Goal: Task Accomplishment & Management: Use online tool/utility

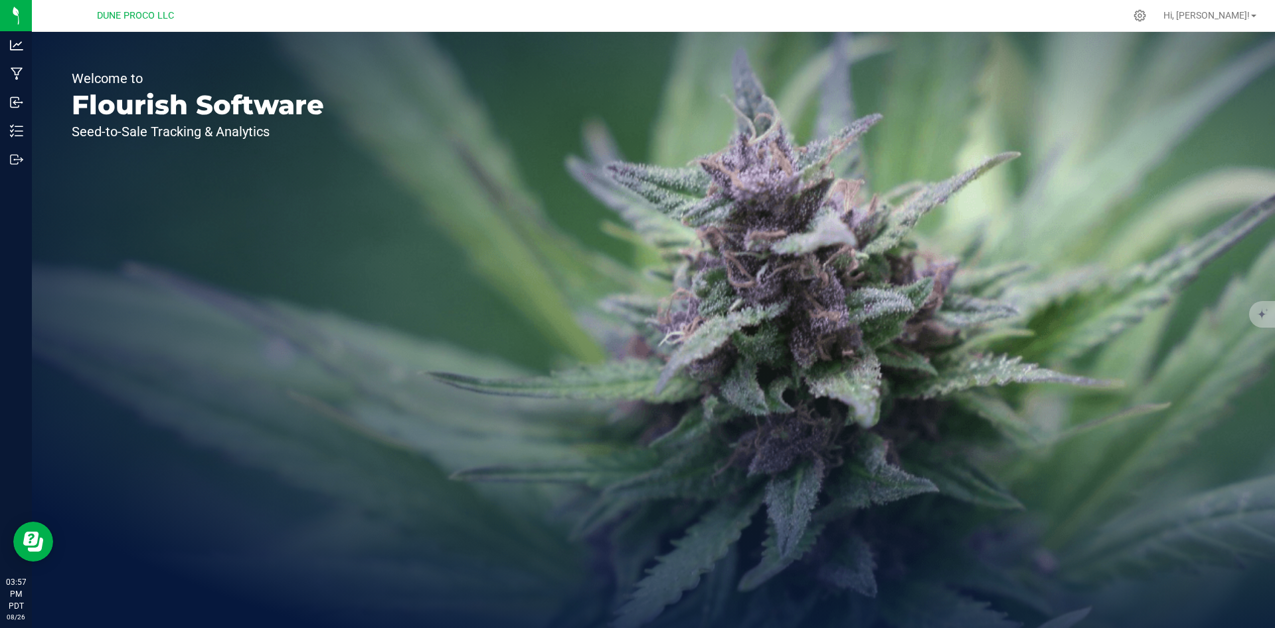
drag, startPoint x: 26, startPoint y: 106, endPoint x: 322, endPoint y: 94, distance: 296.5
click at [322, 94] on div "Welcome to Flourish Software Seed-to-Sale Tracking & Analytics" at bounding box center [198, 330] width 332 height 596
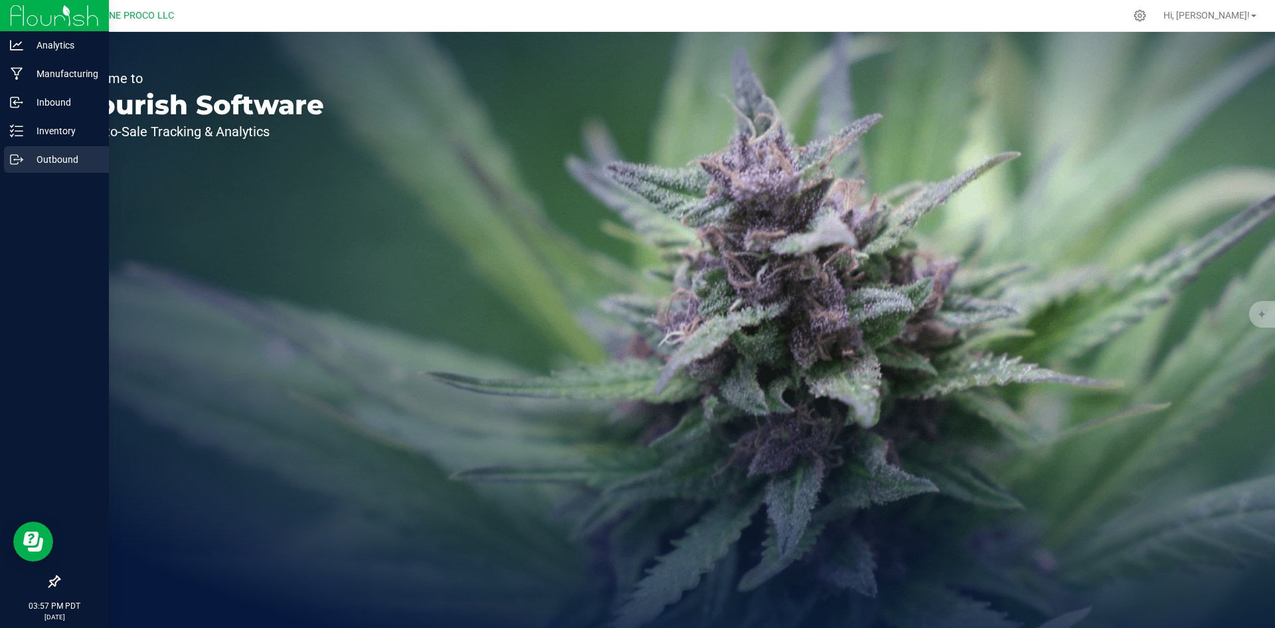
click at [33, 153] on p "Outbound" at bounding box center [63, 159] width 80 height 16
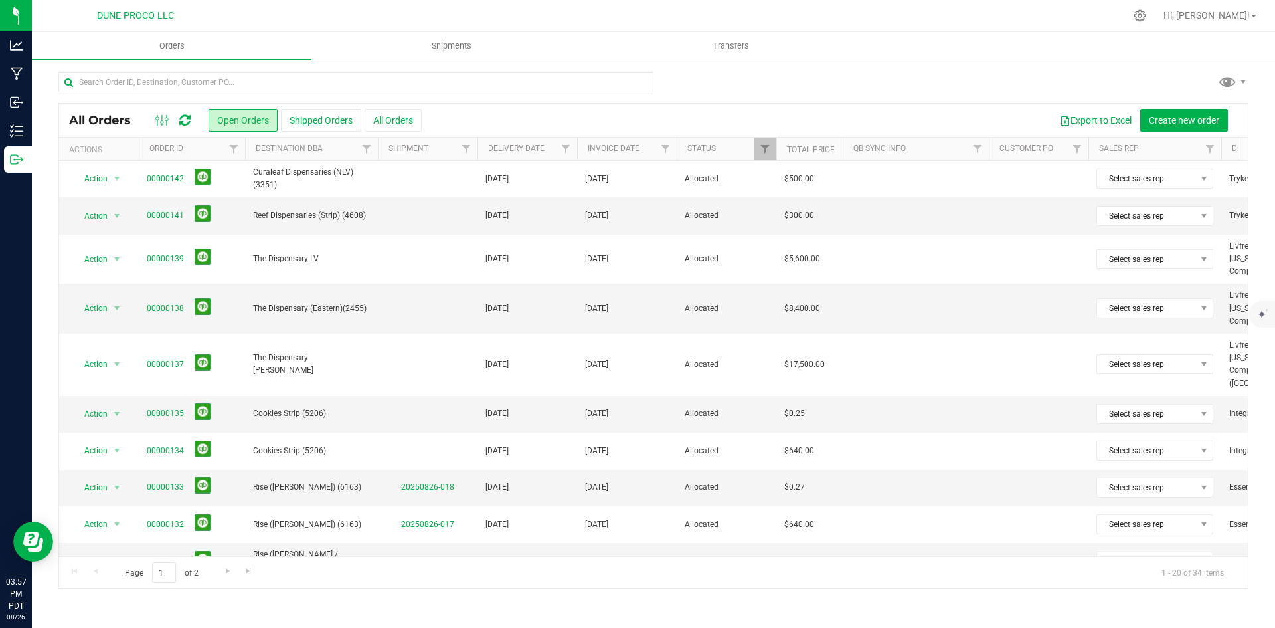
click at [408, 105] on div "All Orders Open Orders Shipped Orders All Orders Export to Excel Create new ord…" at bounding box center [653, 120] width 1189 height 33
click at [409, 136] on div "All Orders Open Orders Shipped Orders All Orders Export to Excel Create new ord…" at bounding box center [653, 120] width 1189 height 33
click at [408, 113] on button "All Orders" at bounding box center [393, 120] width 57 height 23
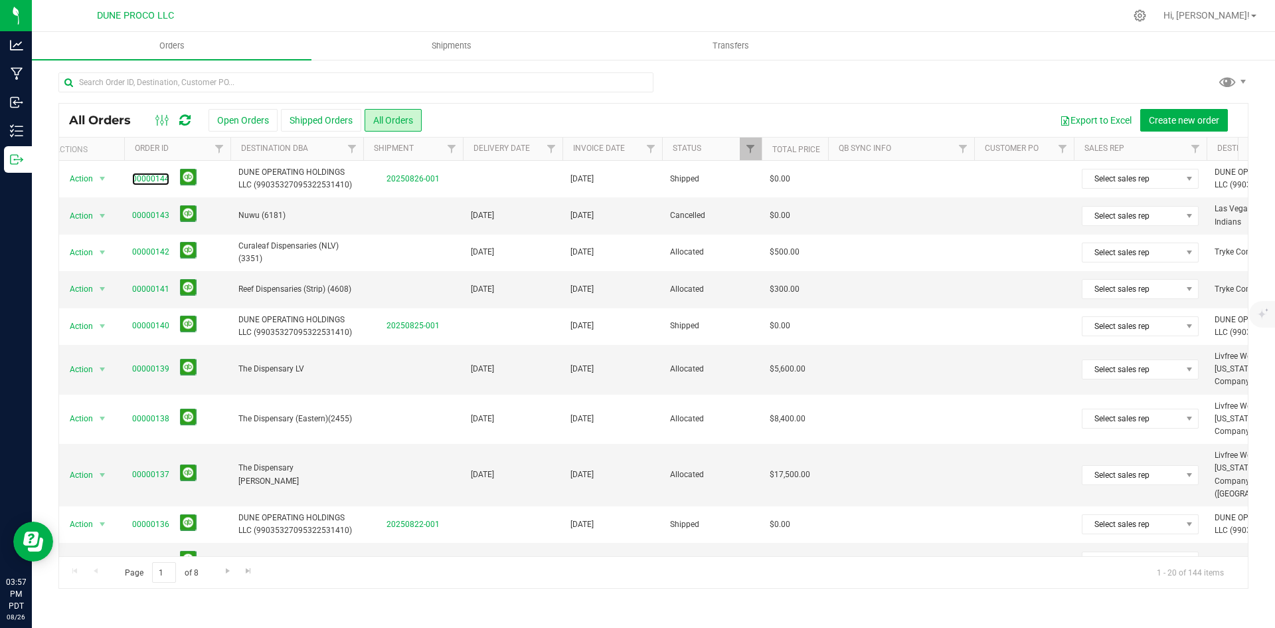
scroll to position [0, 19]
click at [220, 574] on link "Go to the next page" at bounding box center [227, 571] width 19 height 18
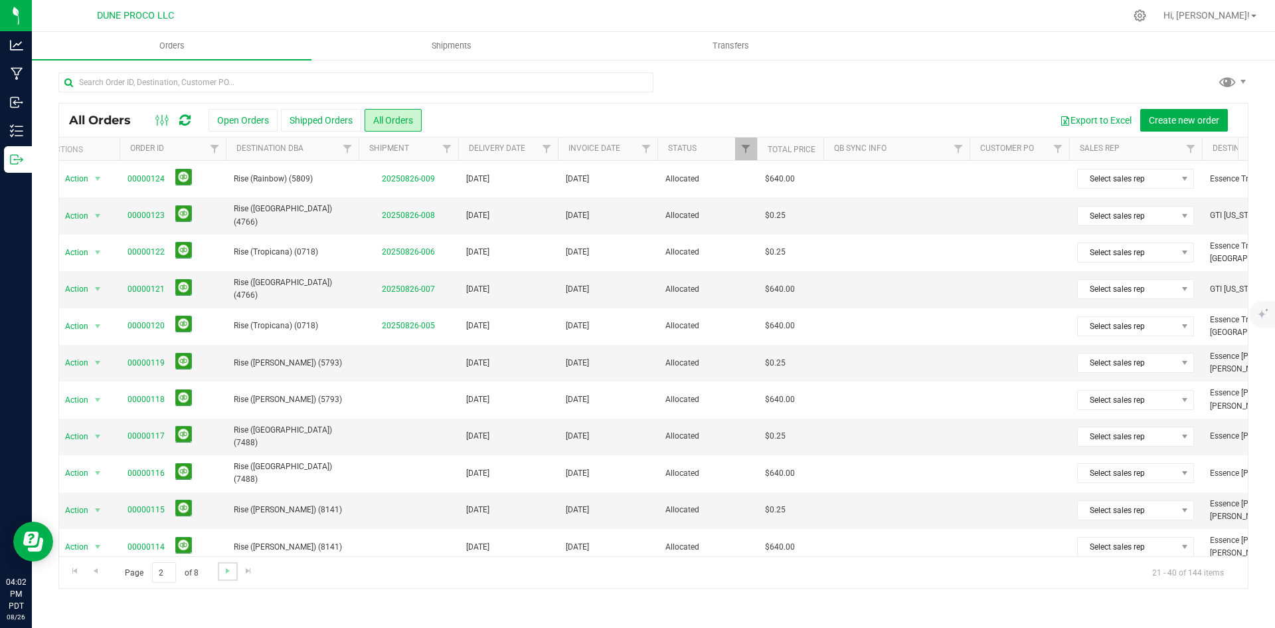
click at [220, 574] on link "Go to the next page" at bounding box center [227, 571] width 19 height 18
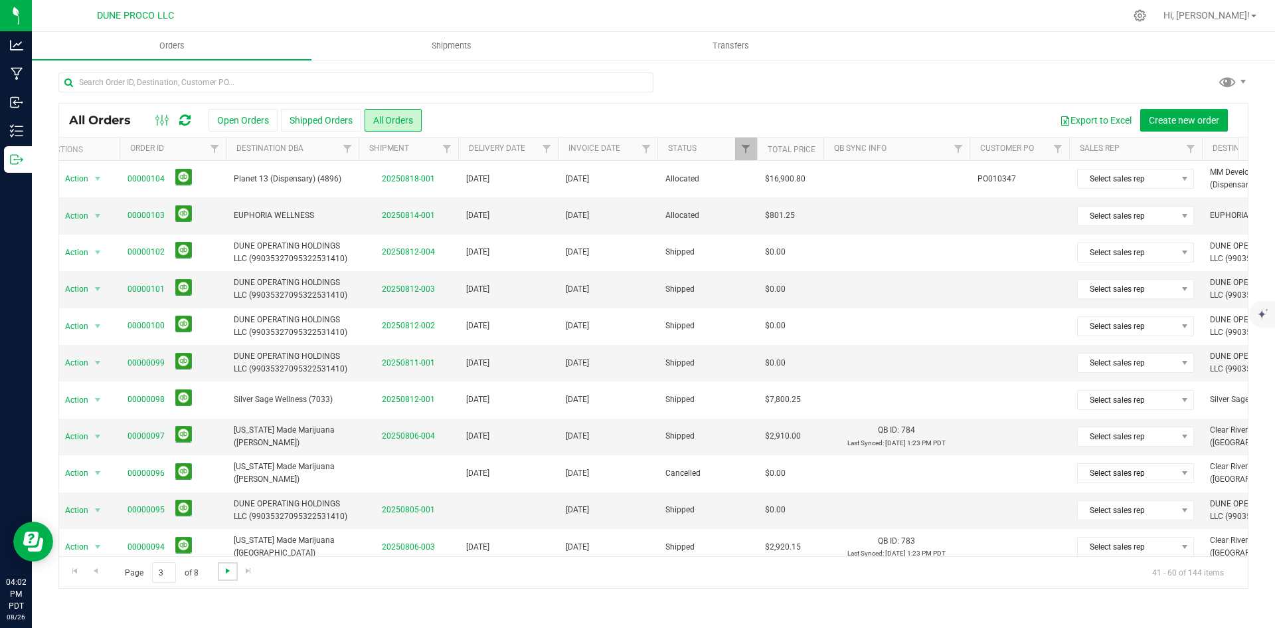
click at [230, 569] on span "Go to the next page" at bounding box center [228, 570] width 11 height 11
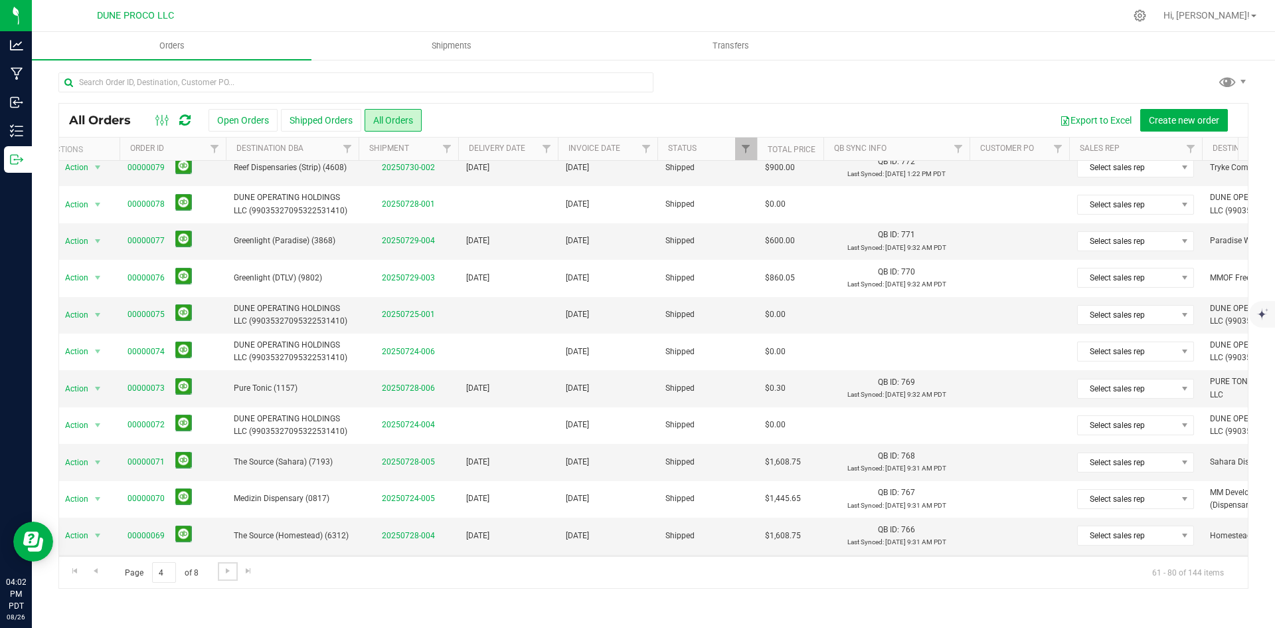
scroll to position [350, 19]
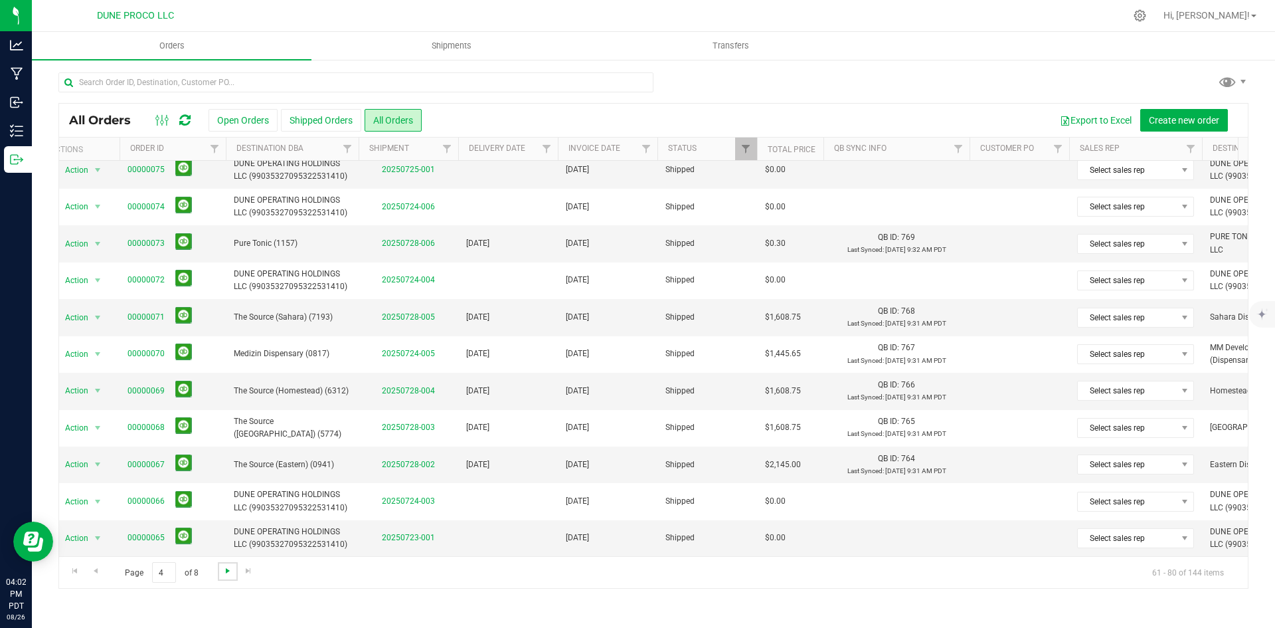
click at [226, 566] on span "Go to the next page" at bounding box center [228, 570] width 11 height 11
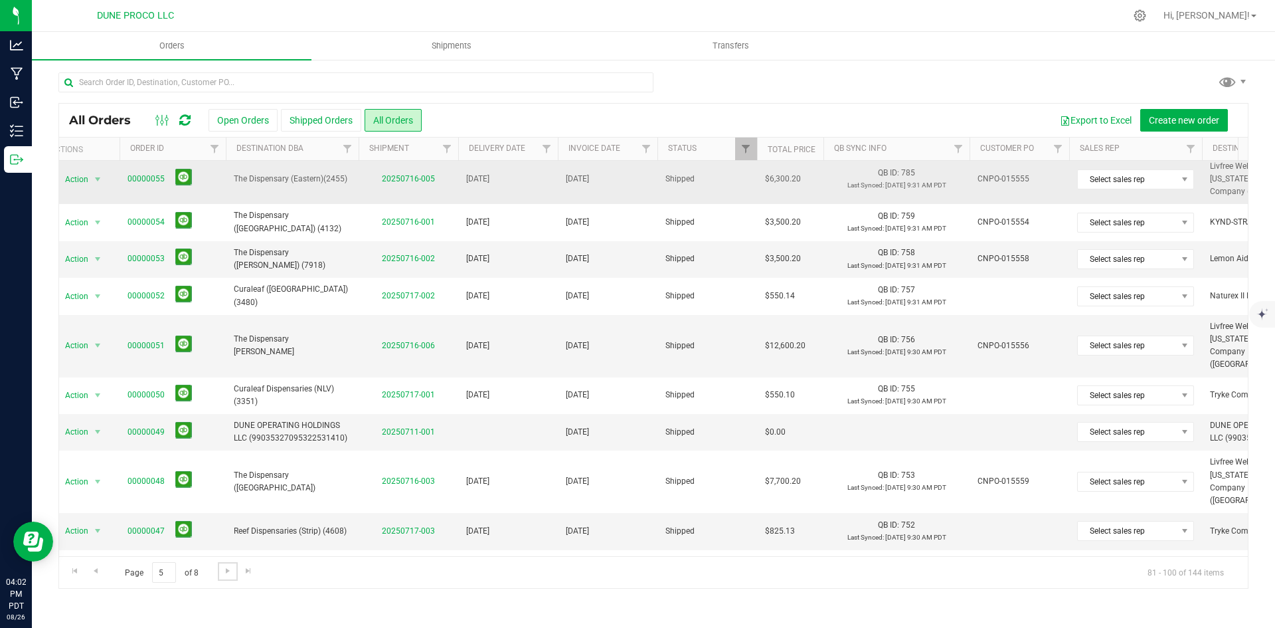
scroll to position [0, 0]
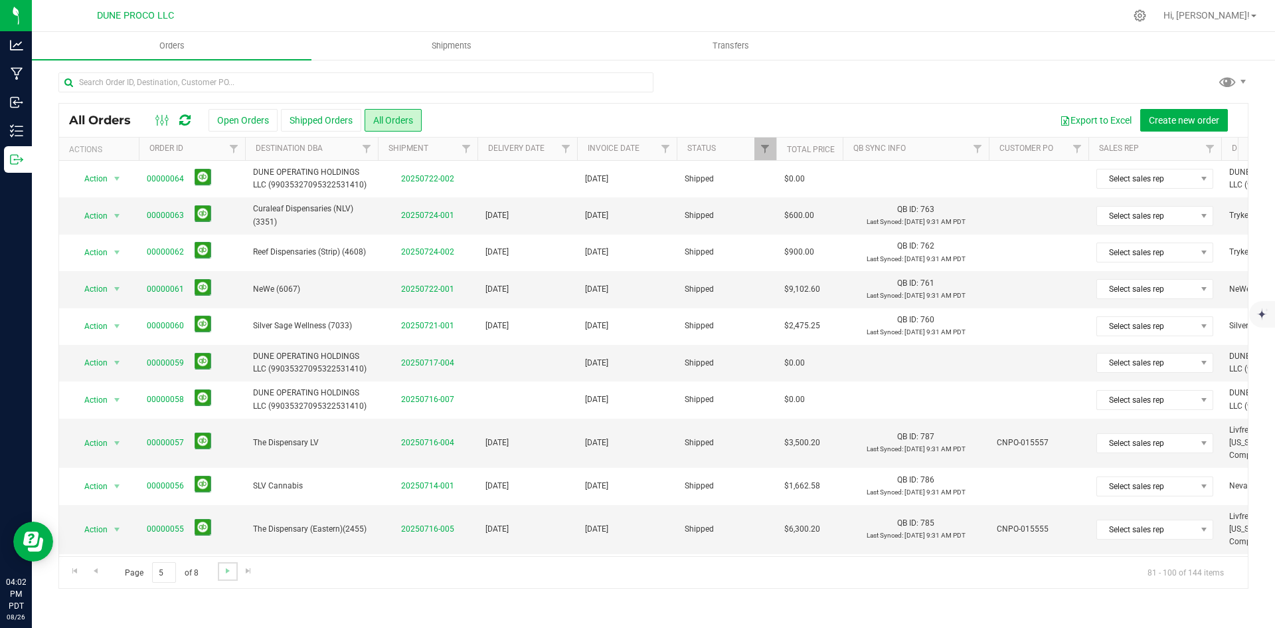
click at [218, 572] on link "Go to the next page" at bounding box center [227, 571] width 19 height 18
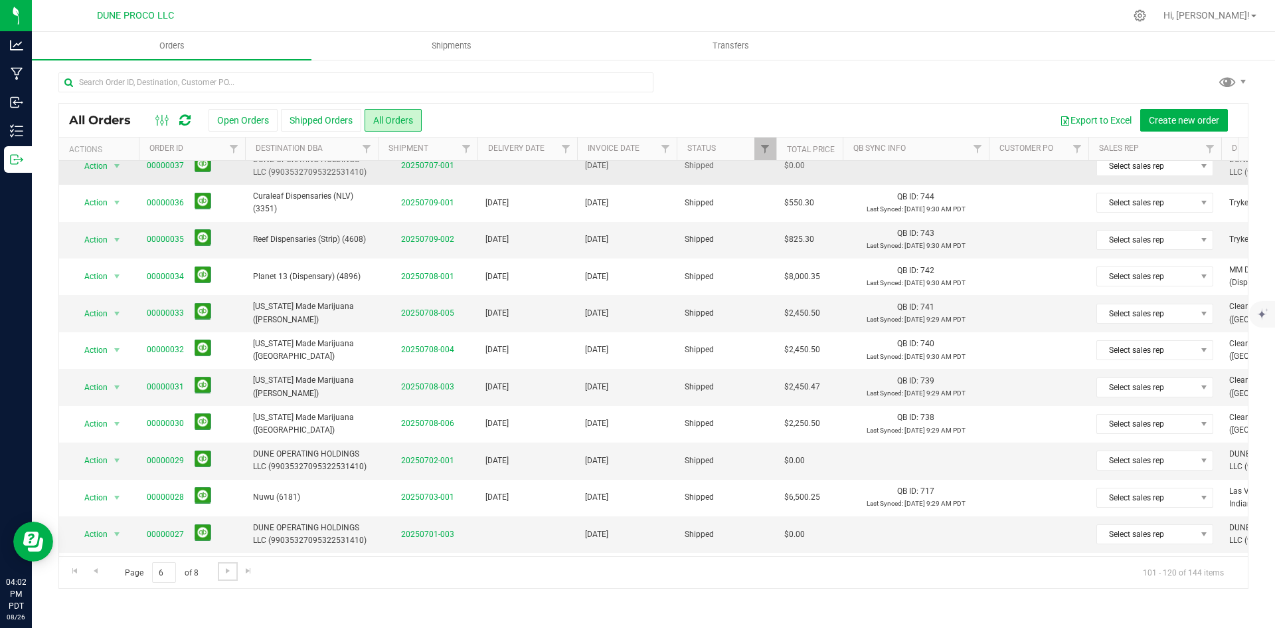
scroll to position [350, 0]
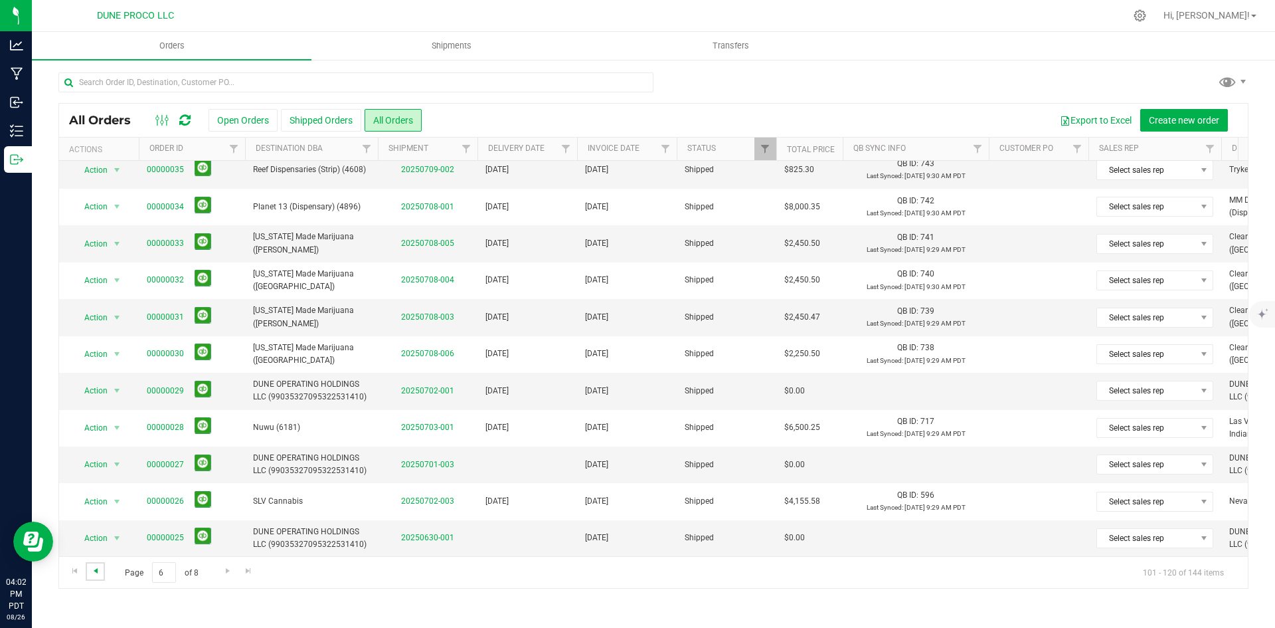
click at [92, 571] on span "Go to the previous page" at bounding box center [95, 570] width 11 height 11
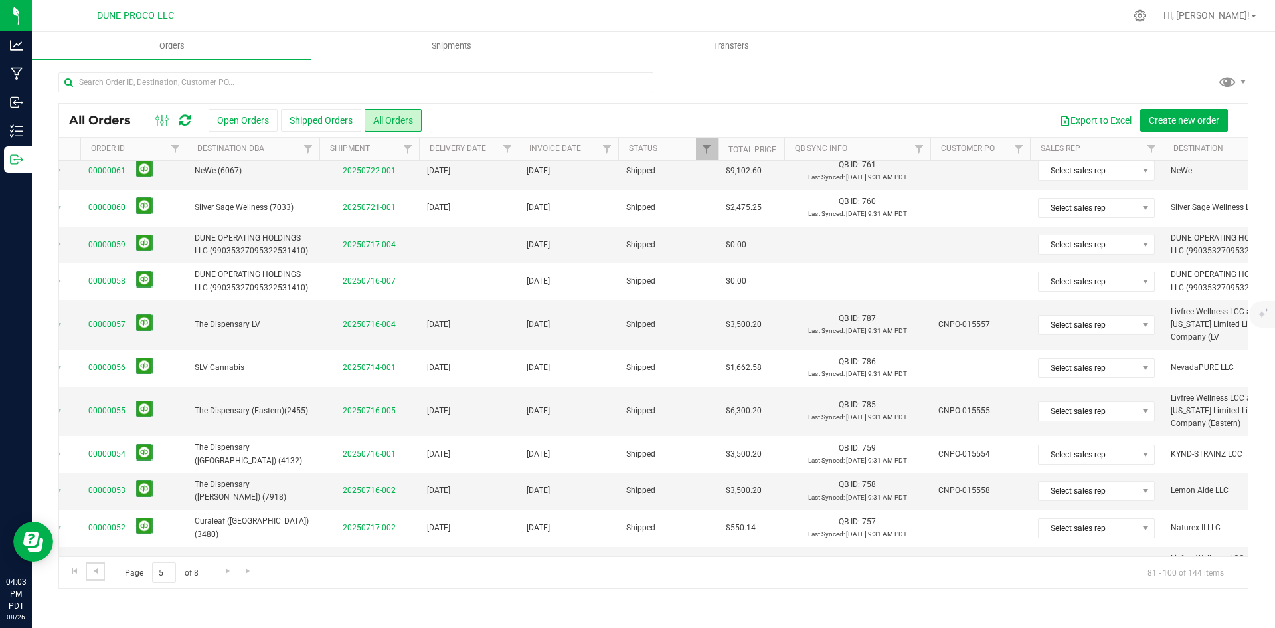
scroll to position [389, 58]
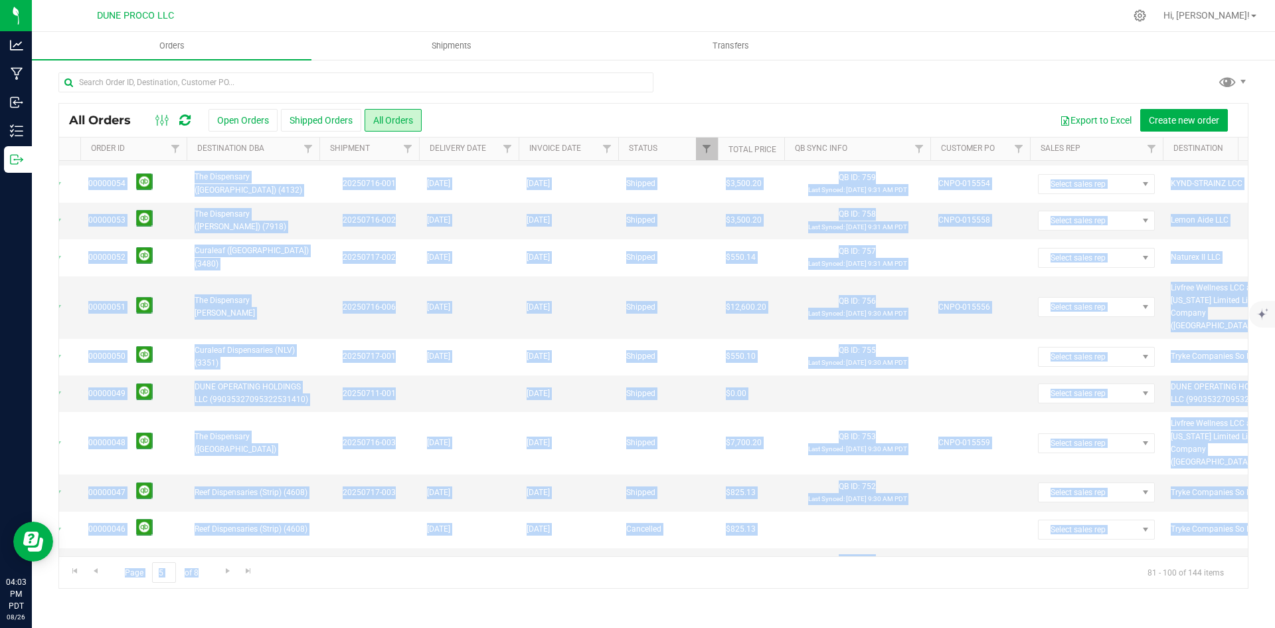
drag, startPoint x: 368, startPoint y: 556, endPoint x: 351, endPoint y: 553, distance: 17.5
click at [351, 553] on div "All Orders Open Orders Shipped Orders All Orders Export to Excel Create new ord…" at bounding box center [653, 346] width 1190 height 486
click at [421, 594] on div "All Orders Open Orders Shipped Orders All Orders Export to Excel Create new ord…" at bounding box center [653, 329] width 1243 height 543
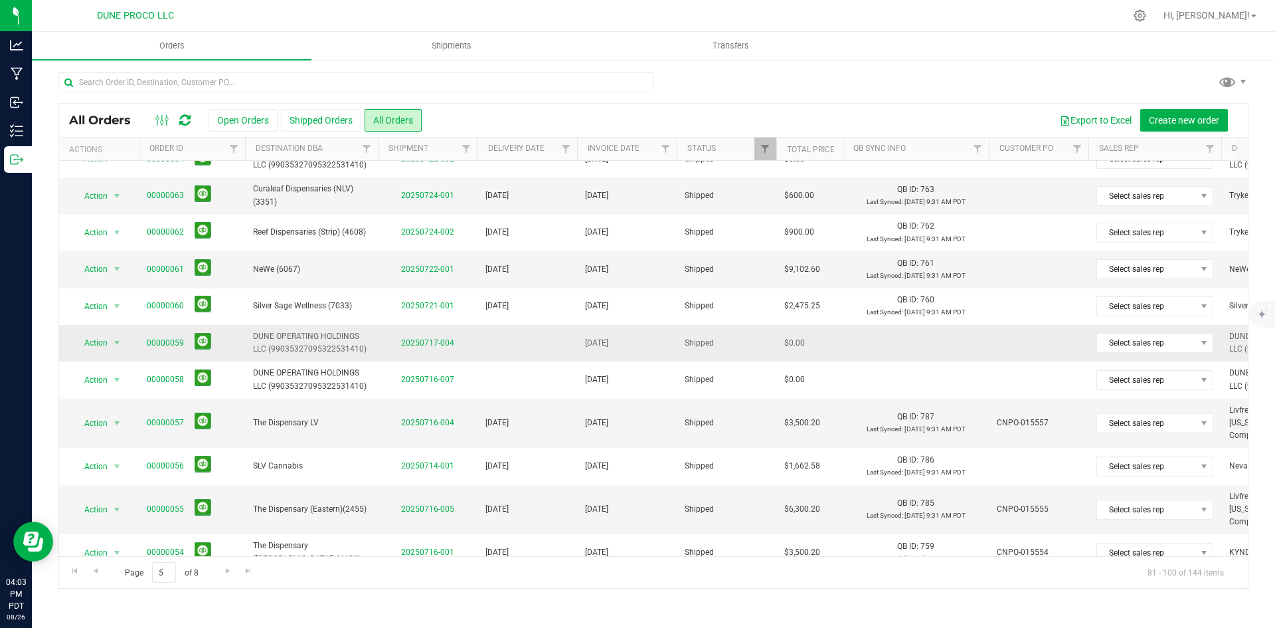
scroll to position [0, 0]
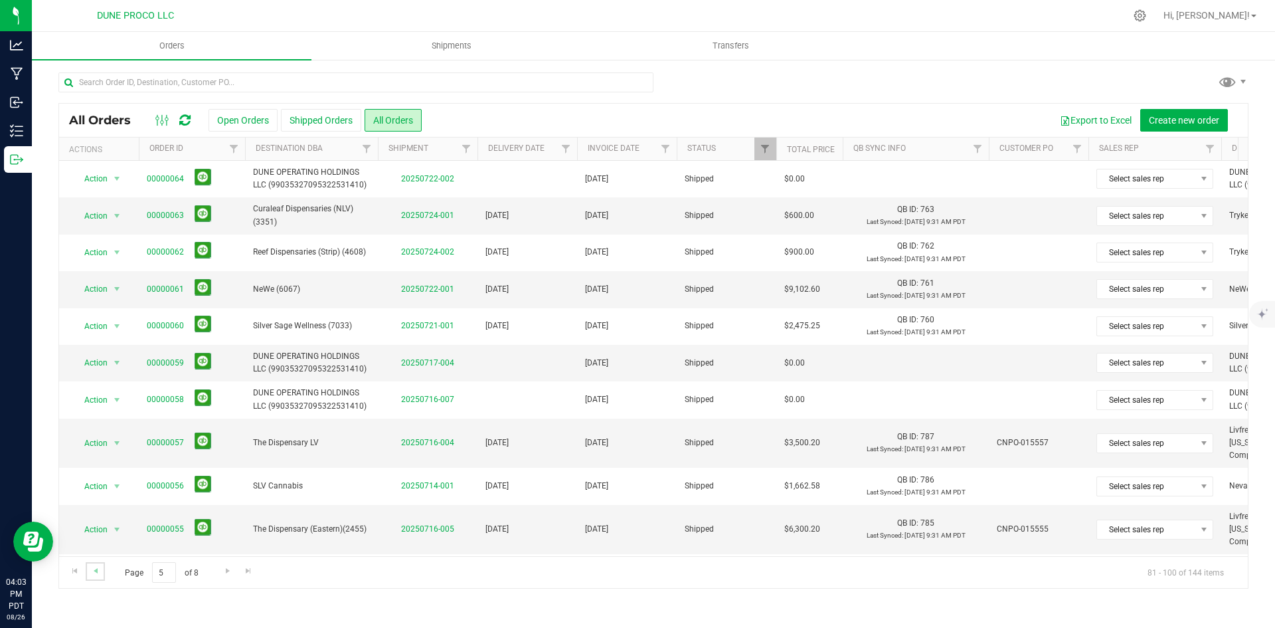
click at [86, 576] on link "Go to the previous page" at bounding box center [95, 571] width 19 height 18
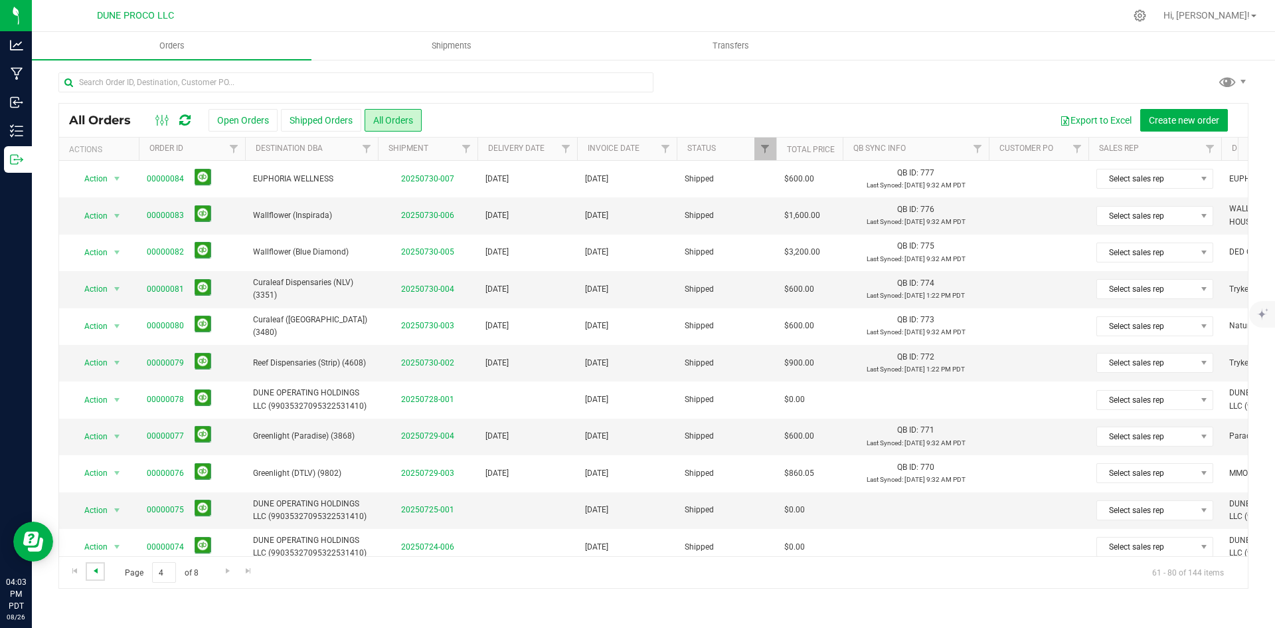
click at [96, 568] on span "Go to the previous page" at bounding box center [95, 570] width 11 height 11
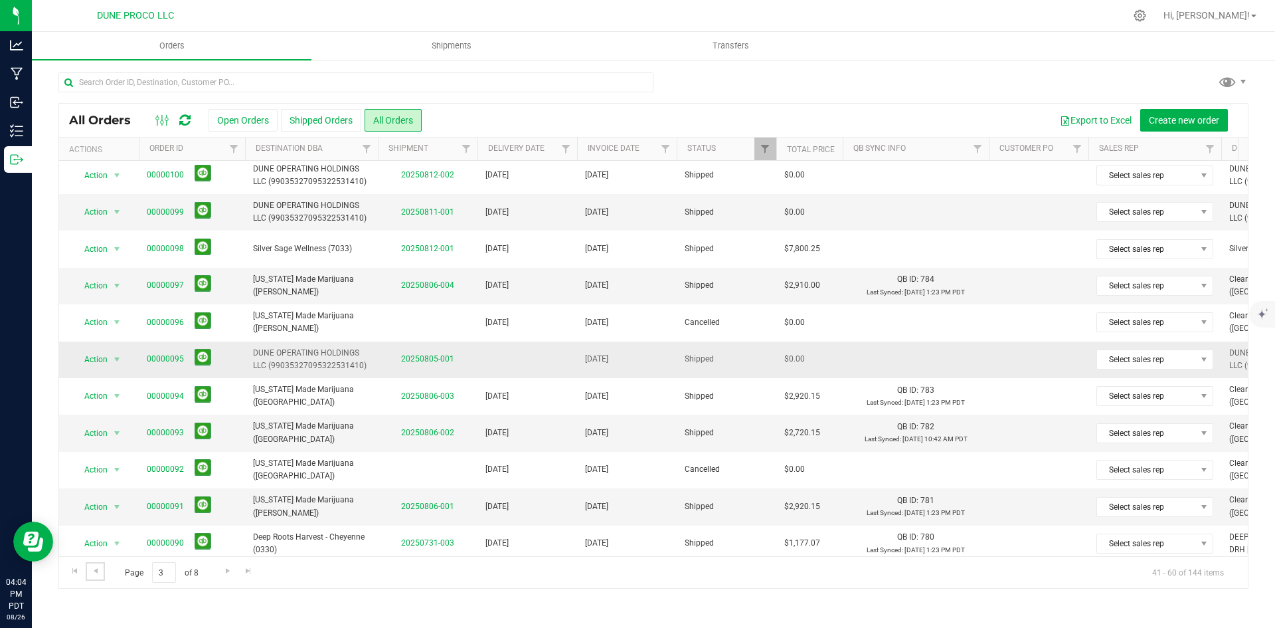
scroll to position [84, 0]
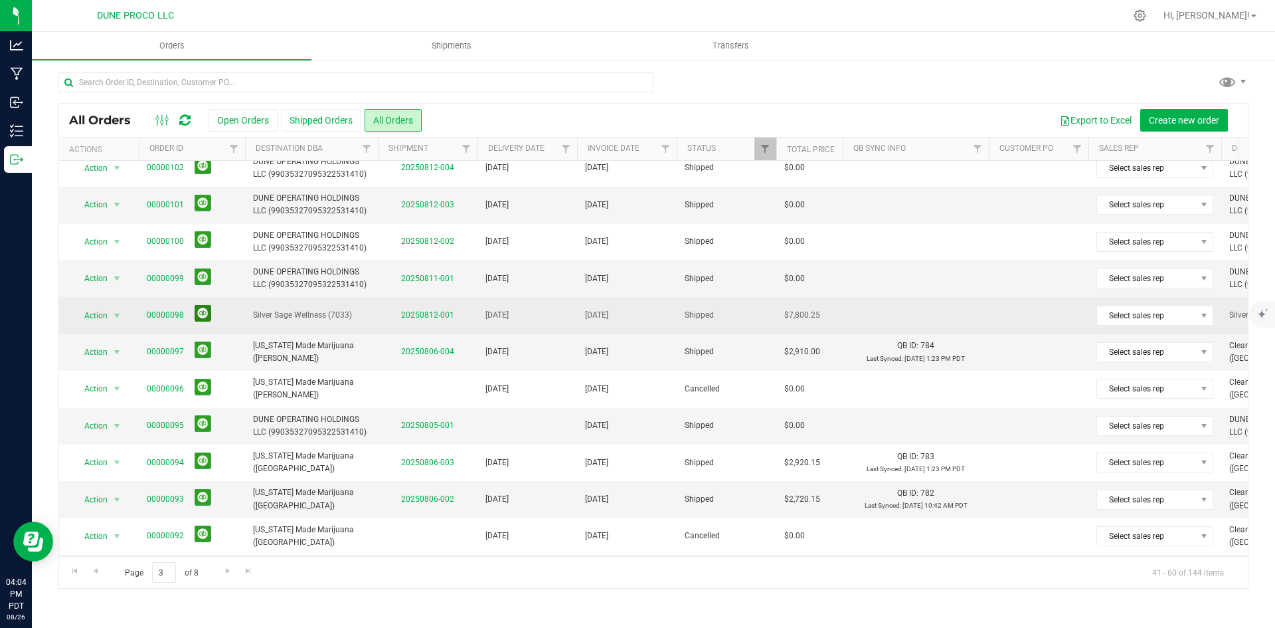
click at [206, 310] on button at bounding box center [203, 313] width 17 height 17
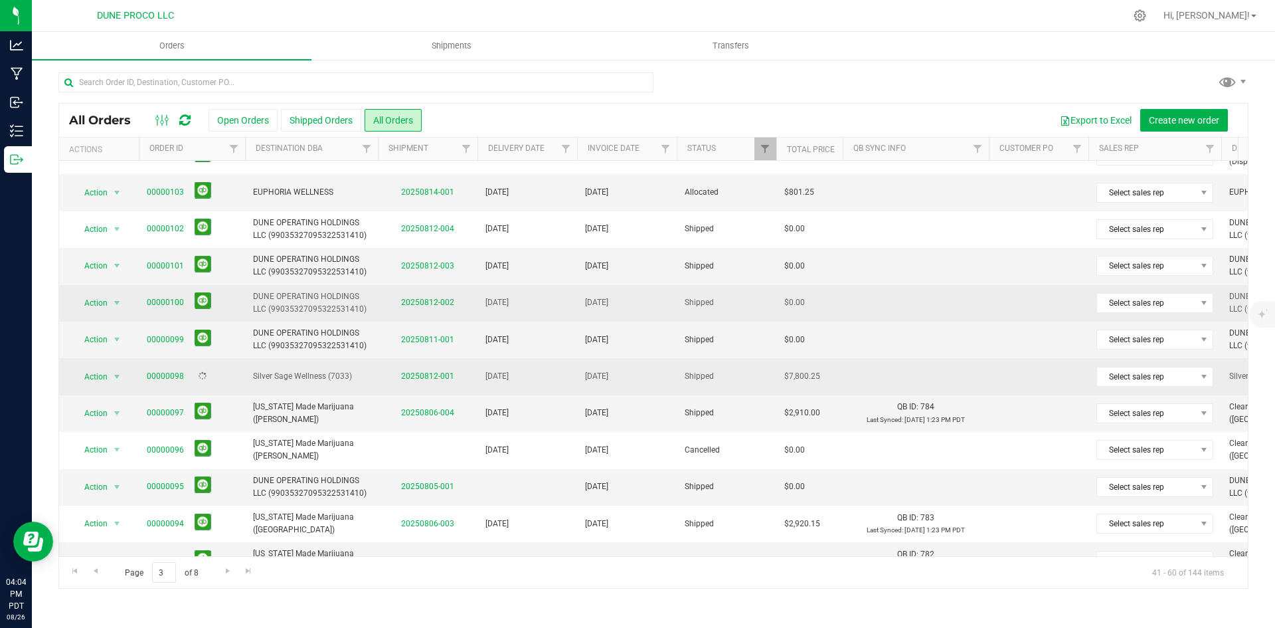
scroll to position [0, 0]
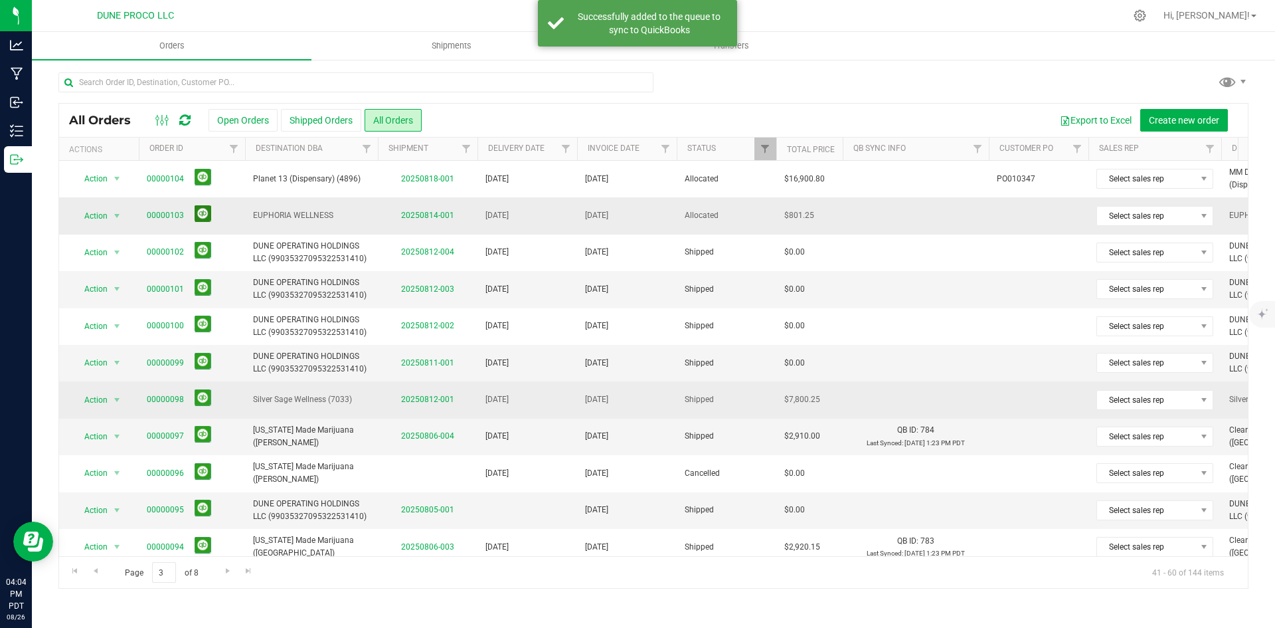
click at [204, 213] on button at bounding box center [203, 213] width 17 height 17
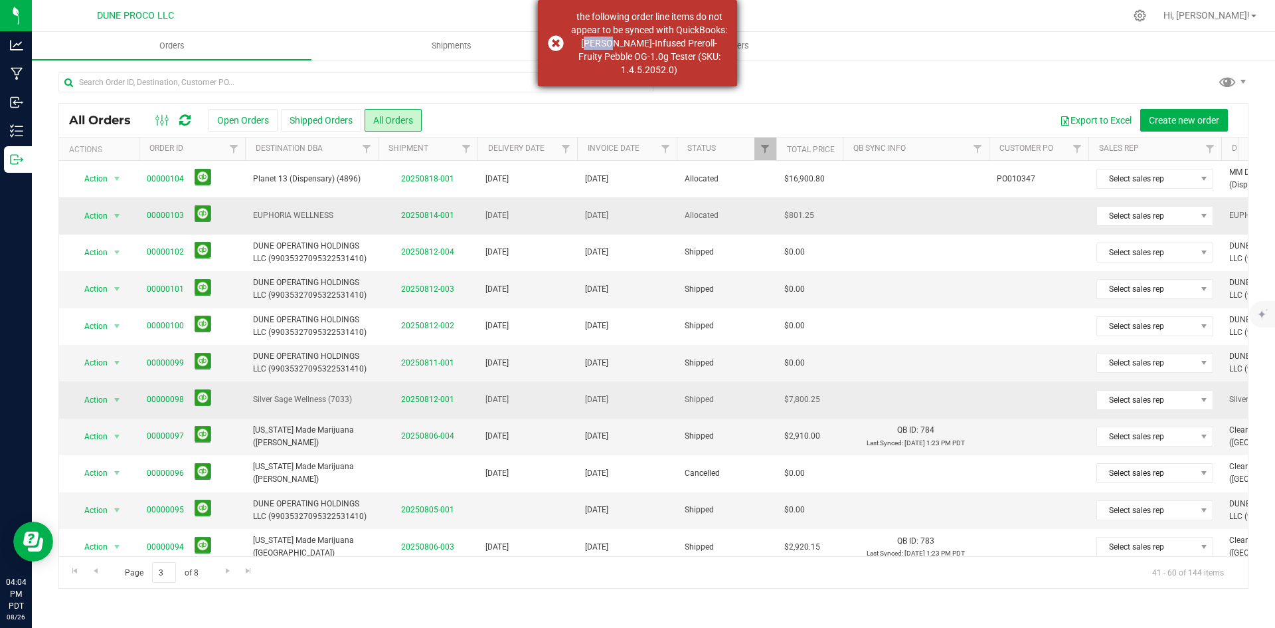
copy div "HUST-"
drag, startPoint x: 634, startPoint y: 44, endPoint x: 657, endPoint y: 44, distance: 23.2
click at [657, 44] on div "the following order line items do not appear to be synced with QuickBooks: HUST…" at bounding box center [649, 43] width 156 height 66
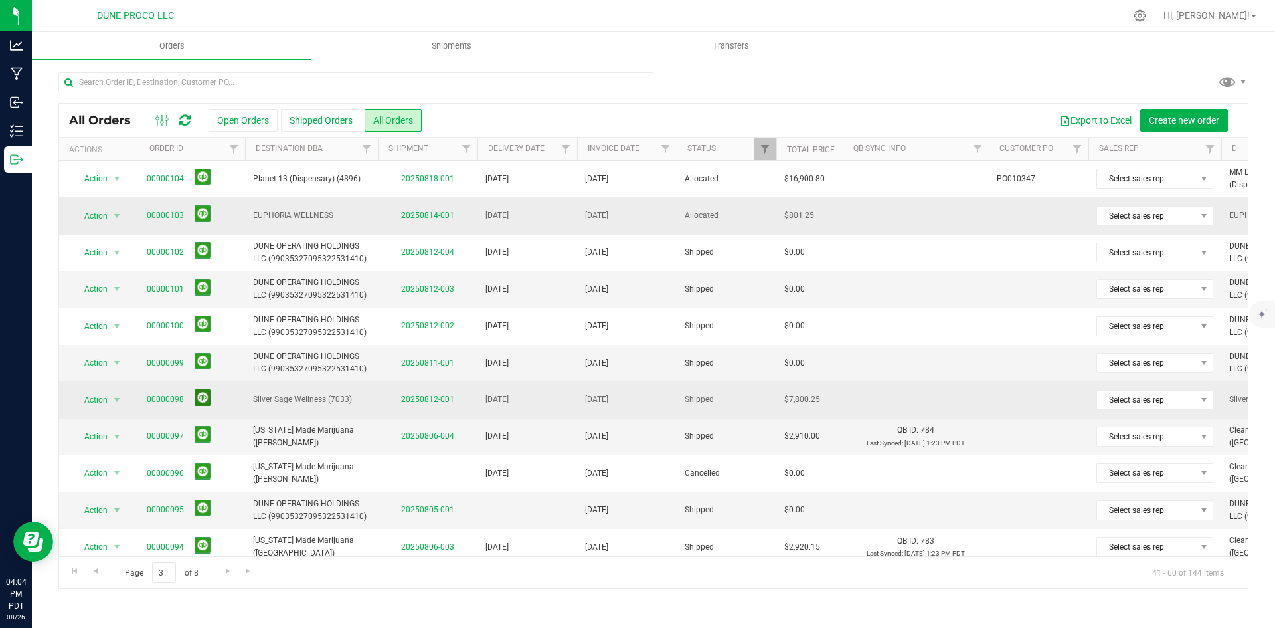
click at [209, 399] on button at bounding box center [203, 397] width 17 height 17
click at [201, 209] on button at bounding box center [203, 213] width 17 height 17
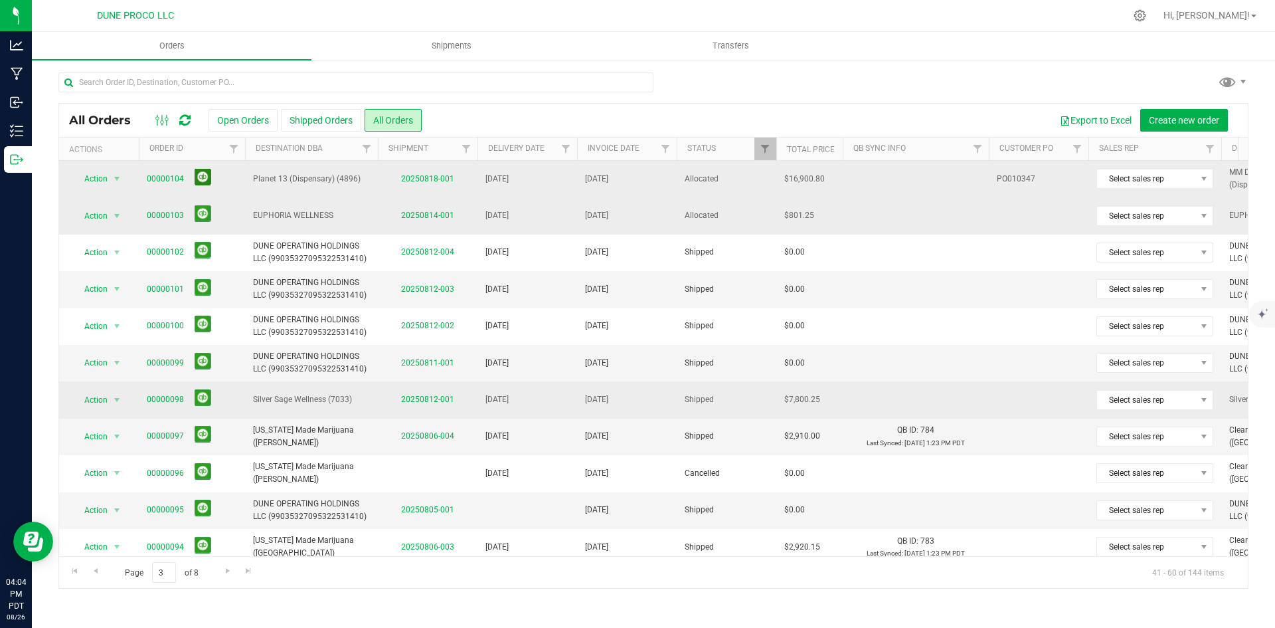
click at [206, 180] on button at bounding box center [203, 177] width 17 height 17
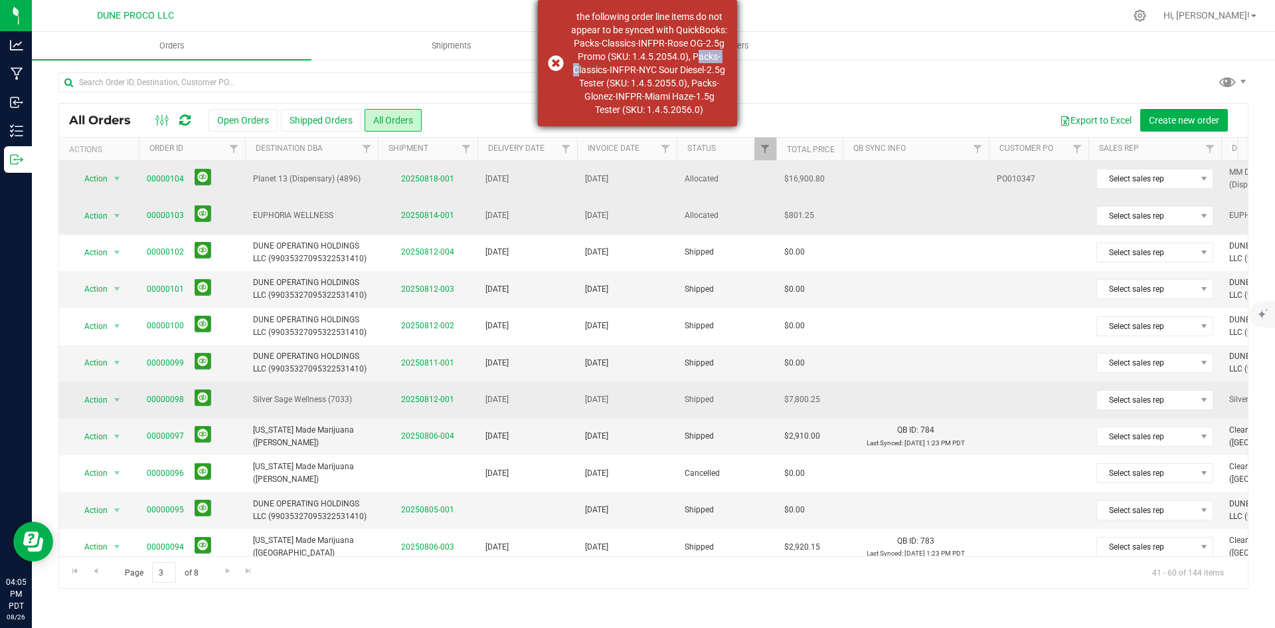
drag, startPoint x: 632, startPoint y: 70, endPoint x: 661, endPoint y: 74, distance: 28.8
click at [661, 74] on div "the following order line items do not appear to be synced with QuickBooks: Pack…" at bounding box center [649, 63] width 156 height 106
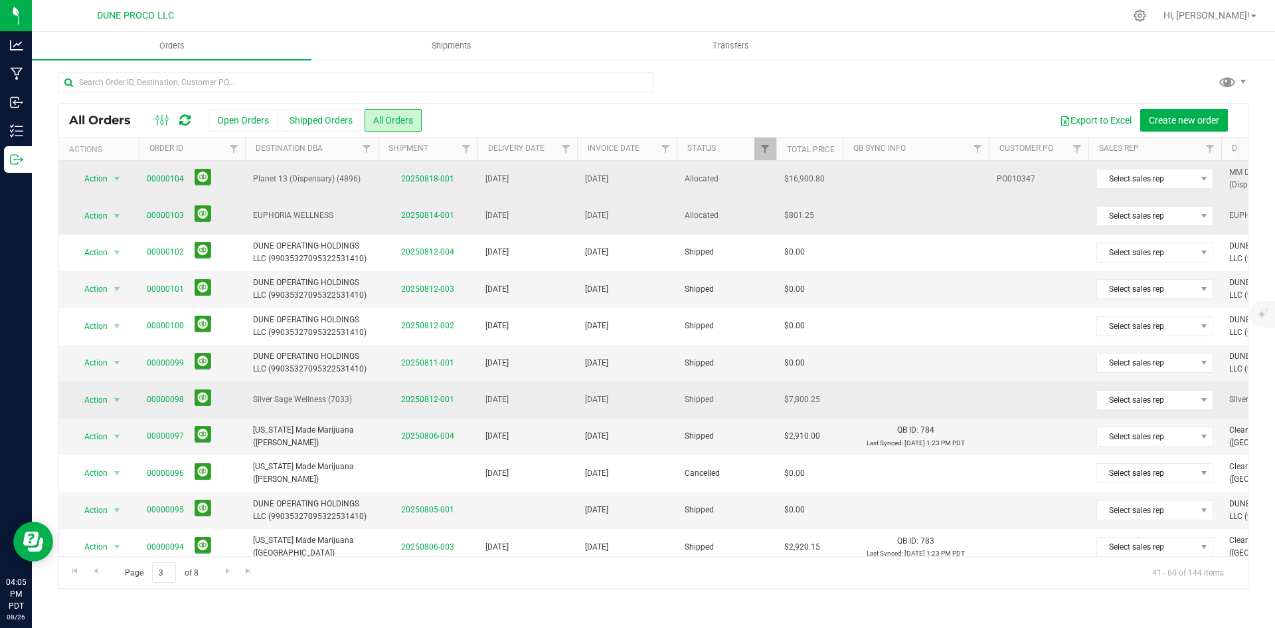
copy div "Packs-"
click at [197, 173] on button at bounding box center [203, 177] width 17 height 17
click at [94, 575] on span "Go to the previous page" at bounding box center [95, 570] width 11 height 11
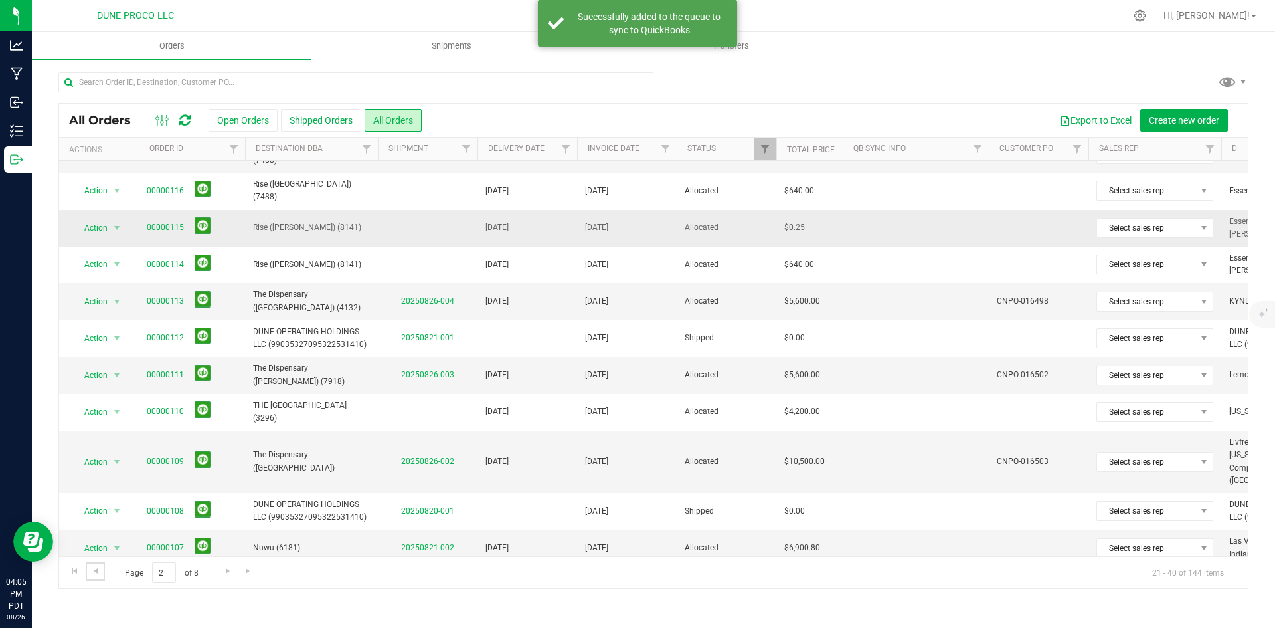
scroll to position [363, 0]
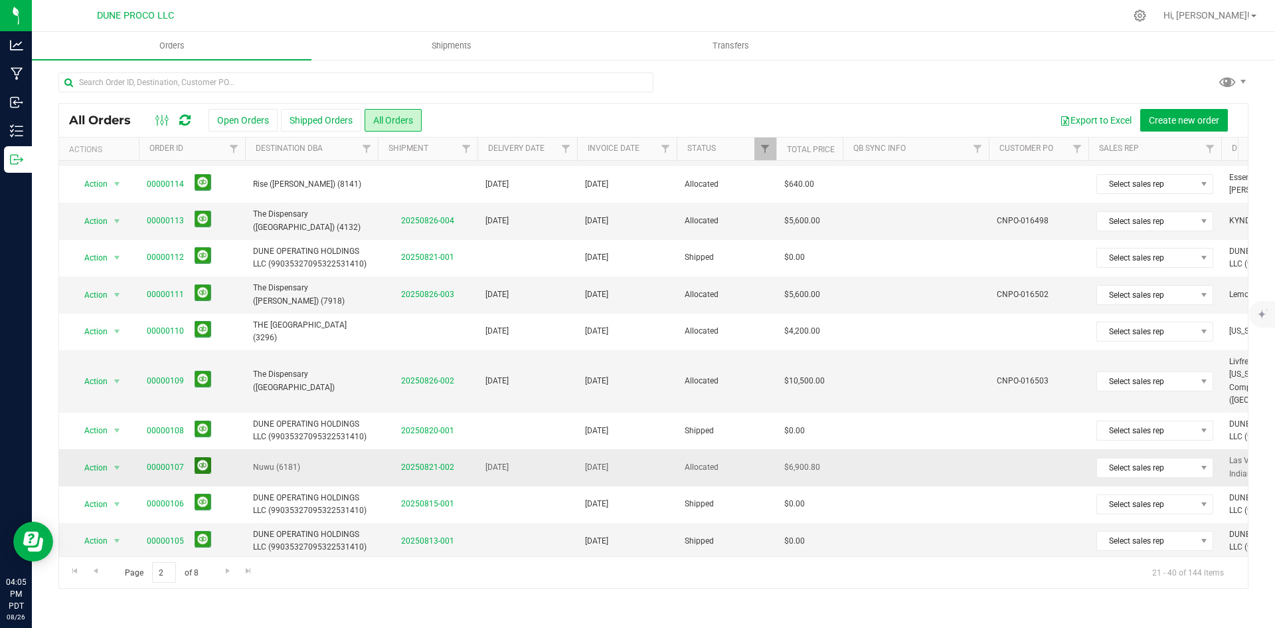
click at [202, 457] on button at bounding box center [203, 465] width 17 height 17
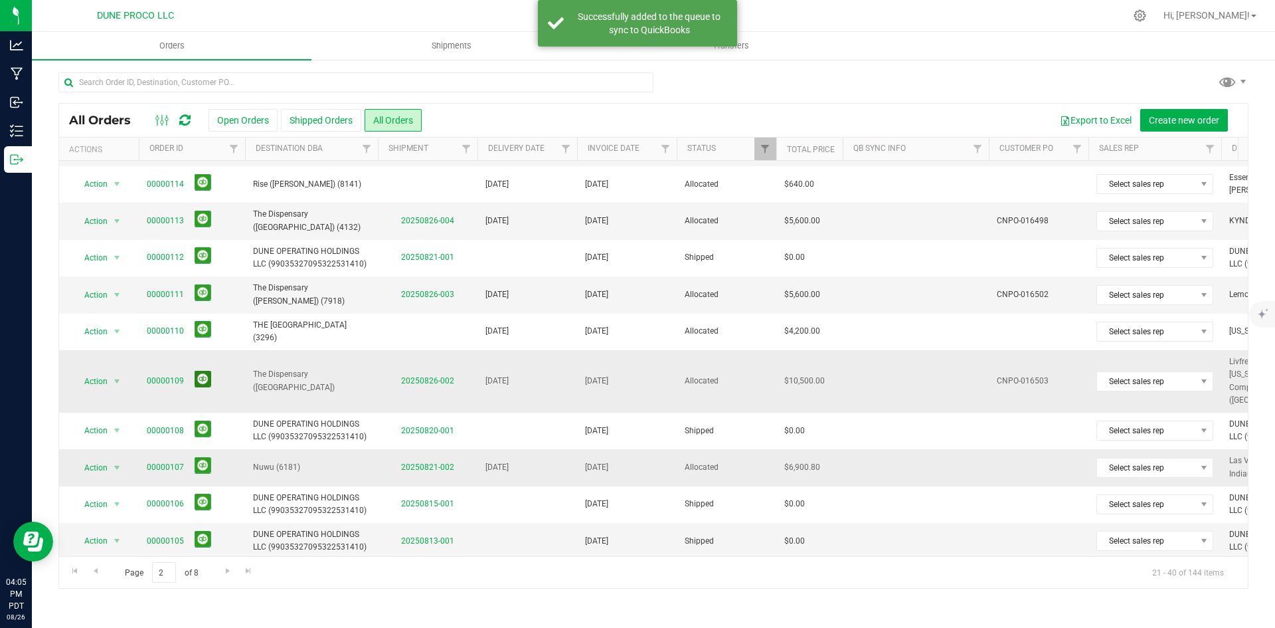
click at [200, 376] on button at bounding box center [203, 379] width 17 height 17
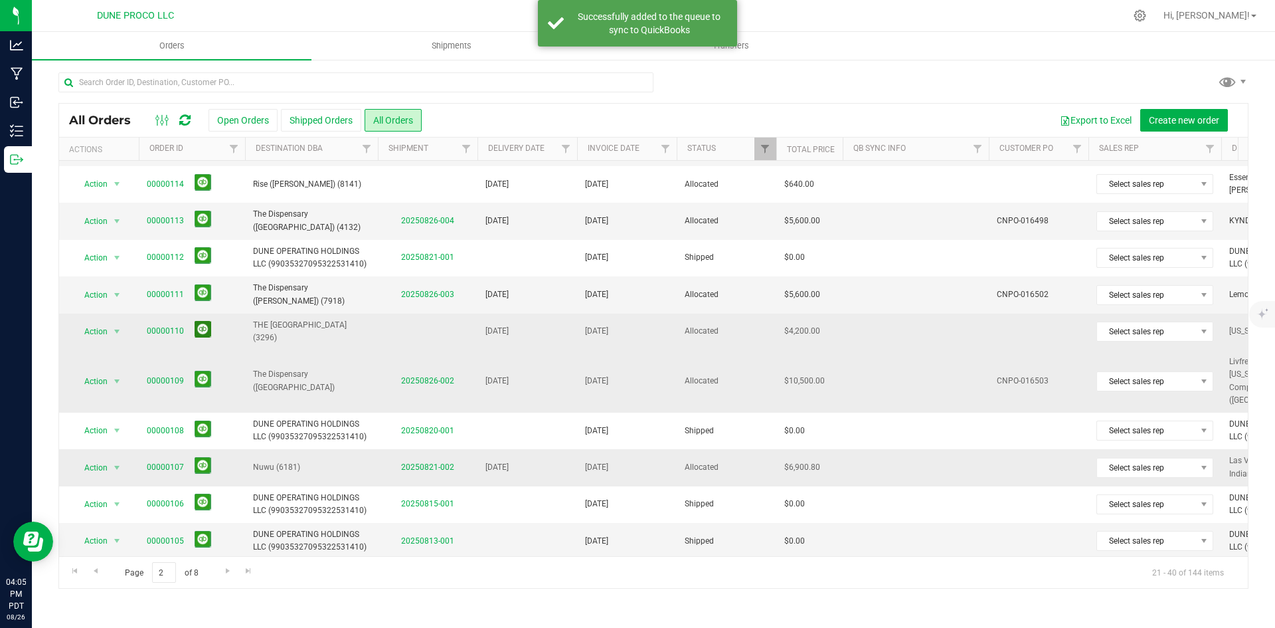
click at [195, 331] on button at bounding box center [203, 329] width 17 height 17
click at [205, 294] on button at bounding box center [203, 292] width 17 height 17
click at [206, 217] on button at bounding box center [203, 219] width 17 height 17
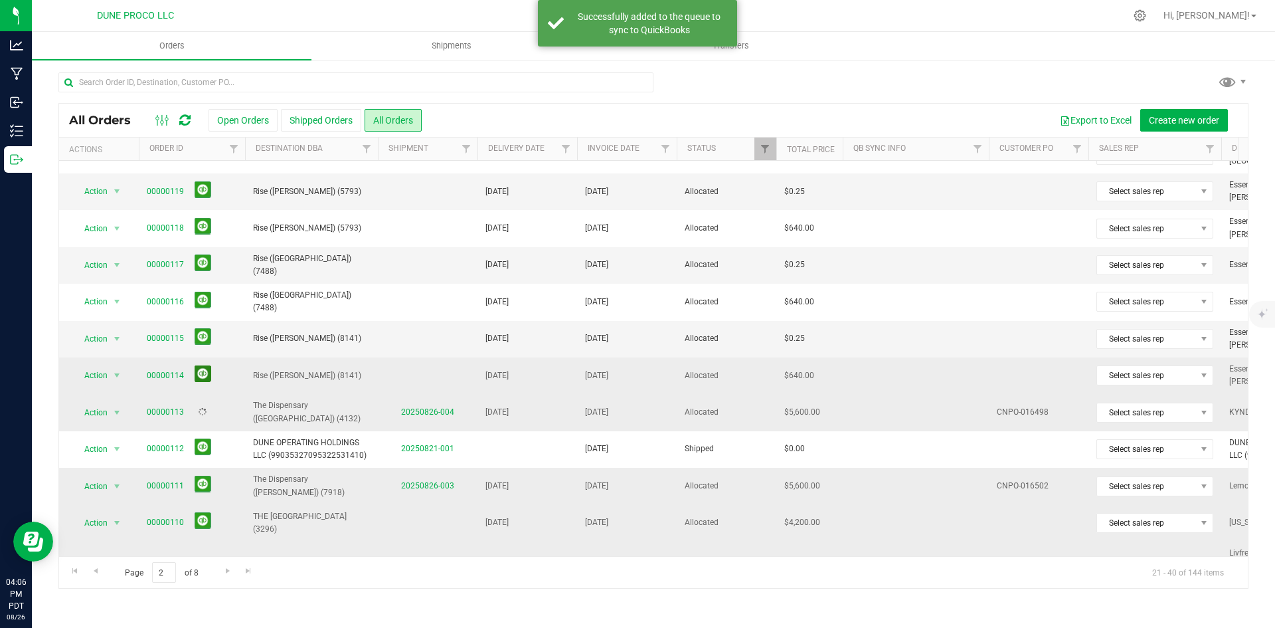
scroll to position [163, 0]
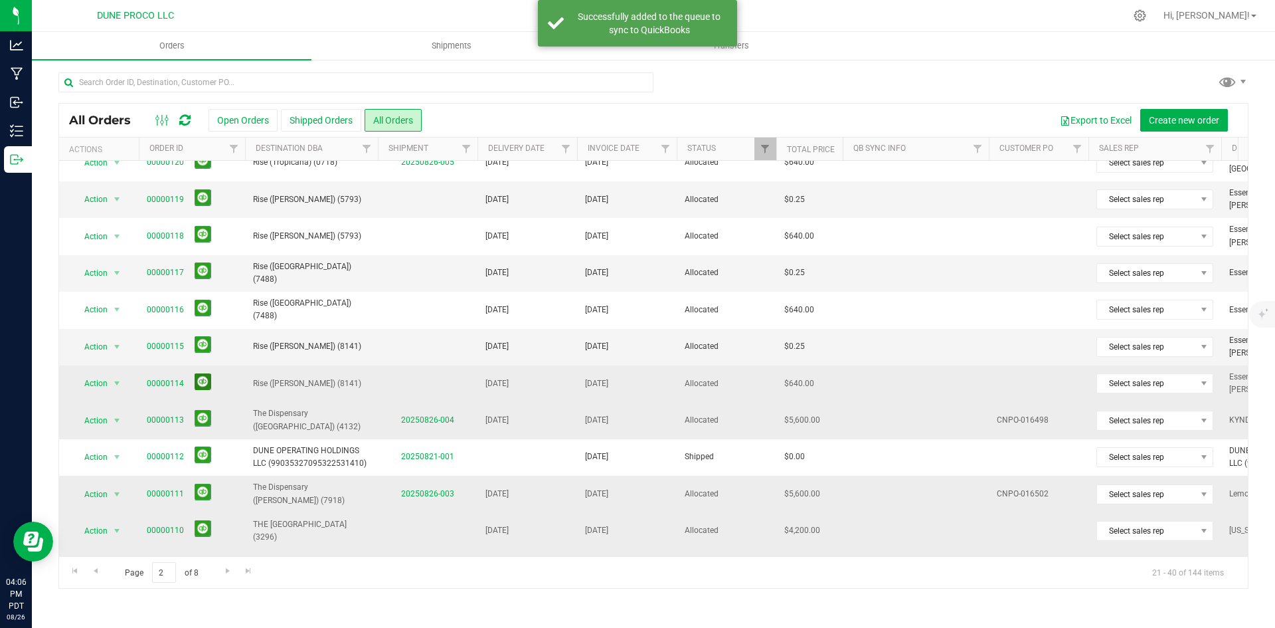
click at [198, 386] on button at bounding box center [203, 381] width 17 height 17
click at [206, 347] on button at bounding box center [203, 344] width 17 height 17
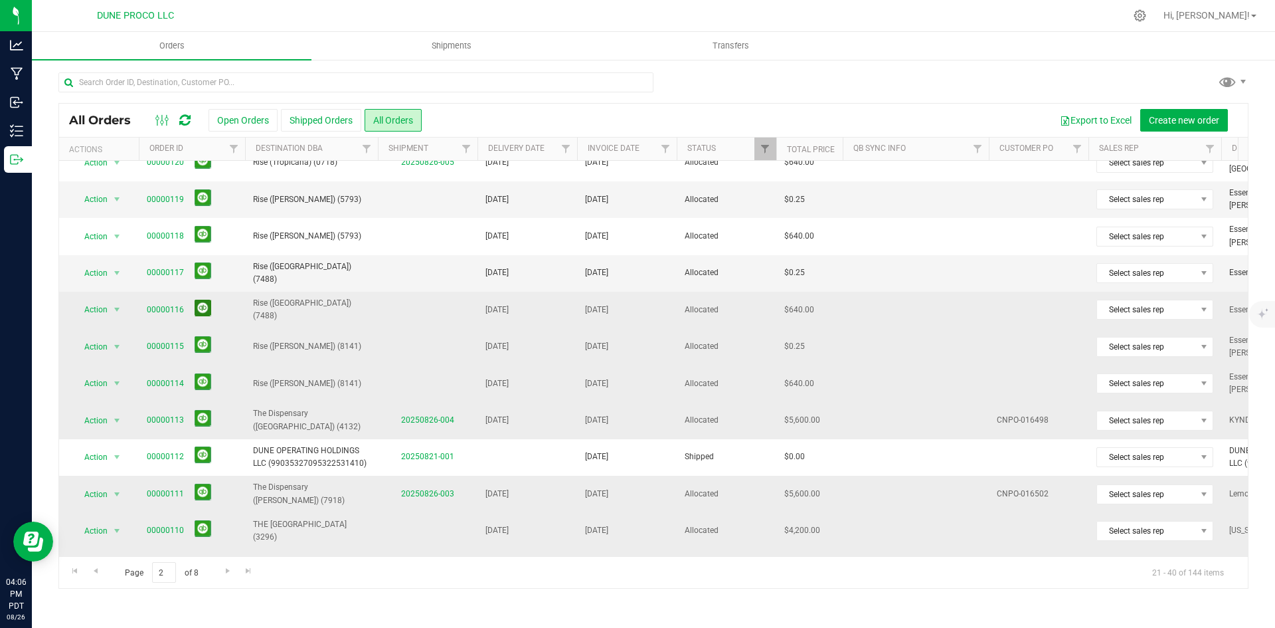
click at [207, 308] on button at bounding box center [203, 308] width 17 height 17
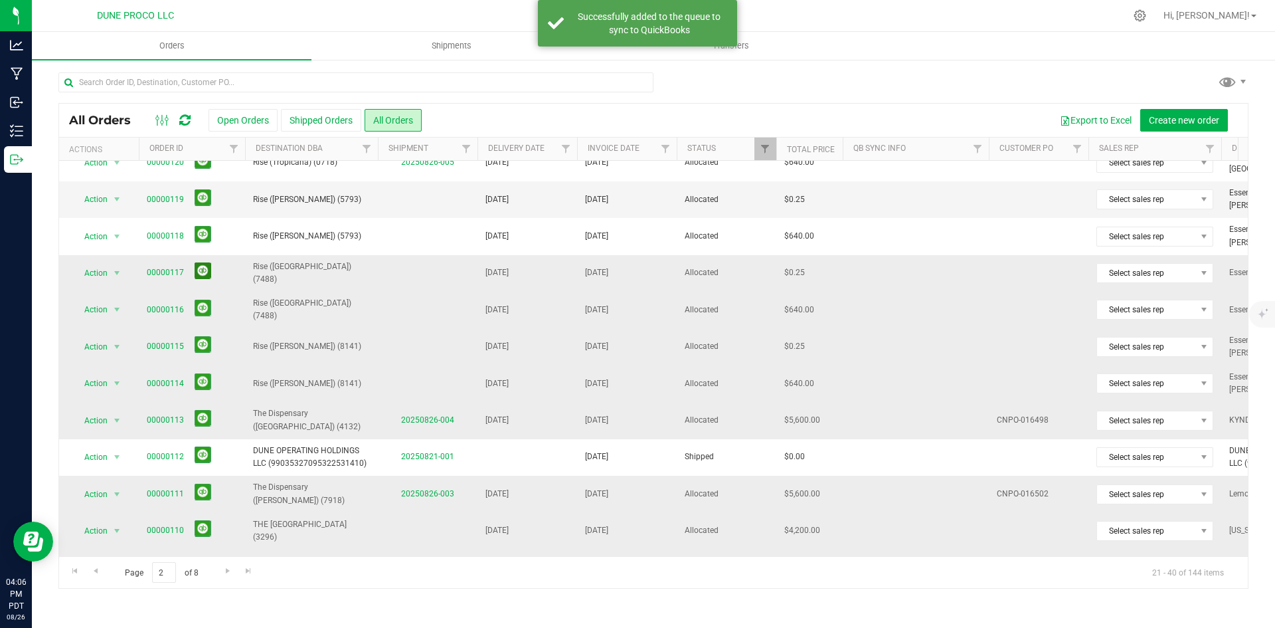
click at [208, 270] on button at bounding box center [203, 270] width 17 height 17
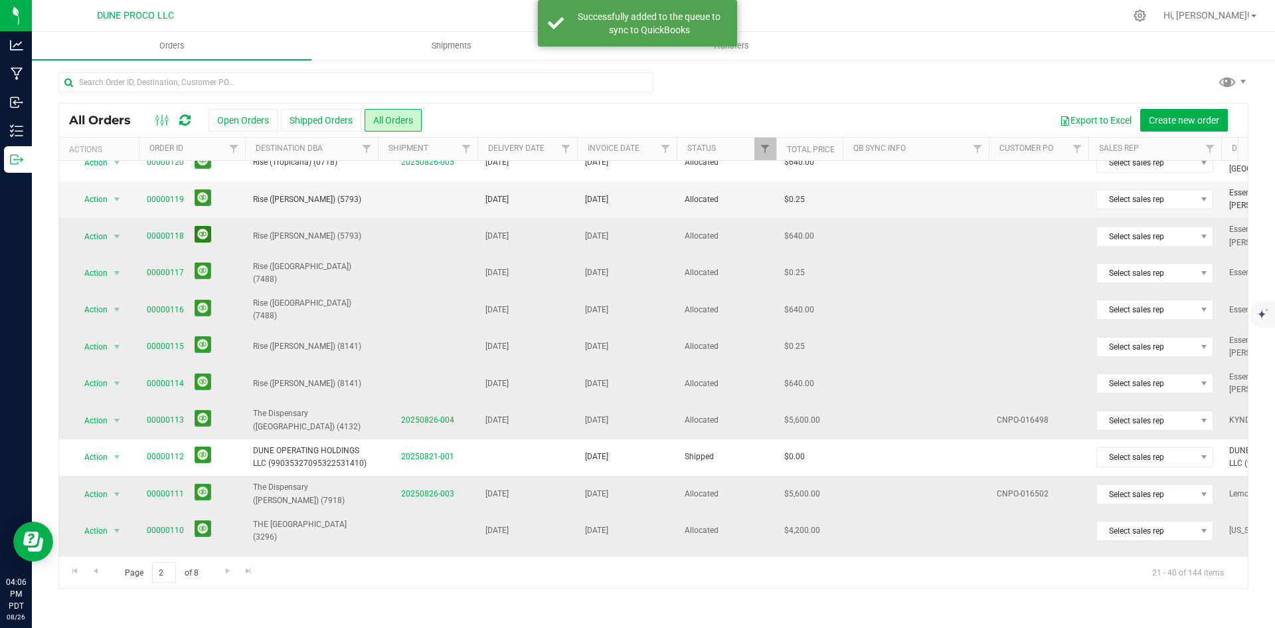
click at [203, 233] on button at bounding box center [203, 234] width 17 height 17
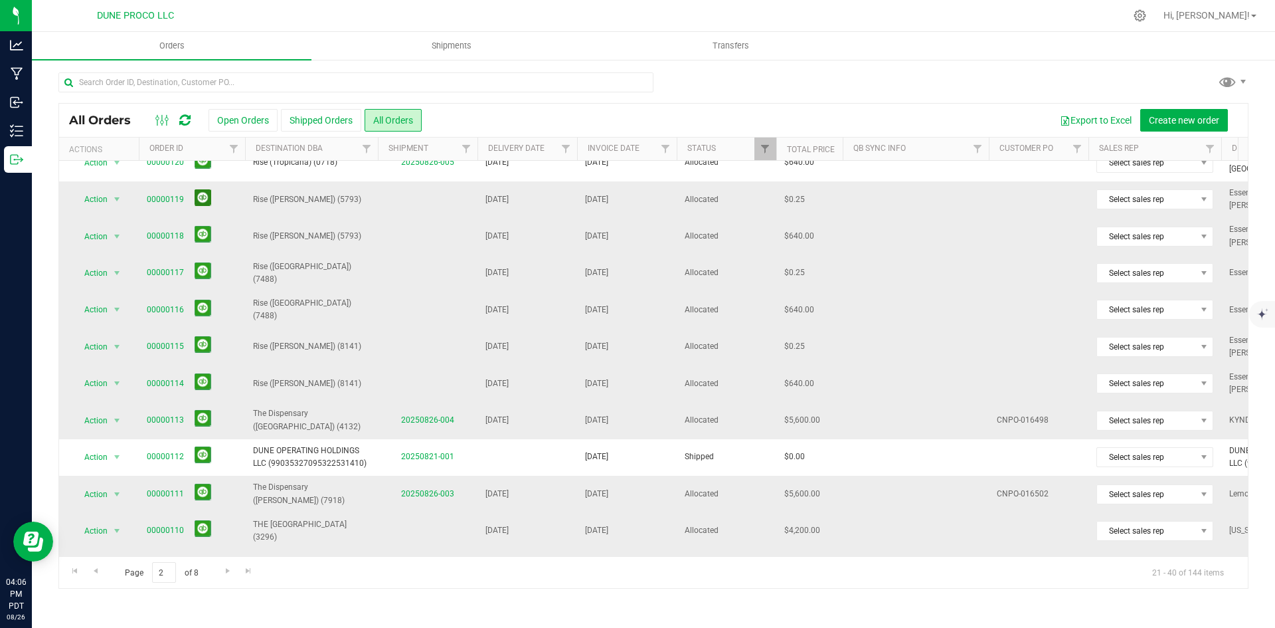
click at [207, 196] on button at bounding box center [203, 197] width 17 height 17
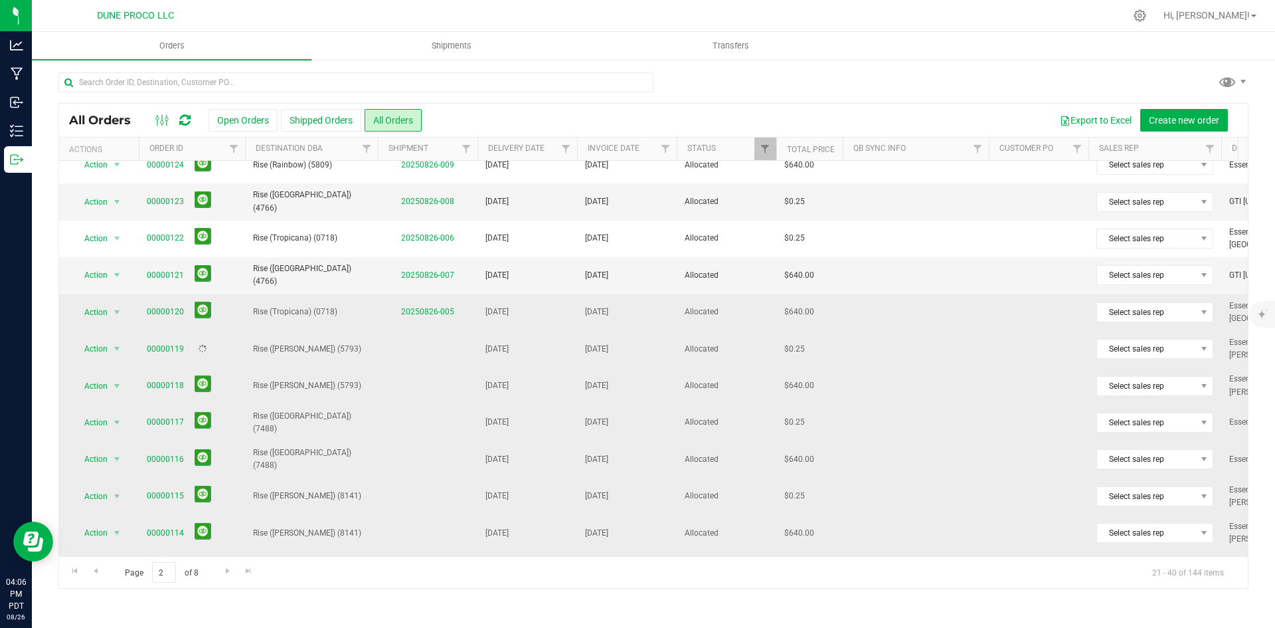
scroll to position [0, 0]
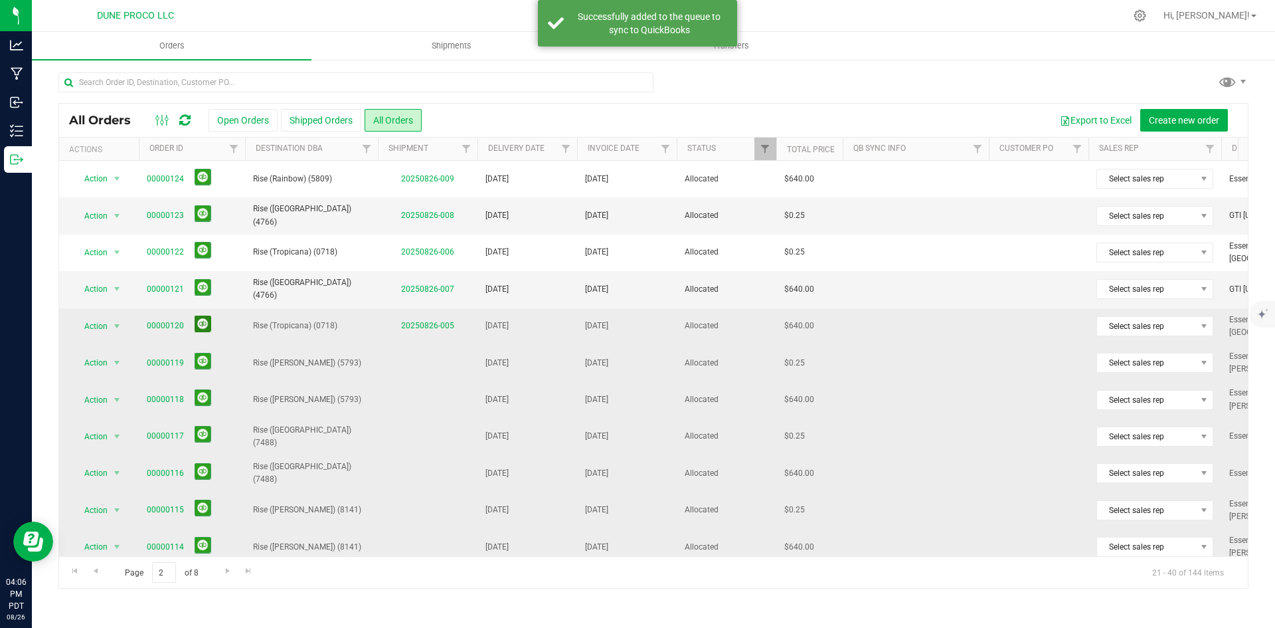
click at [198, 329] on button at bounding box center [203, 324] width 17 height 17
click at [198, 288] on button at bounding box center [203, 287] width 17 height 17
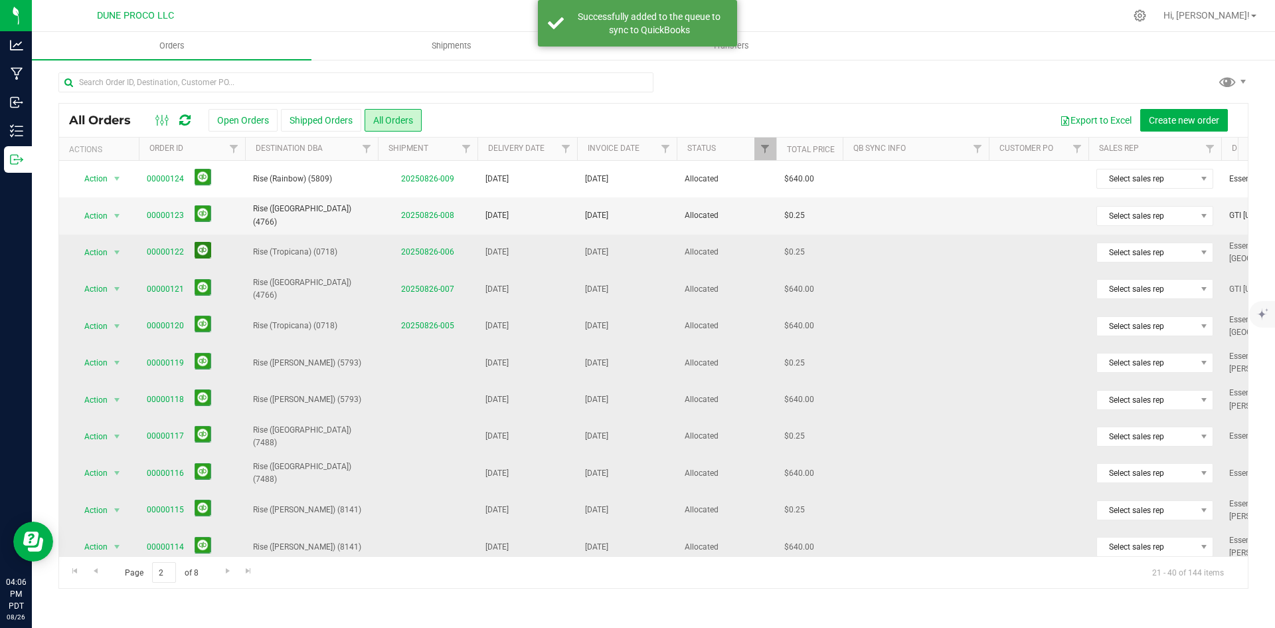
click at [203, 254] on button at bounding box center [203, 250] width 17 height 17
click at [209, 219] on button at bounding box center [203, 213] width 17 height 17
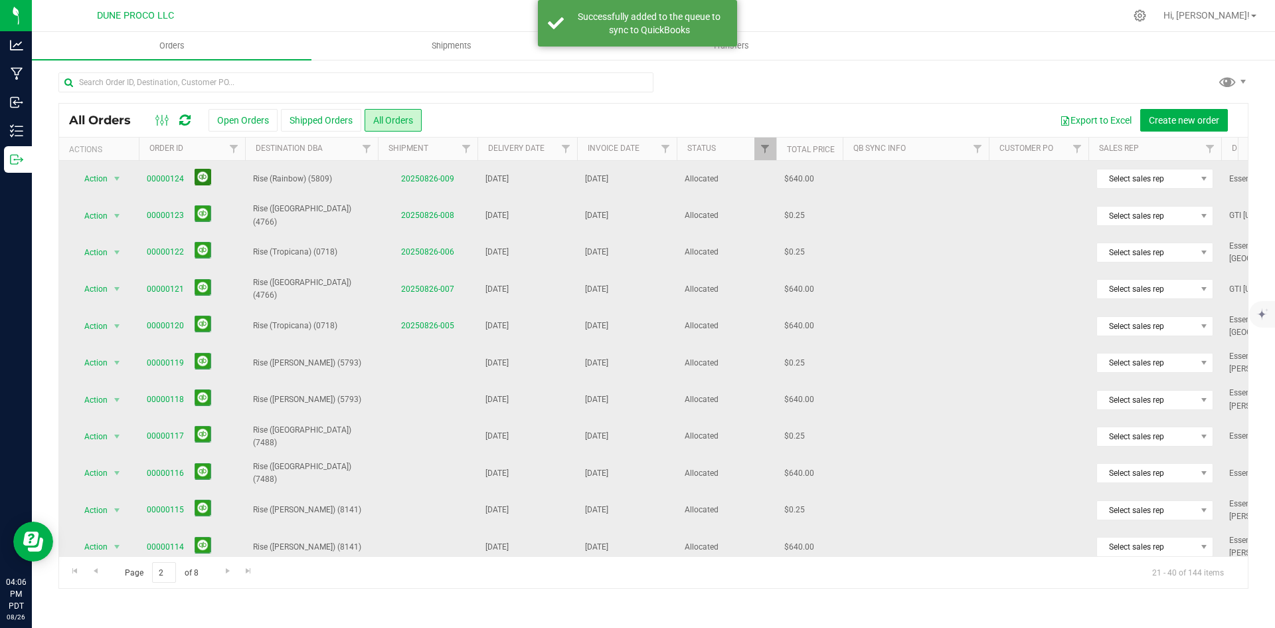
click at [206, 176] on button at bounding box center [203, 177] width 17 height 17
click at [101, 565] on link "Go to the previous page" at bounding box center [95, 571] width 19 height 18
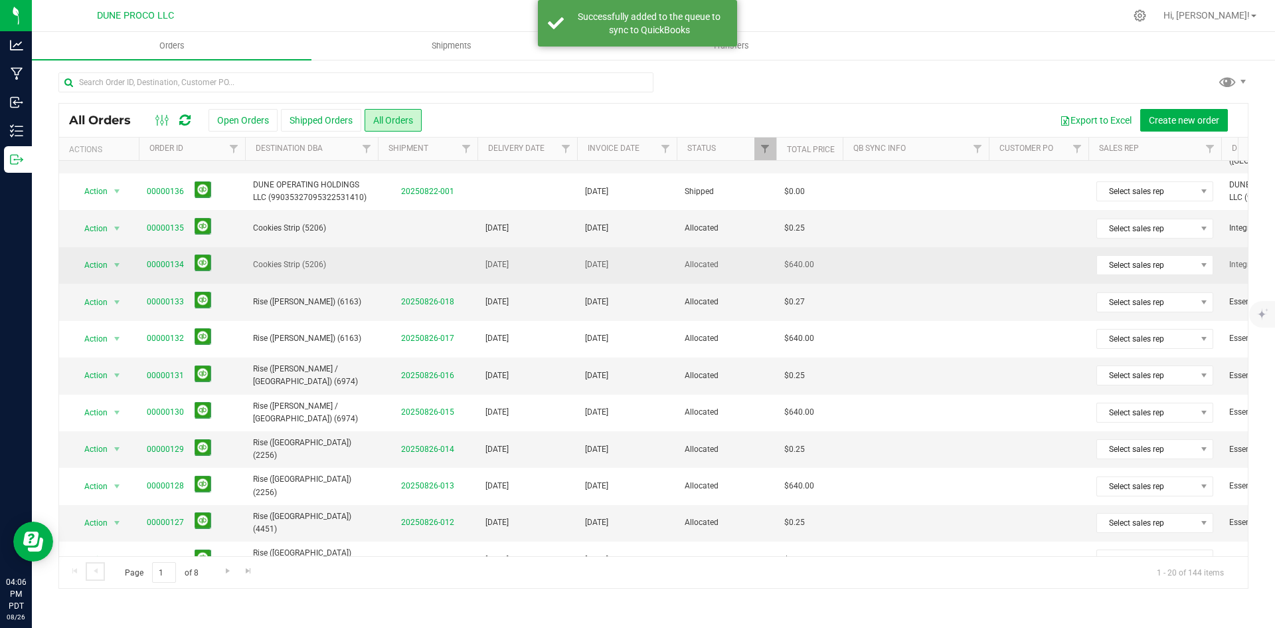
scroll to position [376, 0]
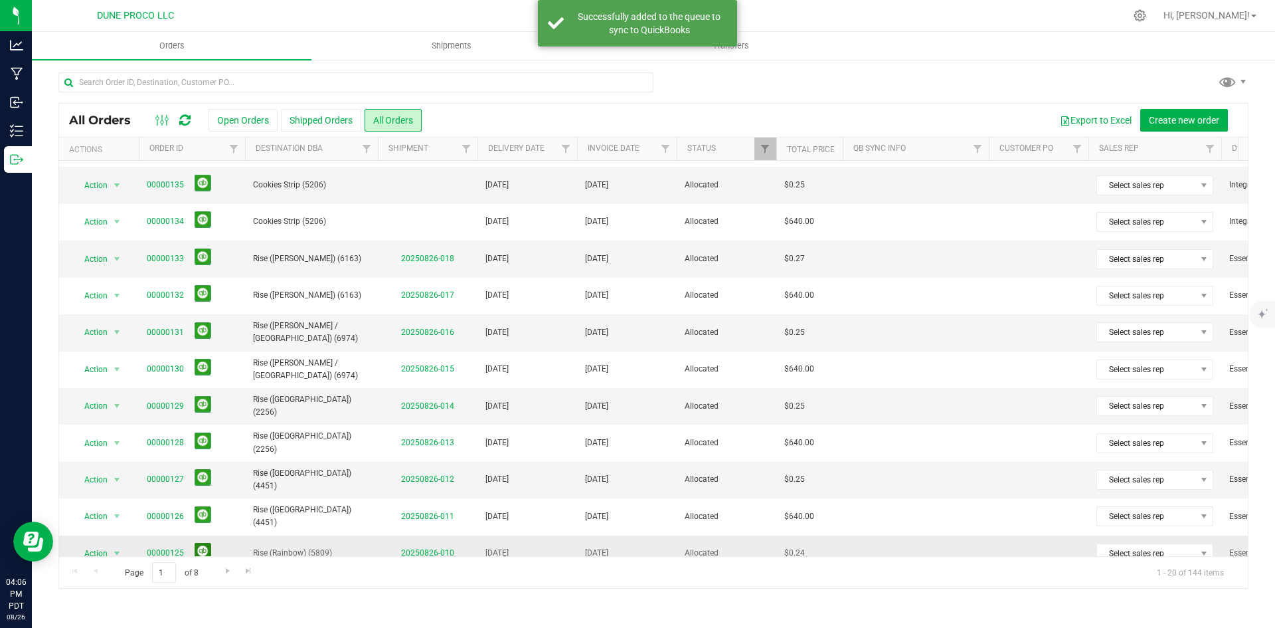
click at [207, 543] on button at bounding box center [203, 551] width 17 height 17
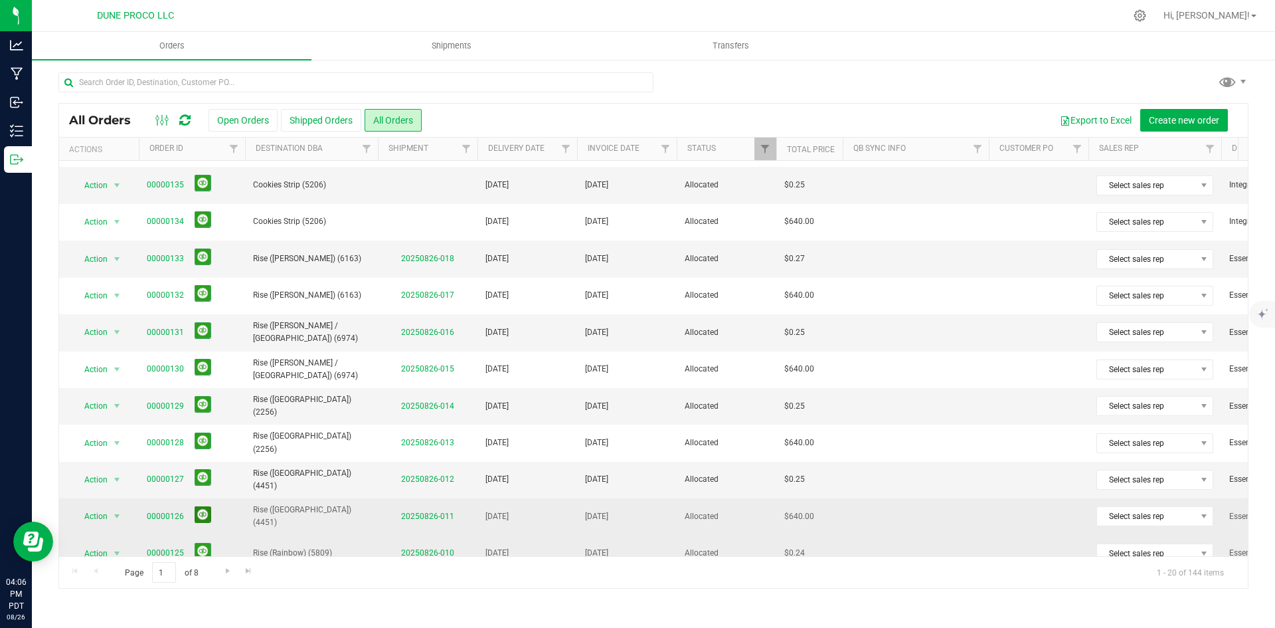
click at [197, 506] on button at bounding box center [203, 514] width 17 height 17
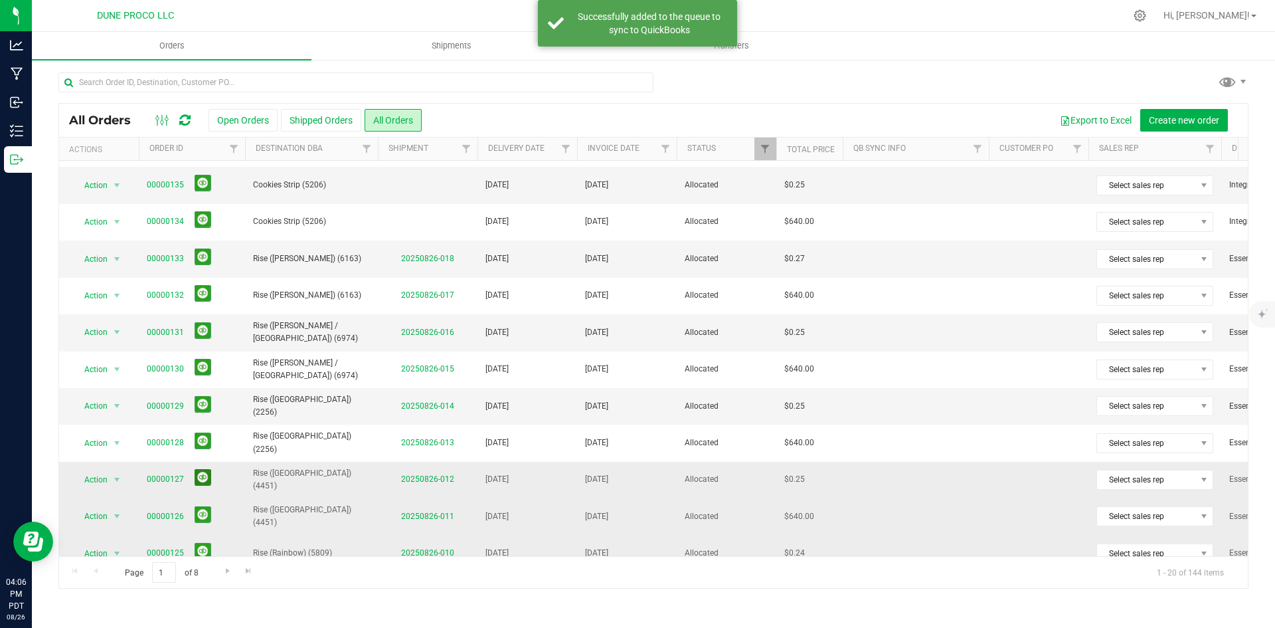
click at [209, 469] on button at bounding box center [203, 477] width 17 height 17
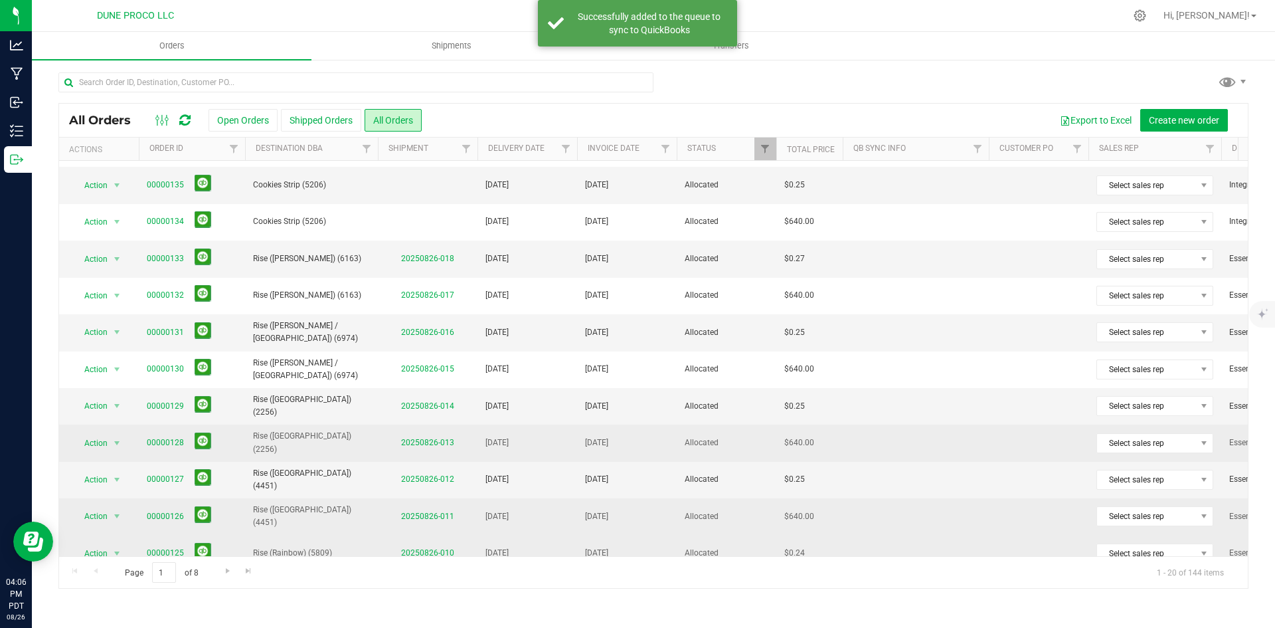
click at [211, 432] on span "00000128" at bounding box center [192, 442] width 90 height 21
click at [208, 432] on button at bounding box center [203, 440] width 17 height 17
click at [205, 396] on button at bounding box center [203, 404] width 17 height 17
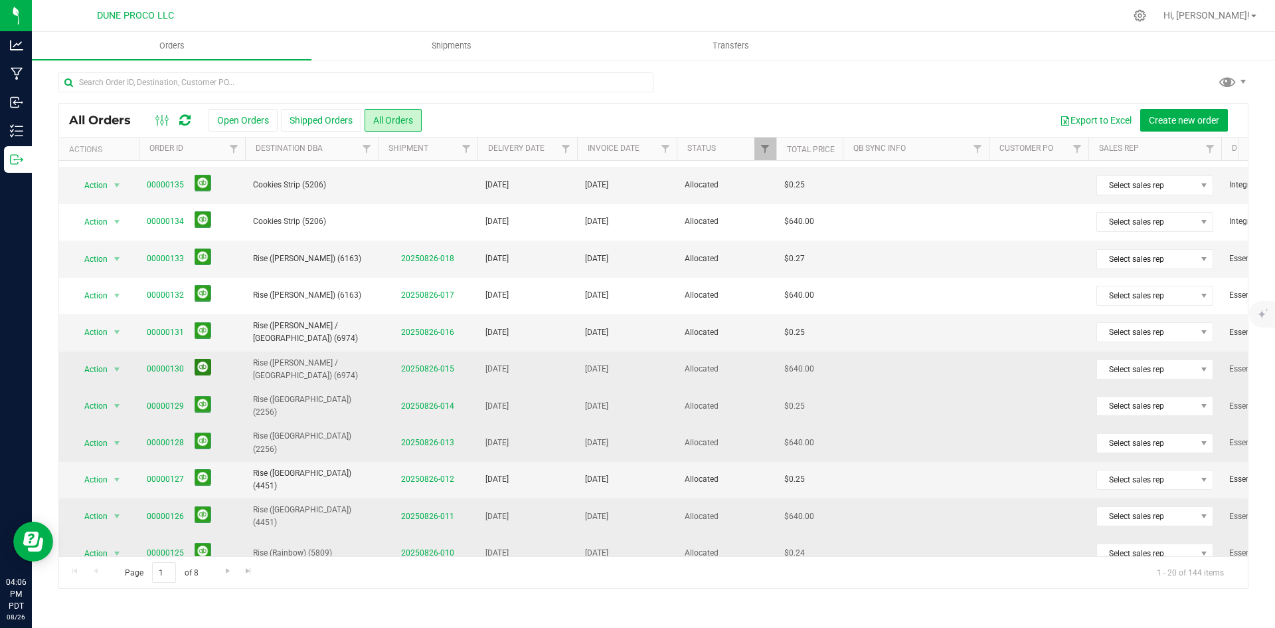
click at [207, 359] on button at bounding box center [203, 367] width 17 height 17
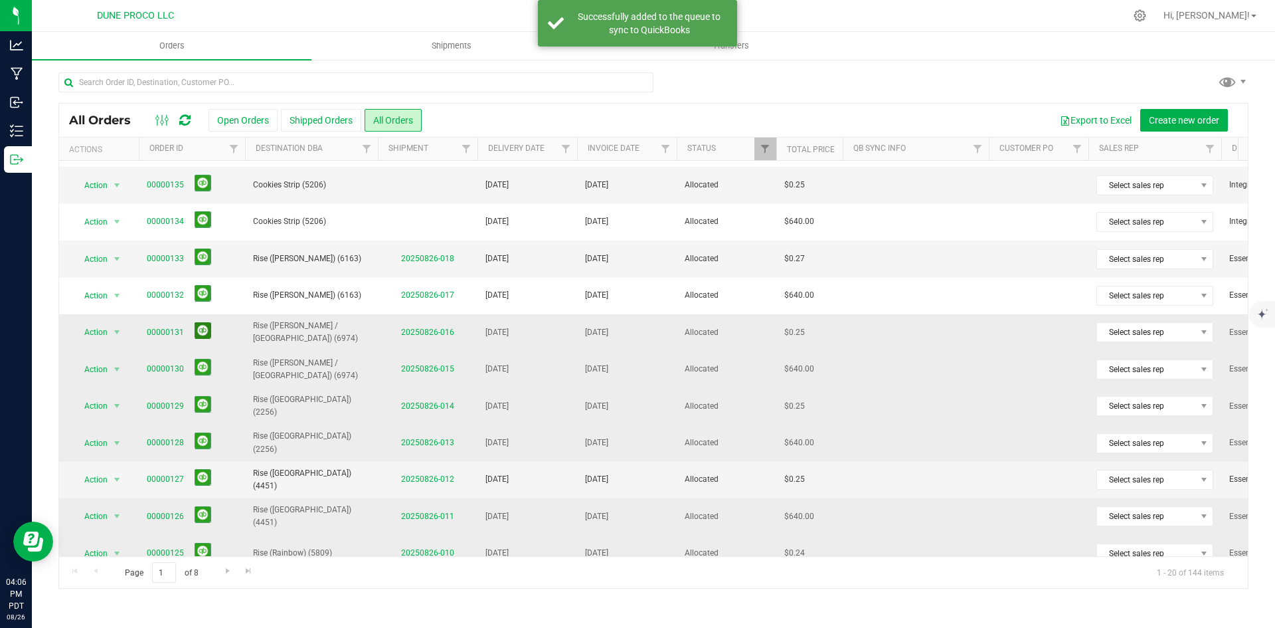
click at [208, 322] on button at bounding box center [203, 330] width 17 height 17
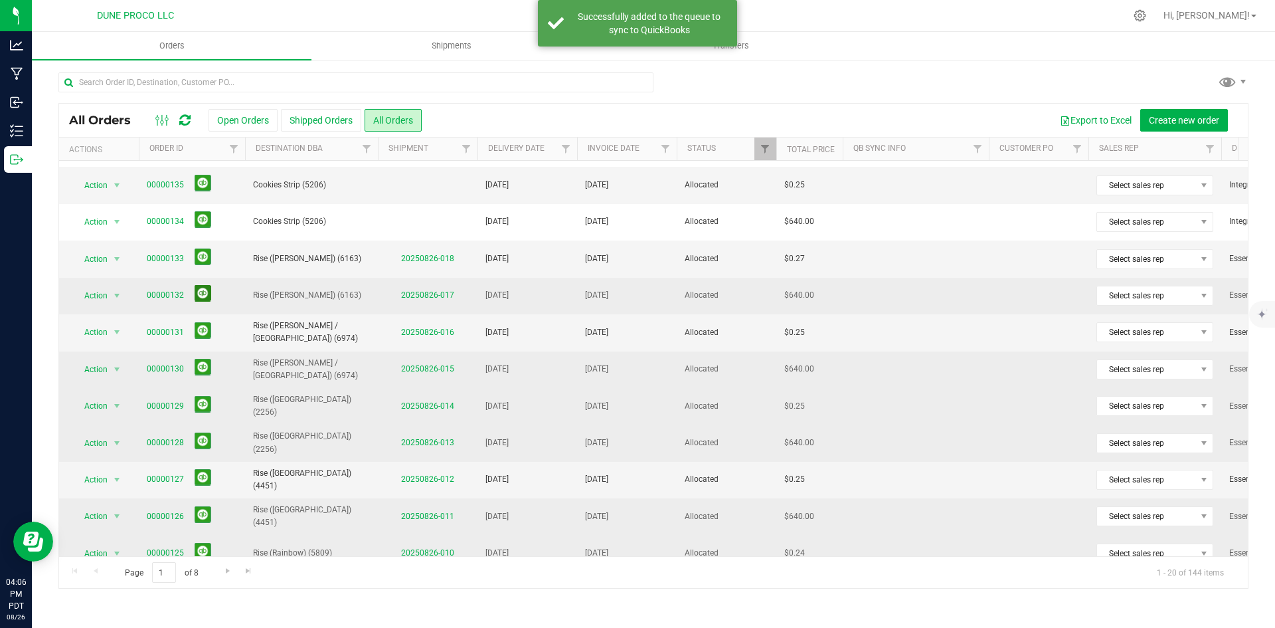
click at [205, 285] on button at bounding box center [203, 293] width 17 height 17
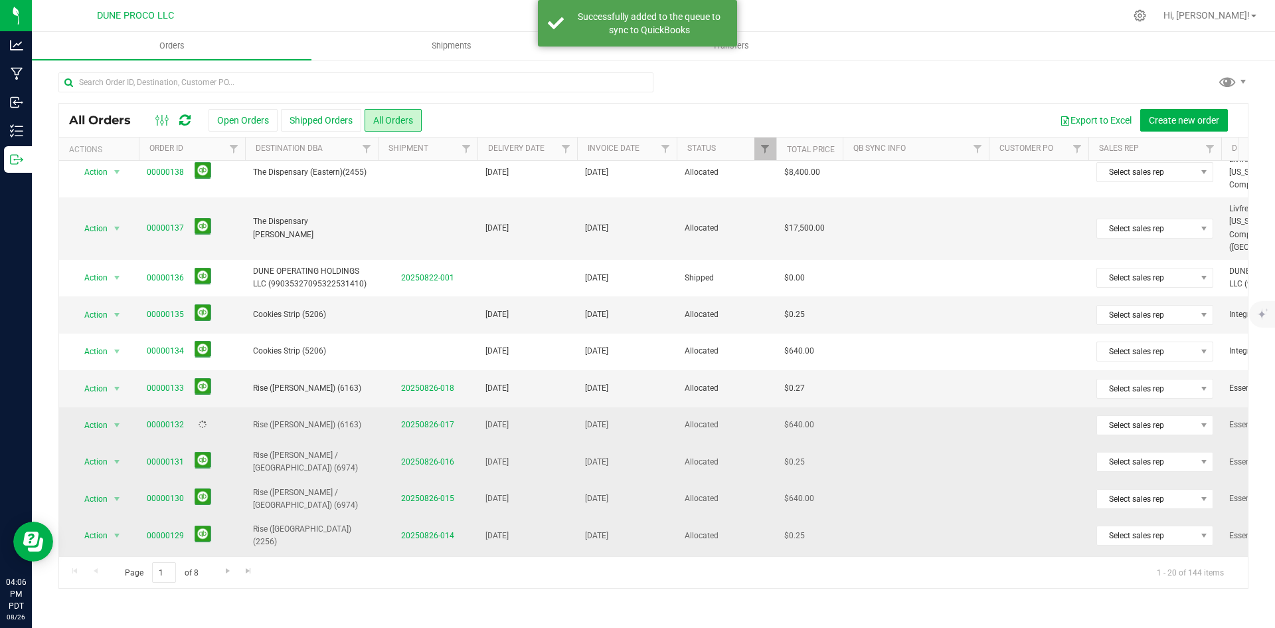
scroll to position [243, 0]
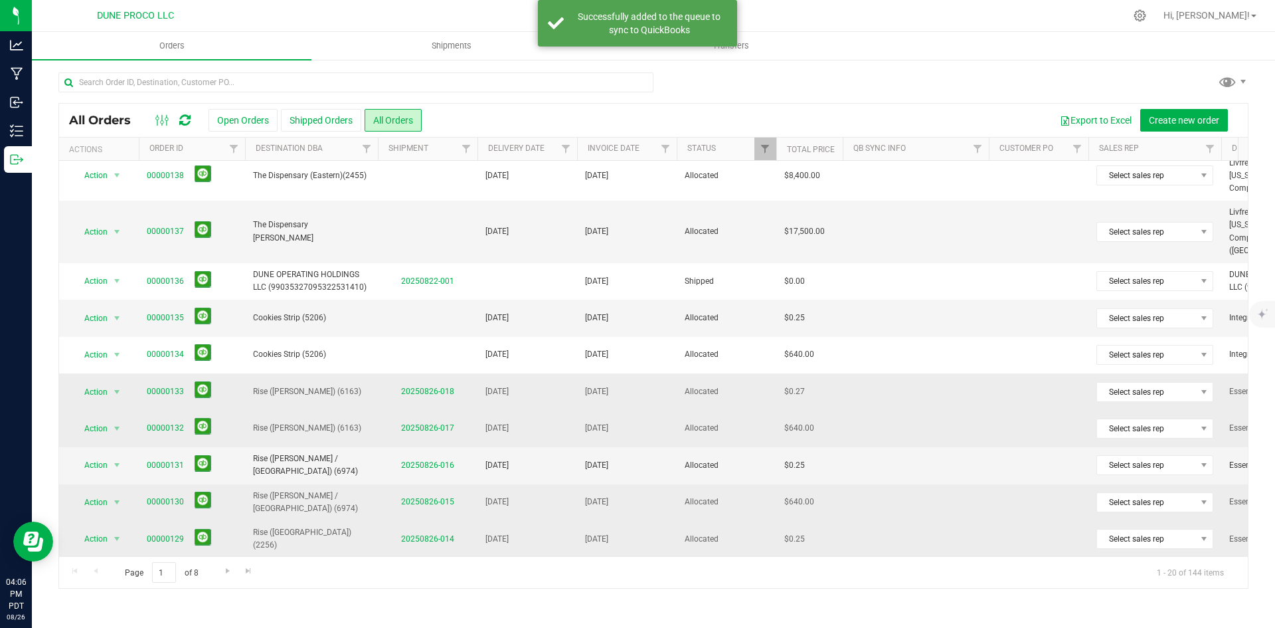
click at [210, 381] on span "00000133" at bounding box center [192, 391] width 90 height 21
click at [203, 381] on button at bounding box center [203, 389] width 17 height 17
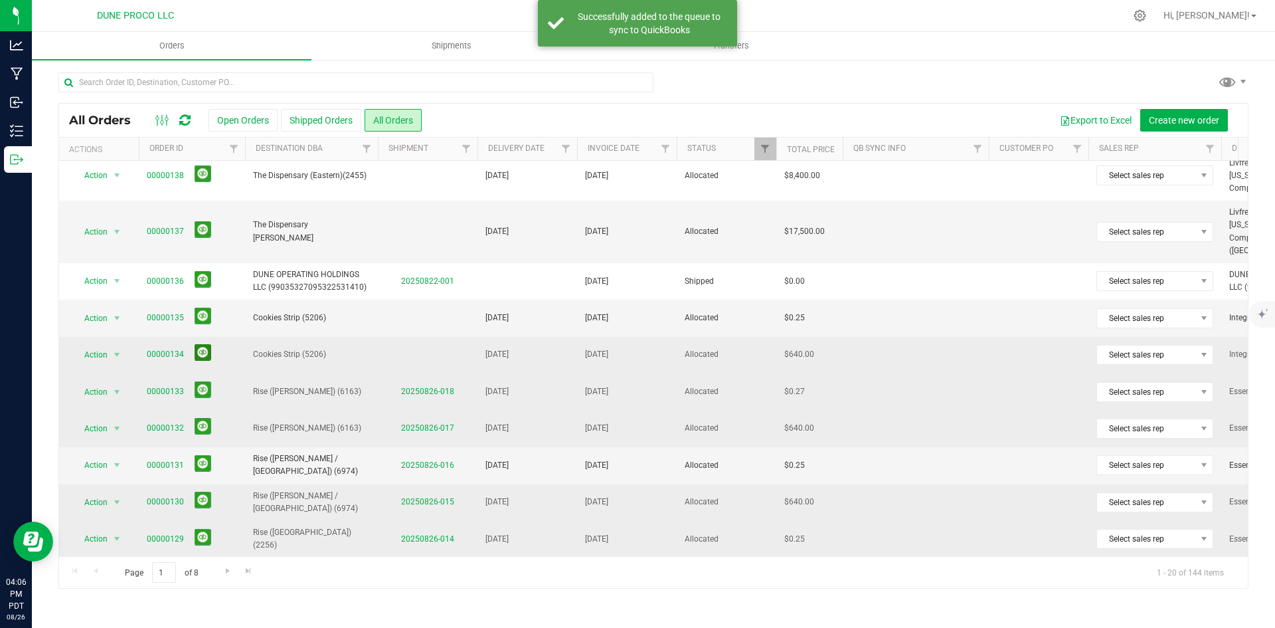
click at [202, 344] on button at bounding box center [203, 352] width 17 height 17
click at [203, 308] on button at bounding box center [203, 316] width 17 height 17
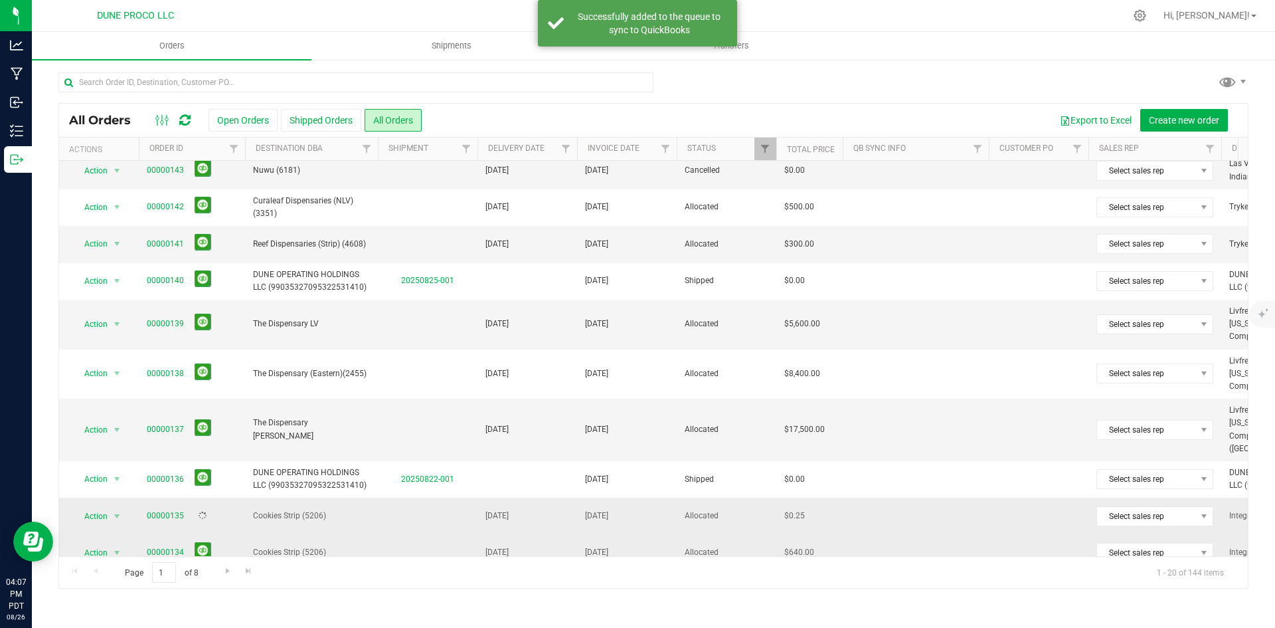
scroll to position [44, 0]
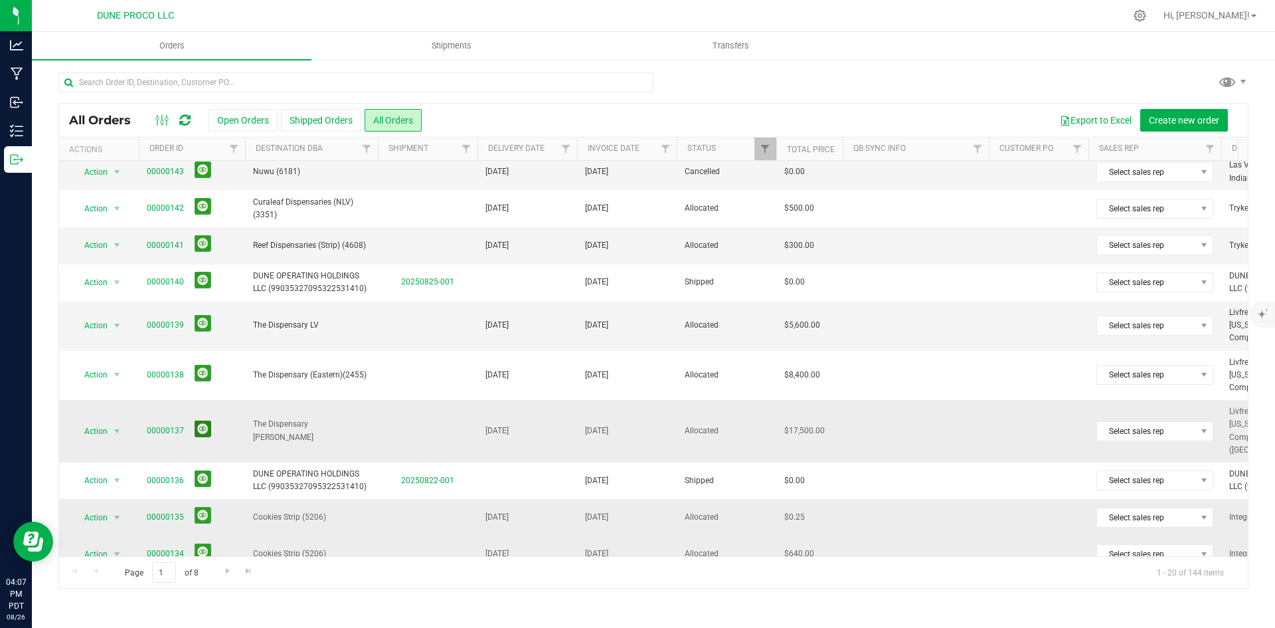
click at [205, 420] on button at bounding box center [203, 428] width 17 height 17
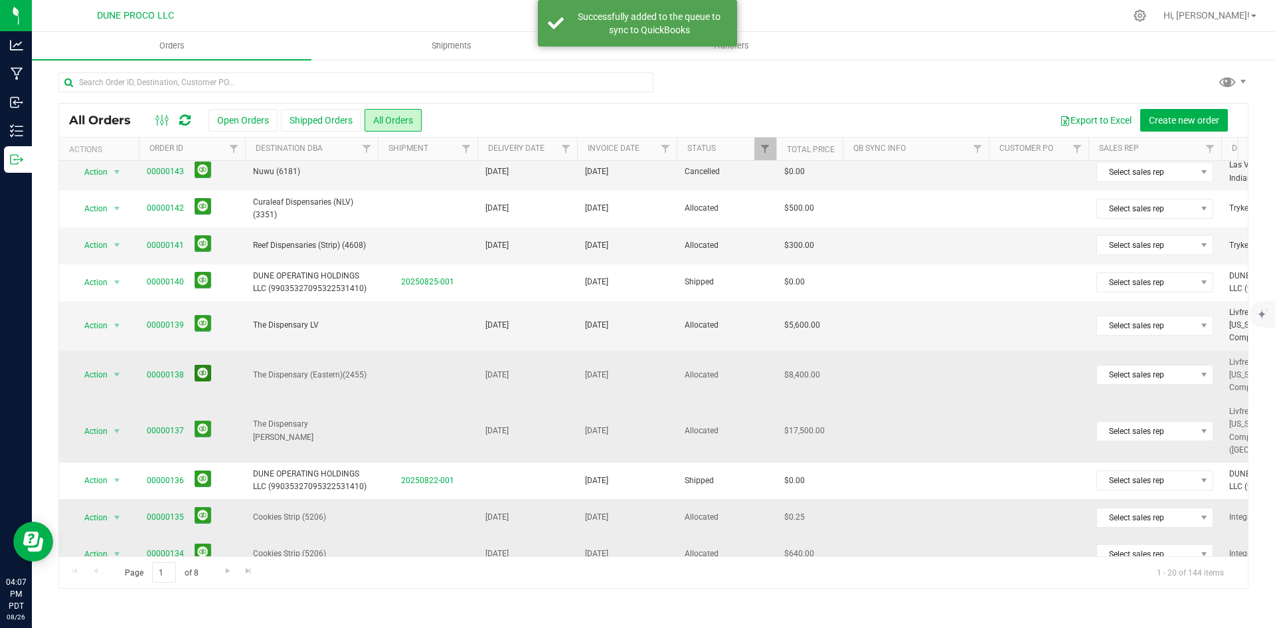
click at [204, 365] on button at bounding box center [203, 373] width 17 height 17
click at [201, 317] on button at bounding box center [203, 323] width 17 height 17
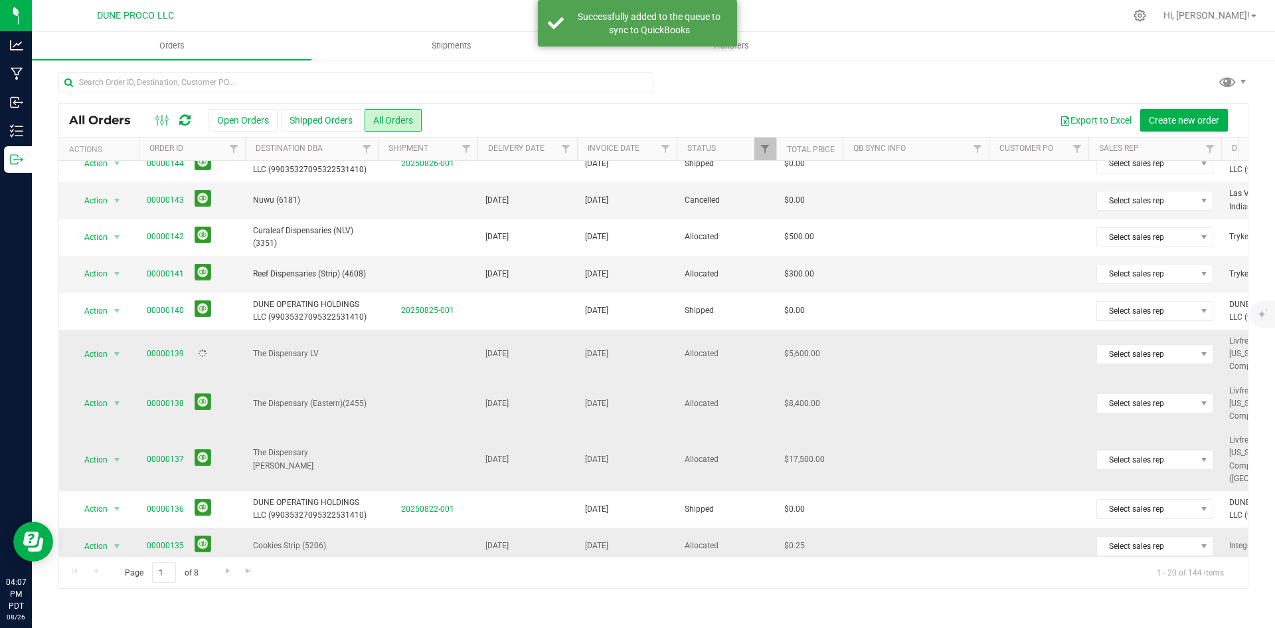
scroll to position [0, 0]
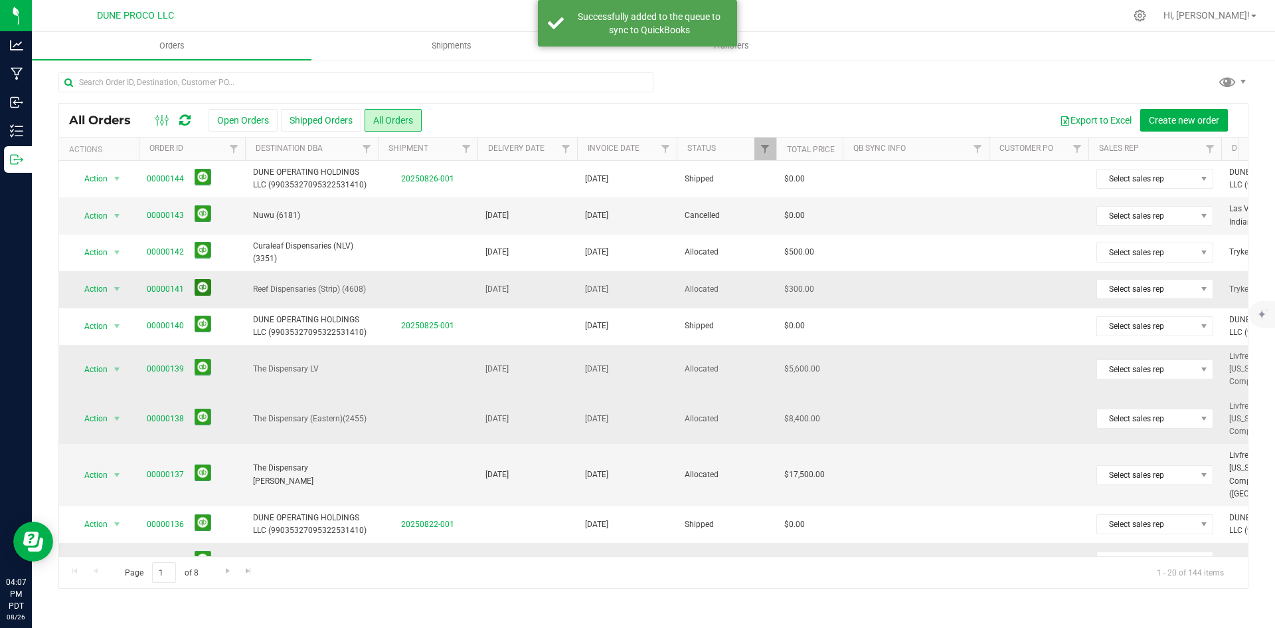
click at [203, 295] on button at bounding box center [203, 287] width 17 height 17
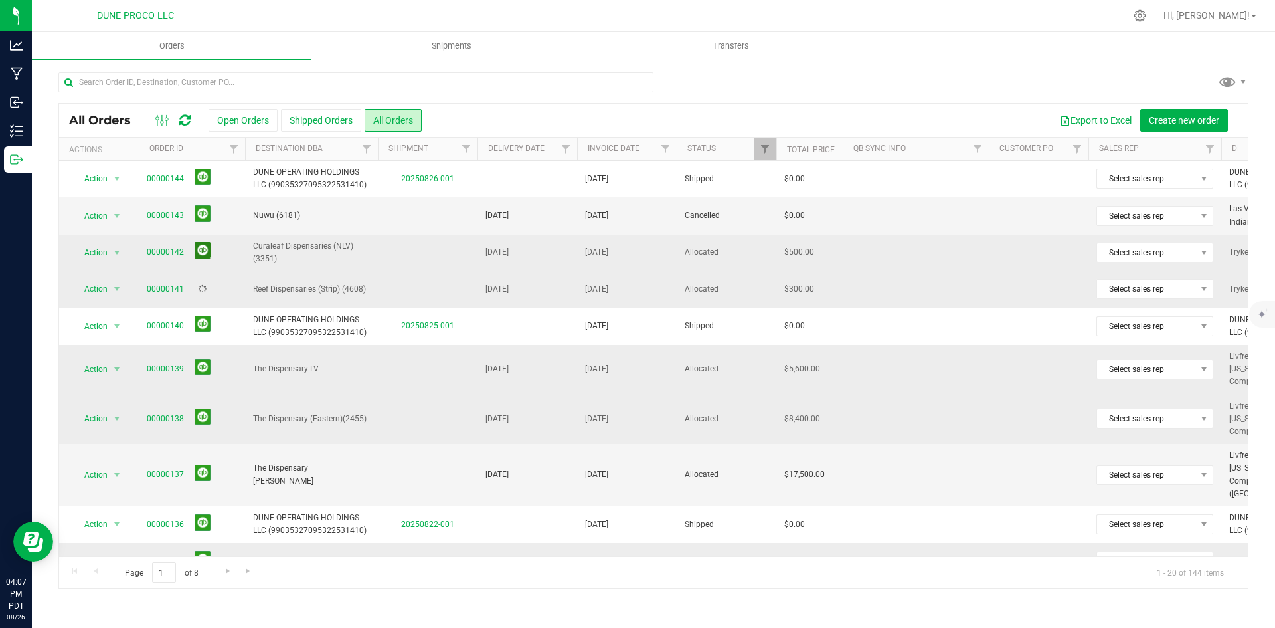
click at [209, 246] on button at bounding box center [203, 250] width 17 height 17
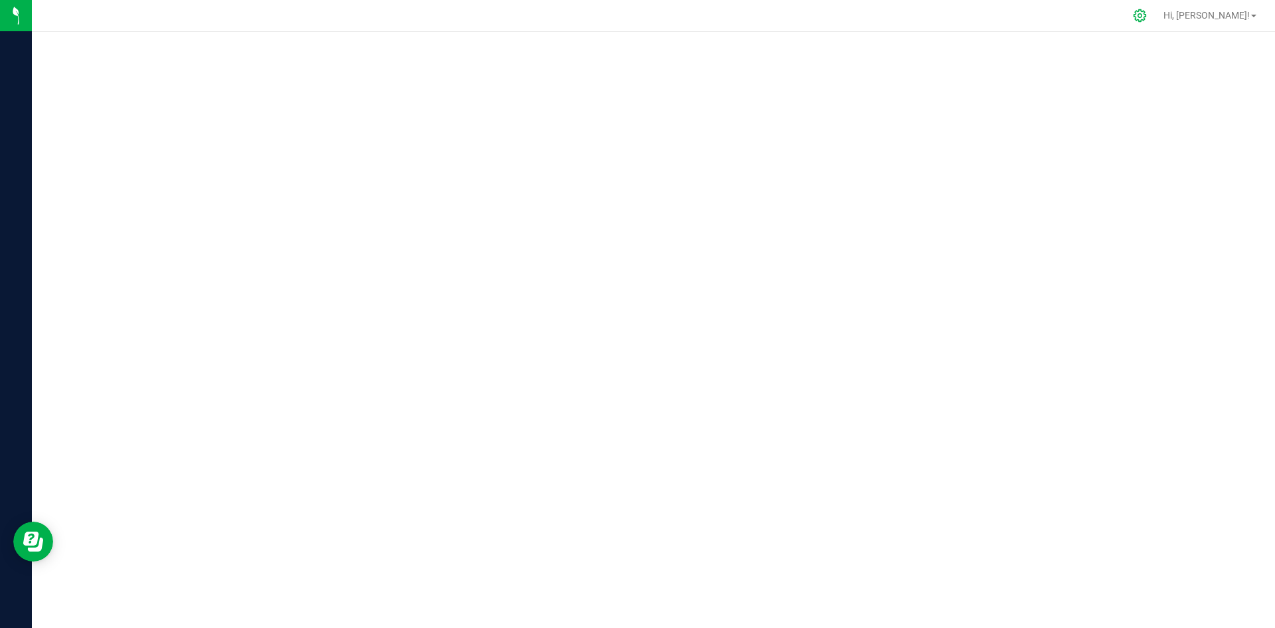
click at [1147, 21] on icon at bounding box center [1140, 16] width 14 height 14
click at [1147, 14] on icon at bounding box center [1140, 16] width 14 height 14
click at [1222, 15] on span "Hi, [PERSON_NAME]!" at bounding box center [1207, 15] width 86 height 11
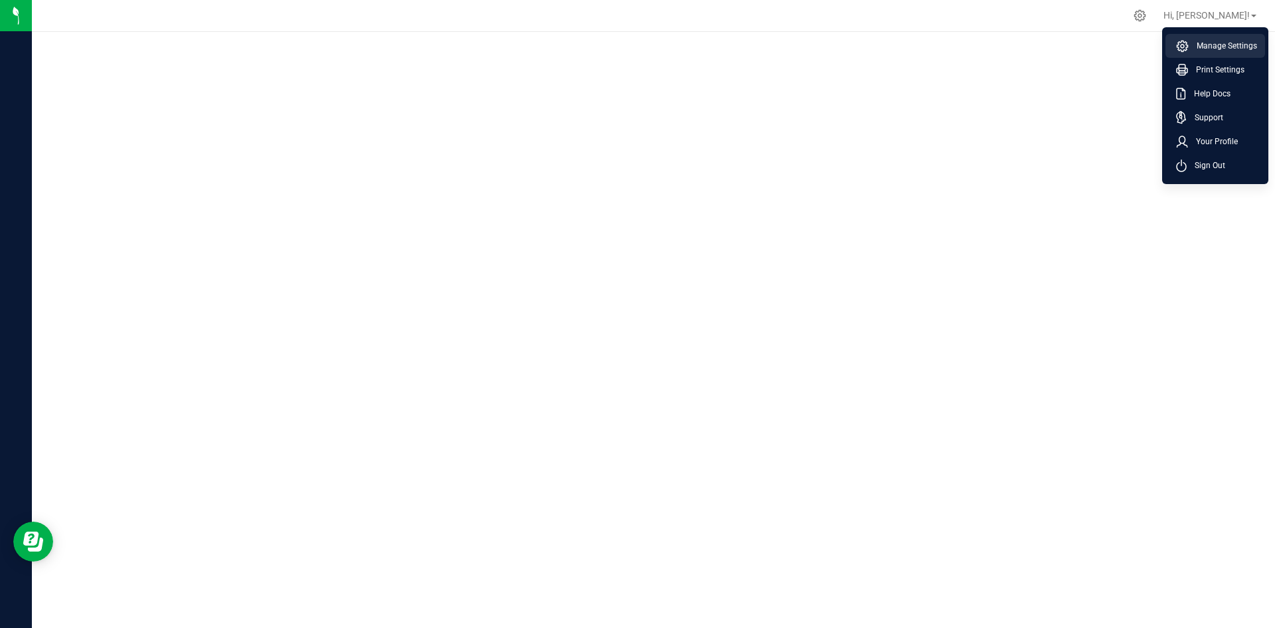
click at [1229, 41] on span "Manage Settings" at bounding box center [1223, 45] width 68 height 13
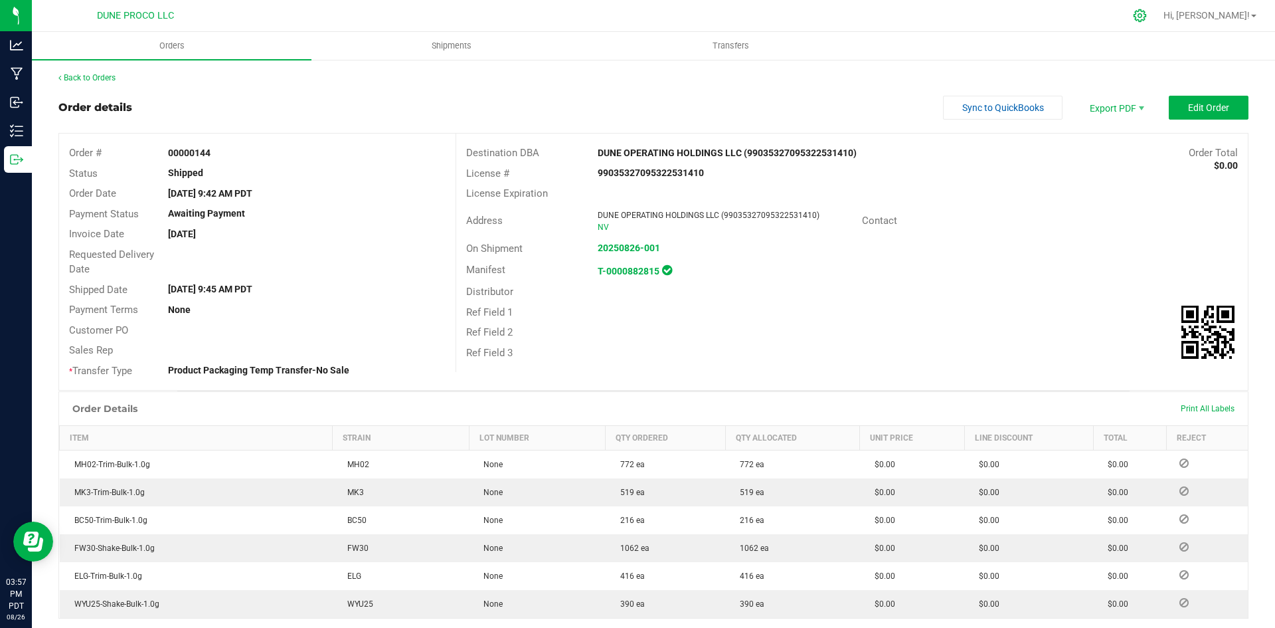
click at [1147, 12] on icon at bounding box center [1140, 16] width 14 height 14
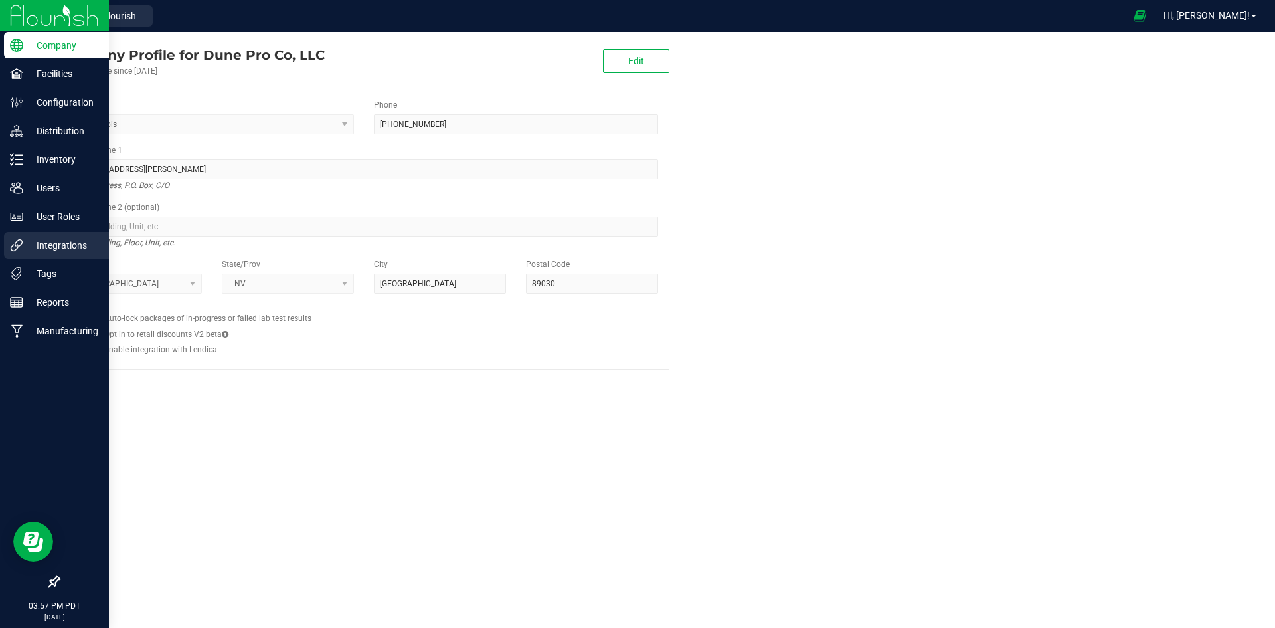
click at [34, 246] on p "Integrations" at bounding box center [63, 245] width 80 height 16
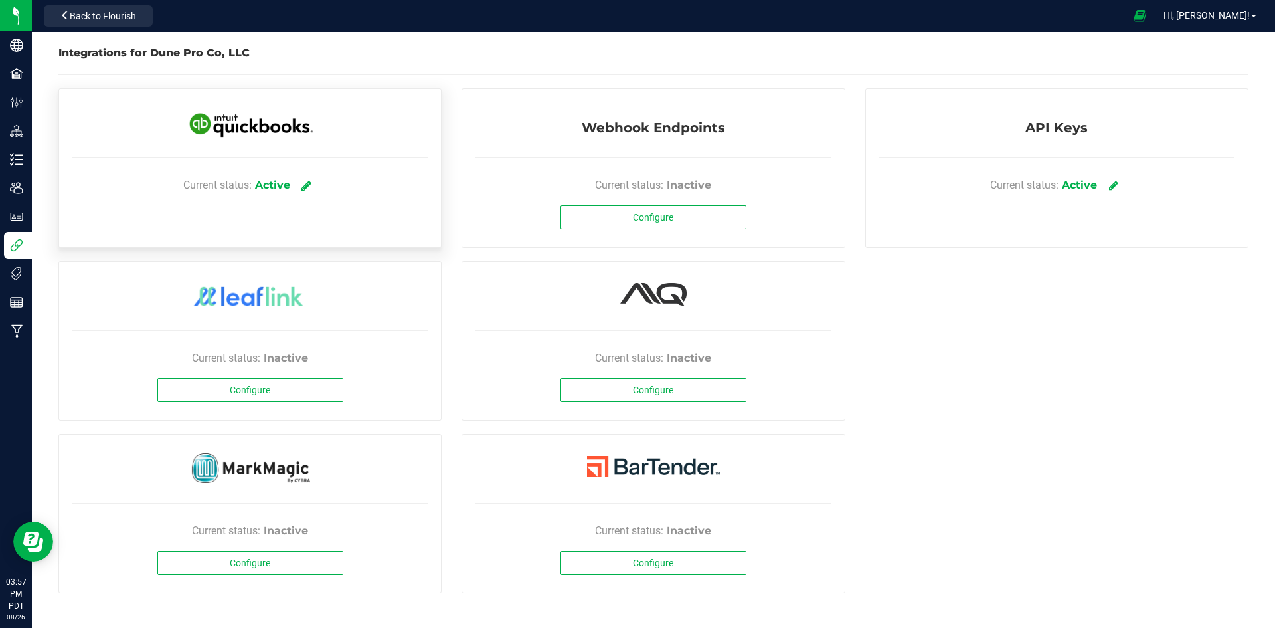
click at [312, 187] on icon at bounding box center [307, 185] width 10 height 12
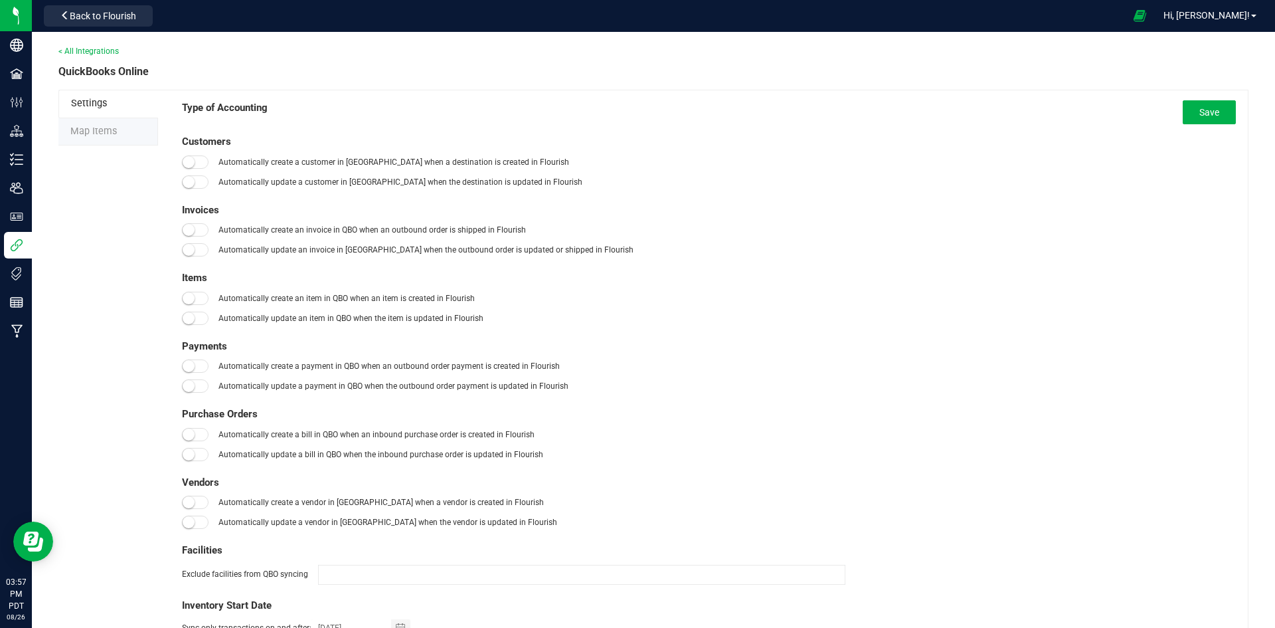
click at [118, 135] on li "Map Items" at bounding box center [108, 132] width 100 height 28
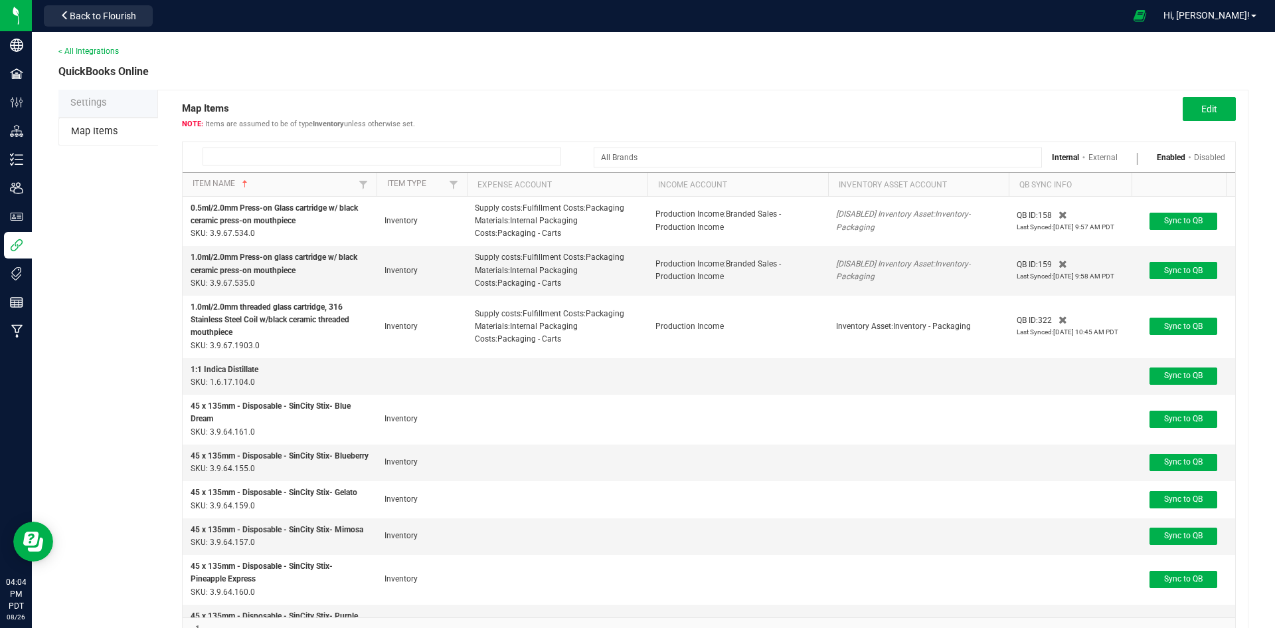
click at [249, 148] on input at bounding box center [382, 156] width 359 height 18
paste input "HUST-"
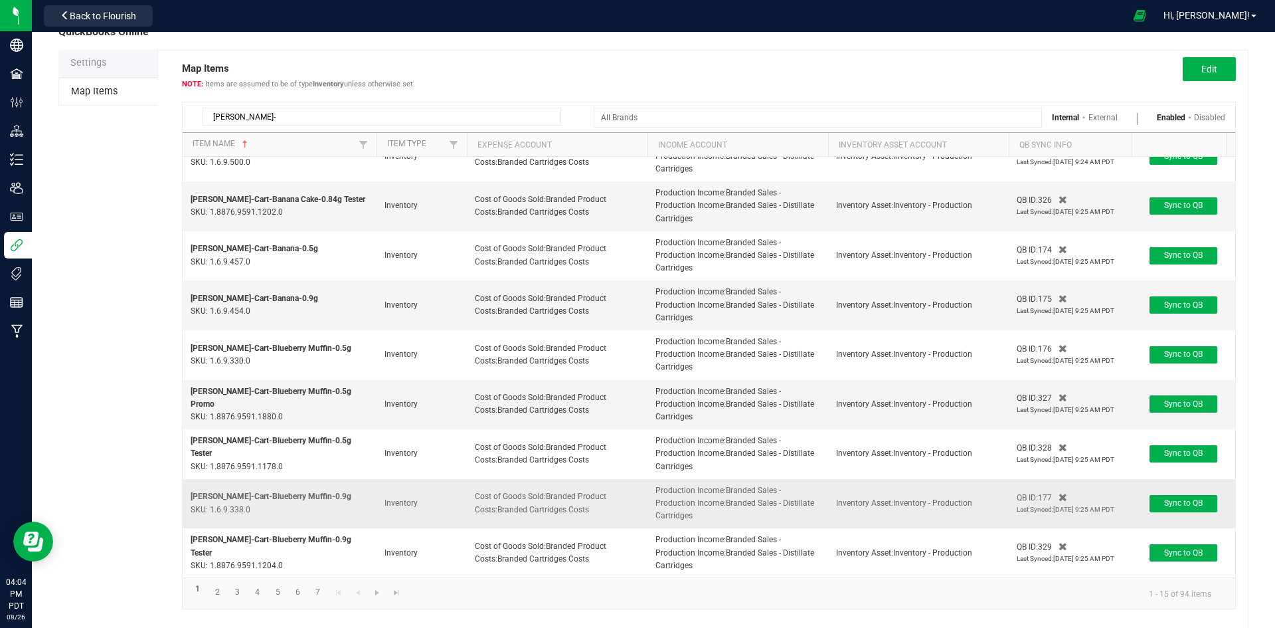
scroll to position [62, 0]
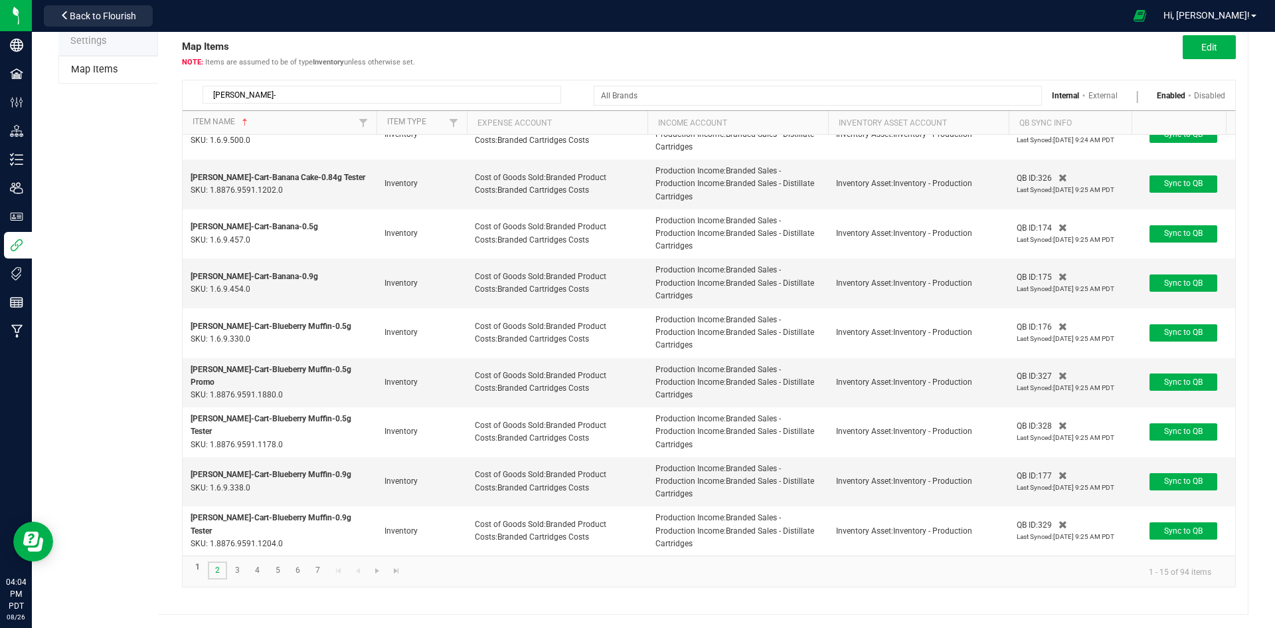
click at [222, 565] on link "2" at bounding box center [217, 570] width 19 height 18
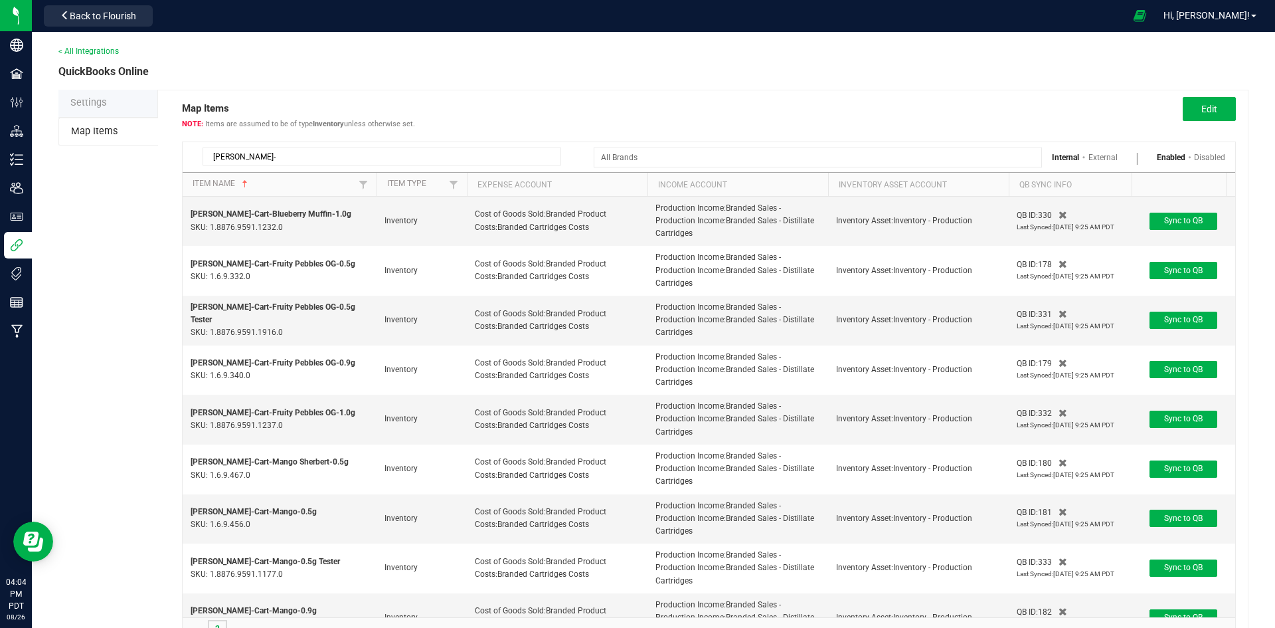
click at [217, 626] on link "2" at bounding box center [217, 629] width 19 height 18
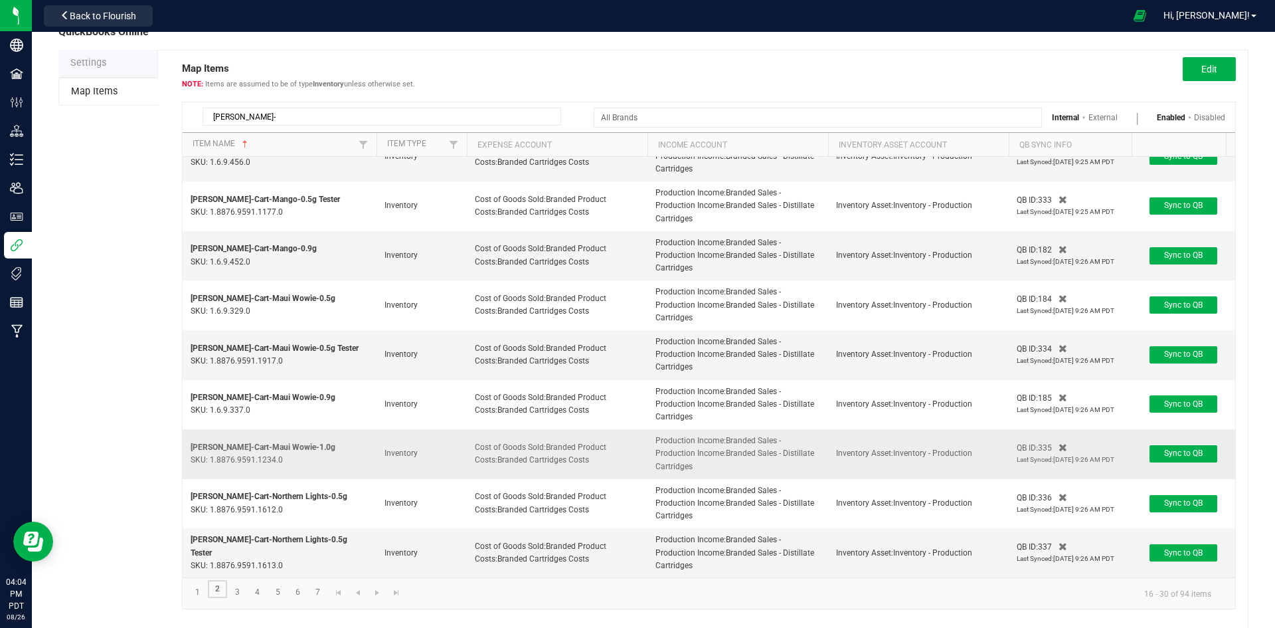
scroll to position [62, 0]
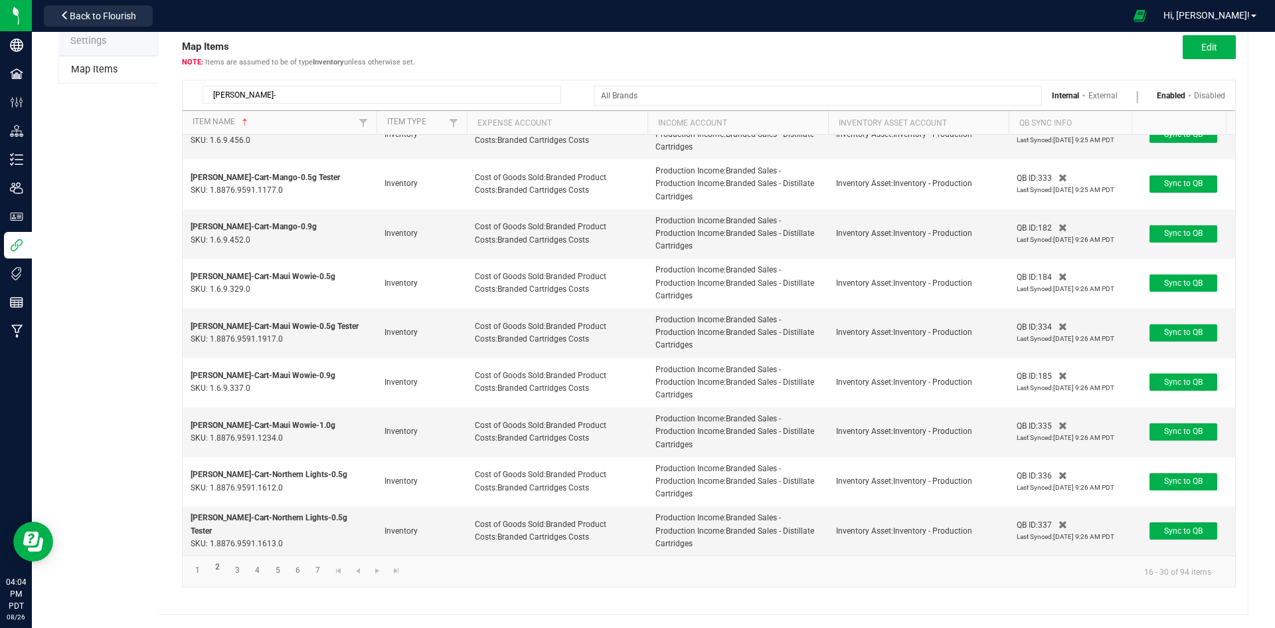
click at [321, 580] on kendo-pager "1 2 3 4 5 6 7 16 - 30 of 94 items" at bounding box center [709, 570] width 1053 height 31
click at [318, 574] on link "7" at bounding box center [317, 570] width 19 height 18
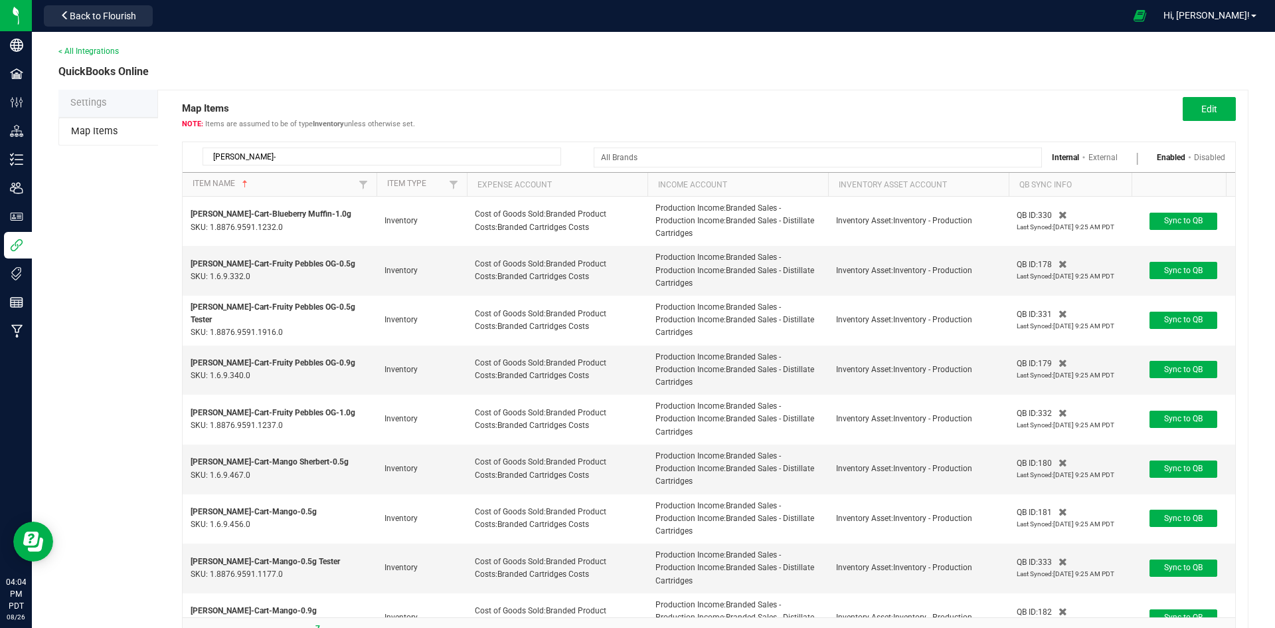
click at [318, 574] on p "SKU: 1.8876.9591.1177.0" at bounding box center [280, 574] width 178 height 13
click at [318, 626] on link "7" at bounding box center [317, 629] width 19 height 18
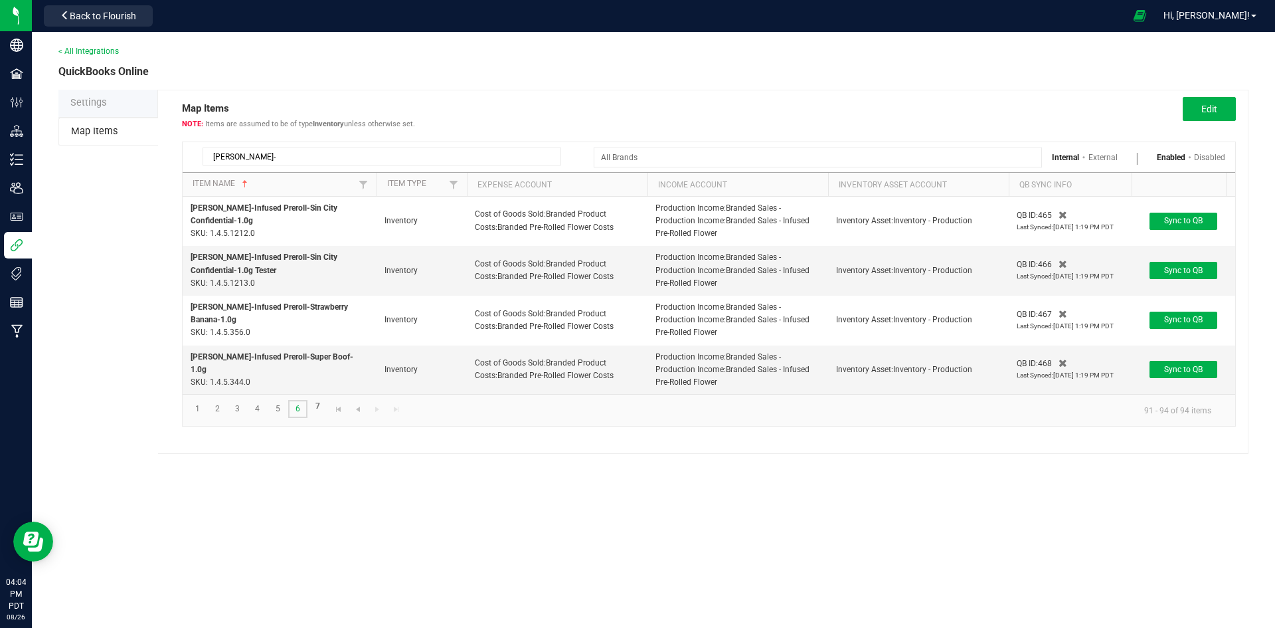
click at [292, 418] on link "6" at bounding box center [297, 409] width 19 height 18
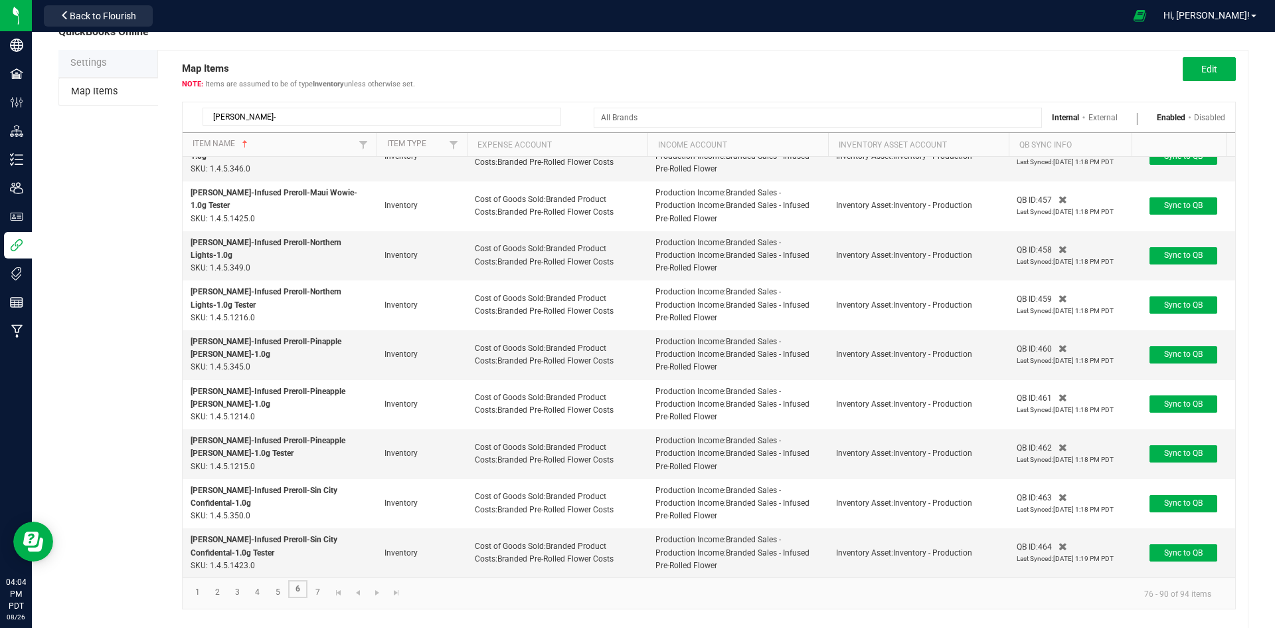
scroll to position [62, 0]
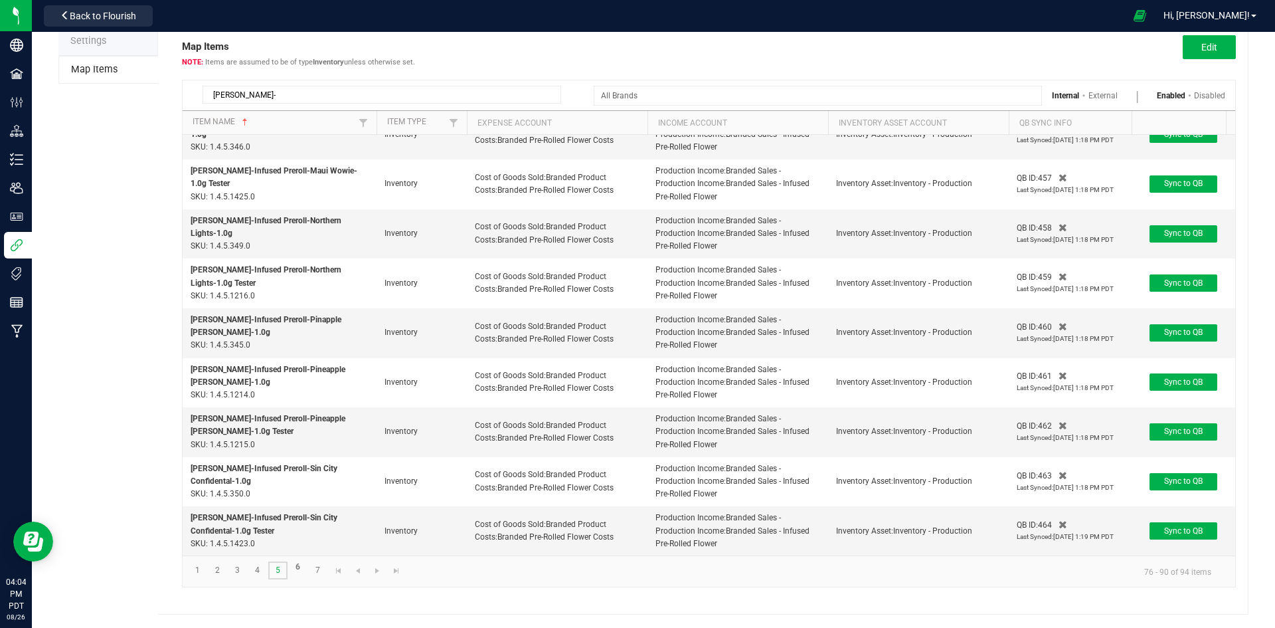
click at [279, 573] on link "5" at bounding box center [277, 570] width 19 height 18
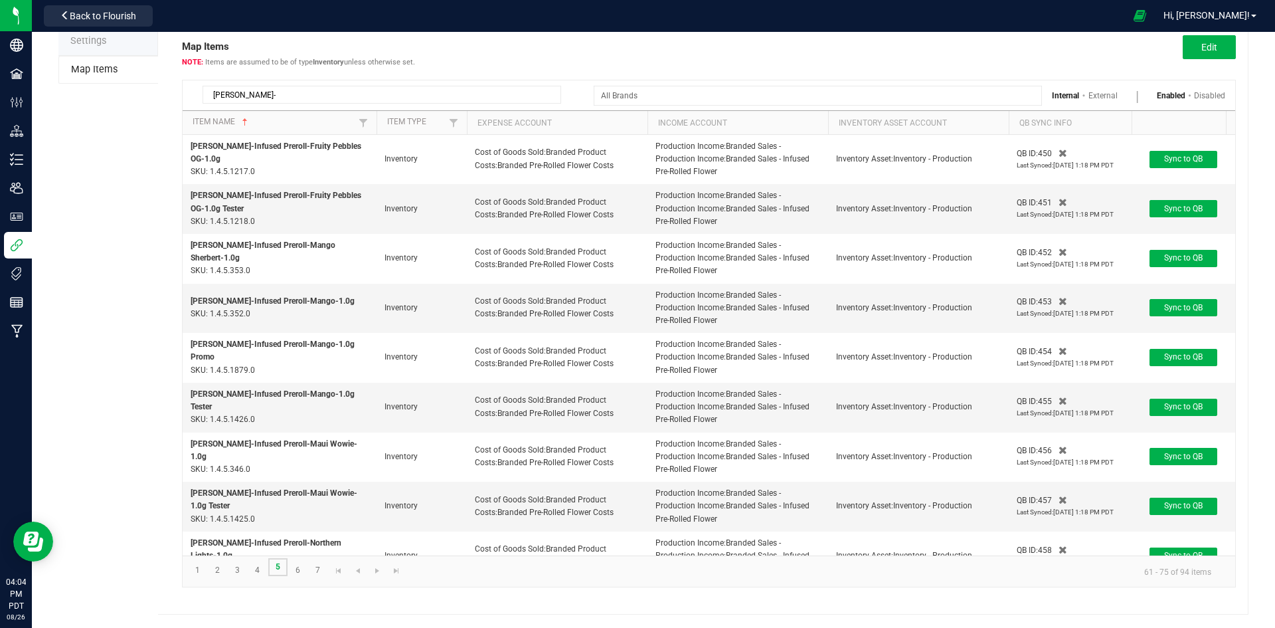
click at [277, 575] on link "5" at bounding box center [277, 567] width 19 height 18
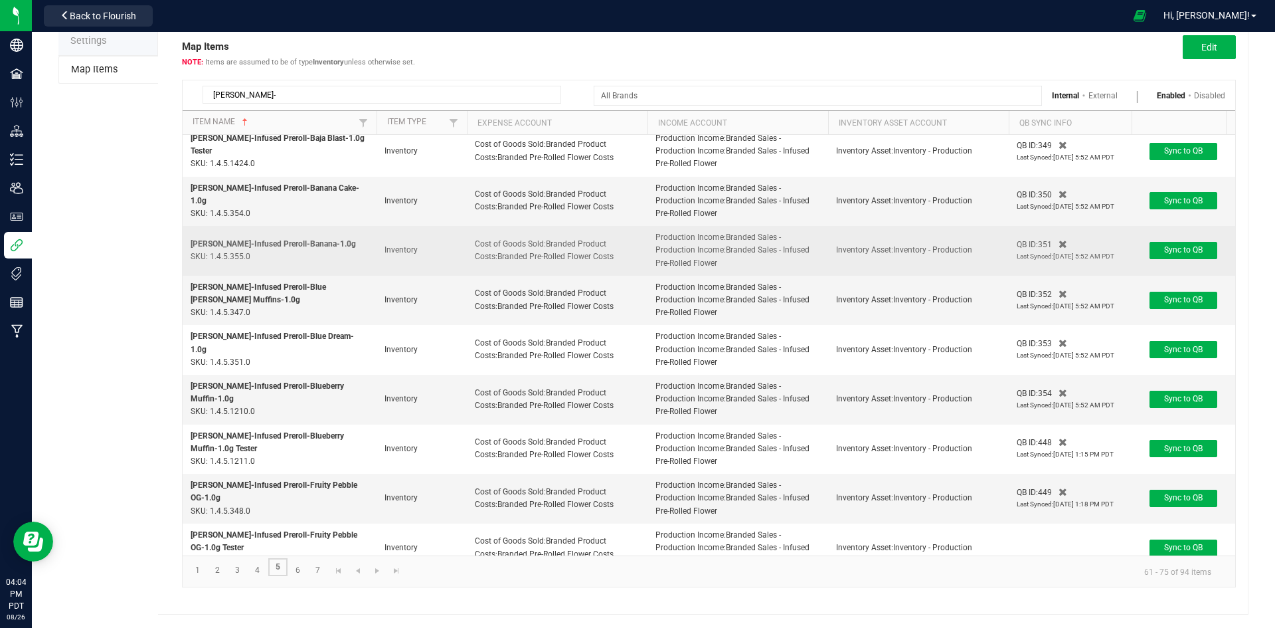
scroll to position [268, 0]
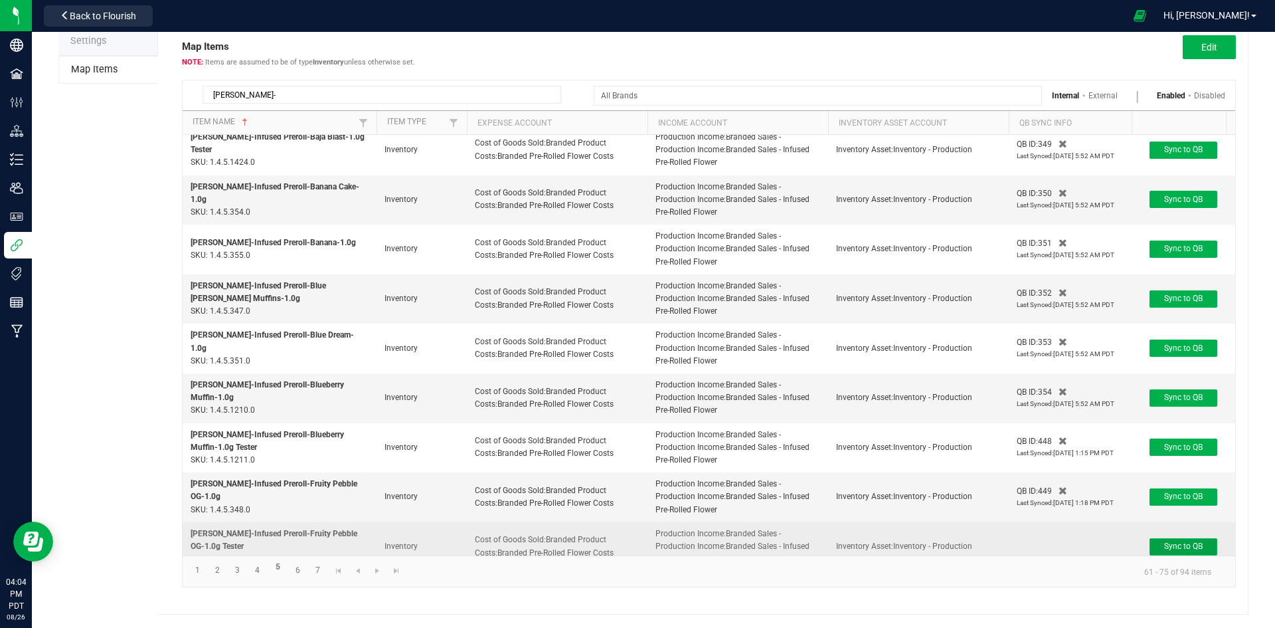
click at [1172, 538] on button "Sync to QB" at bounding box center [1184, 546] width 68 height 17
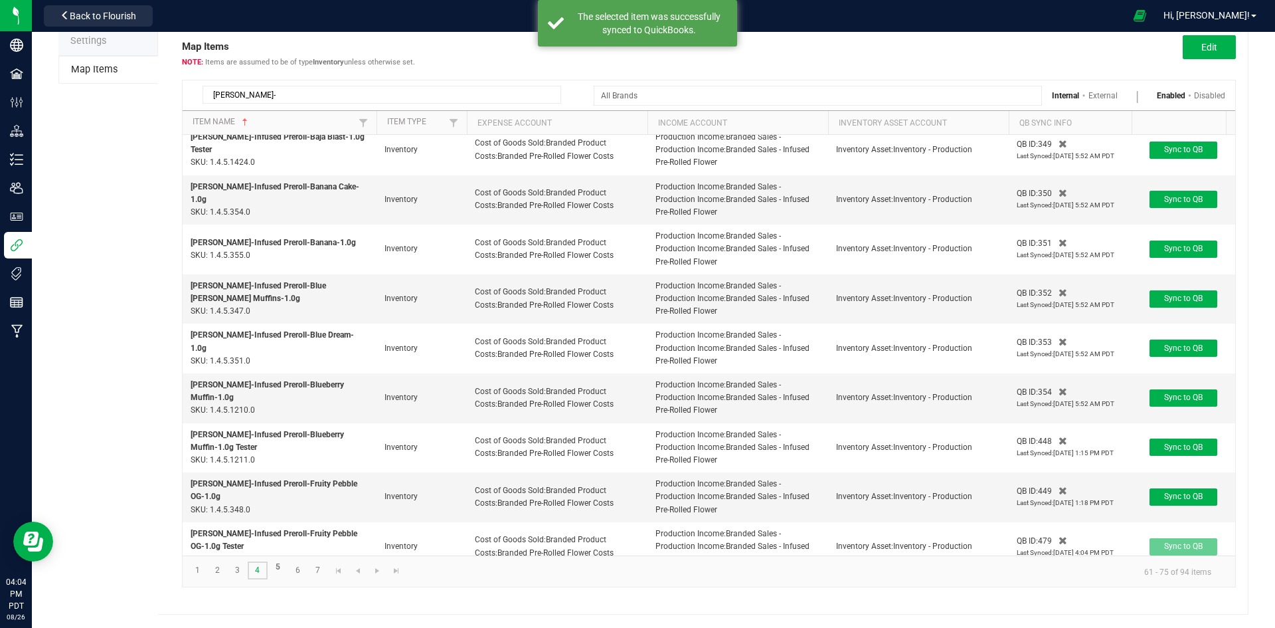
click at [264, 571] on link "4" at bounding box center [257, 570] width 19 height 18
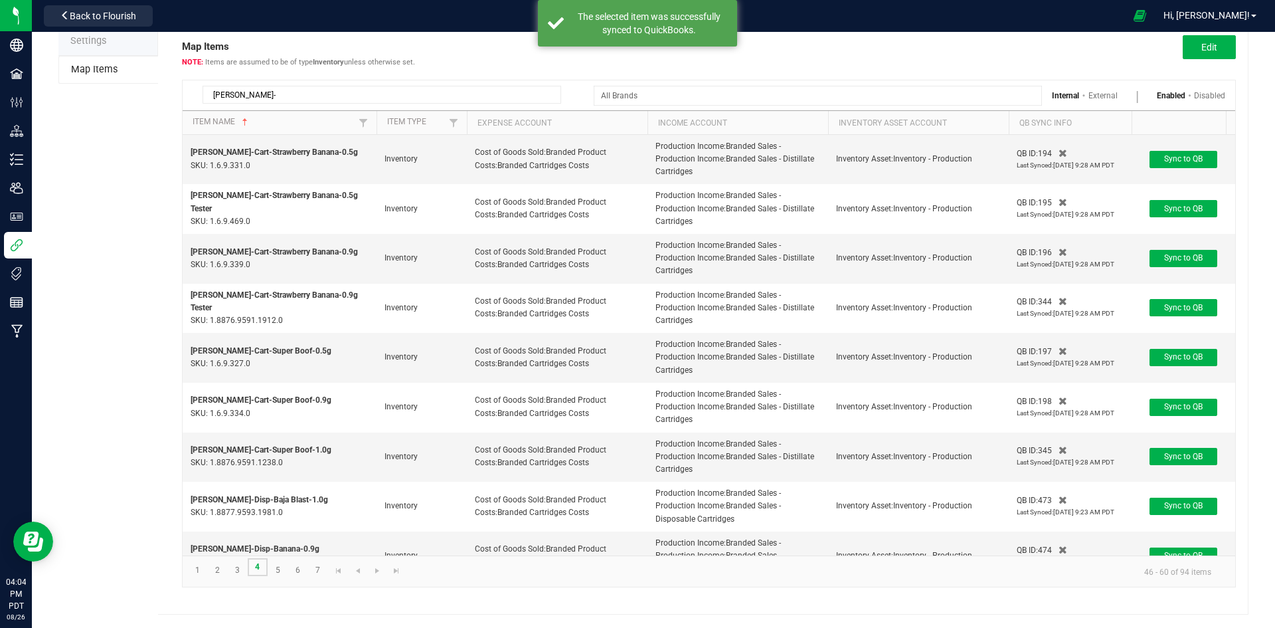
click at [257, 569] on link "4" at bounding box center [257, 567] width 19 height 18
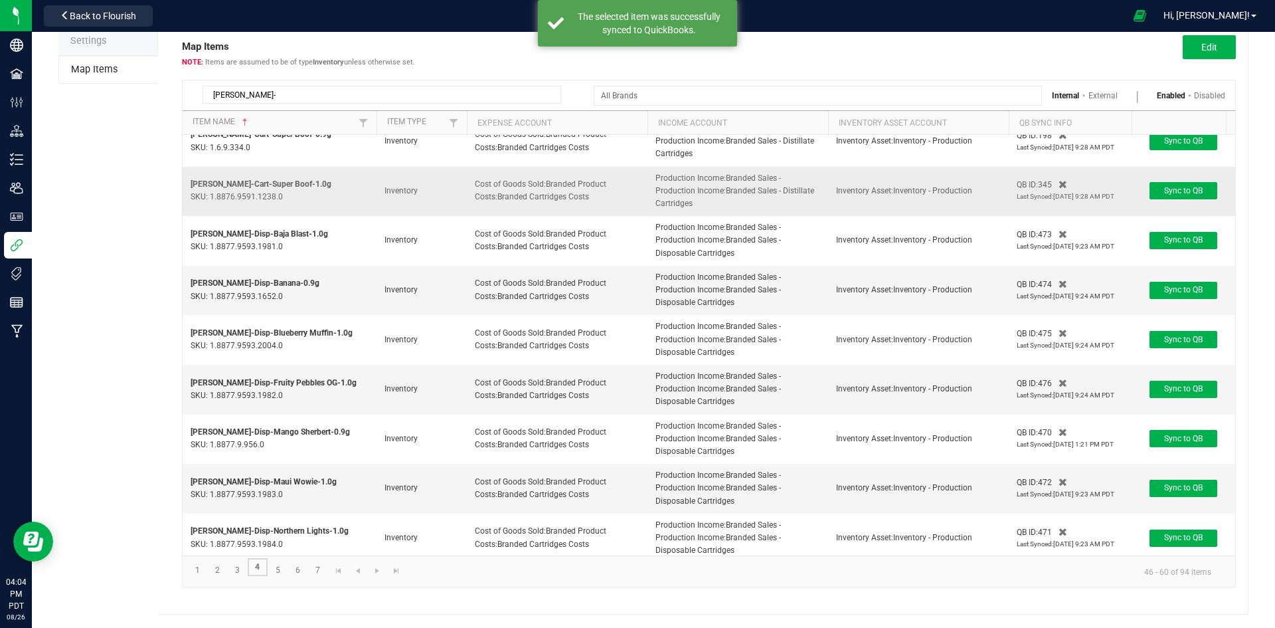
scroll to position [332, 0]
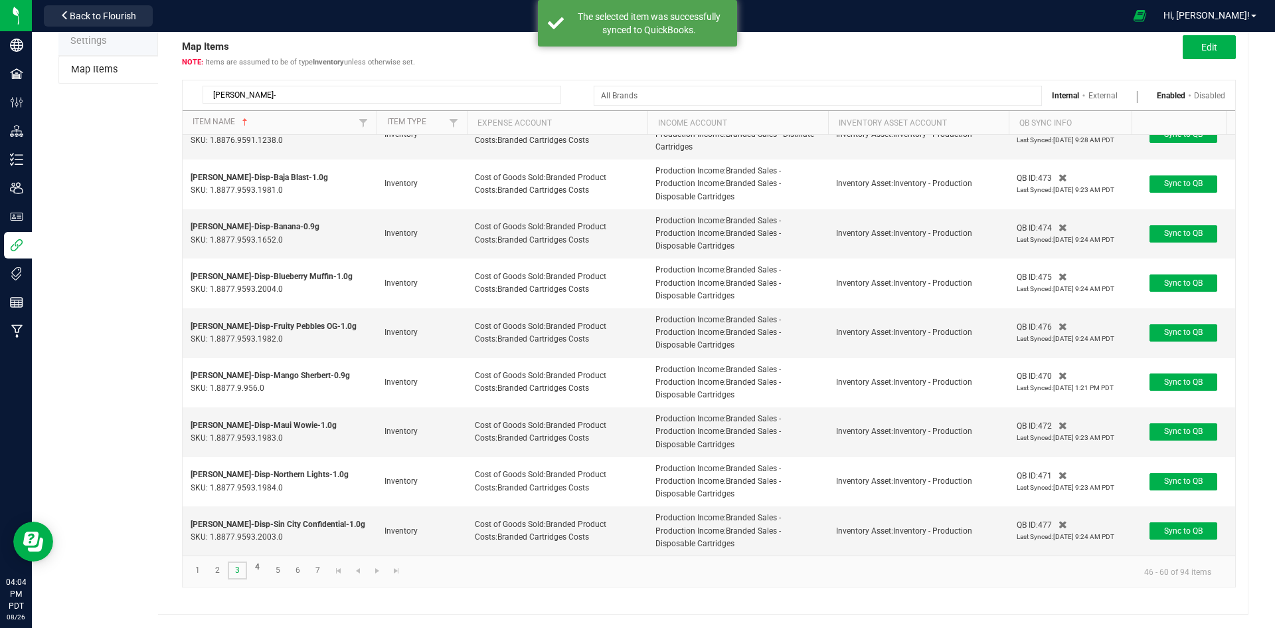
click at [238, 575] on link "3" at bounding box center [237, 570] width 19 height 18
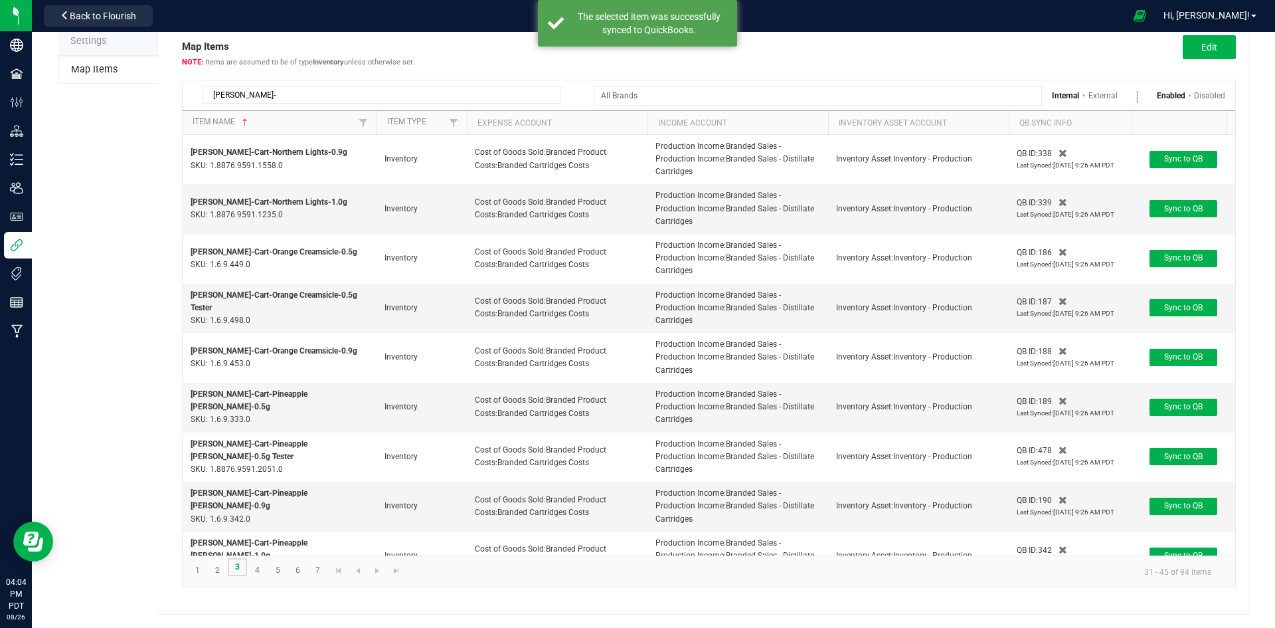
click at [238, 575] on link "3" at bounding box center [237, 567] width 19 height 18
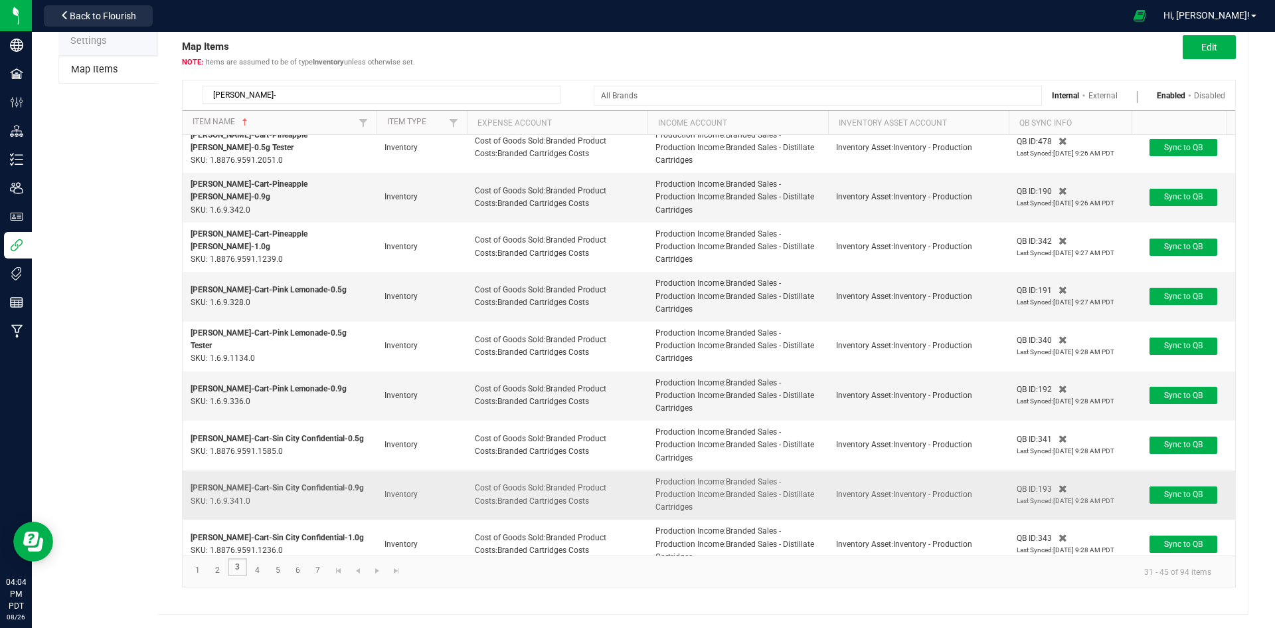
scroll to position [332, 0]
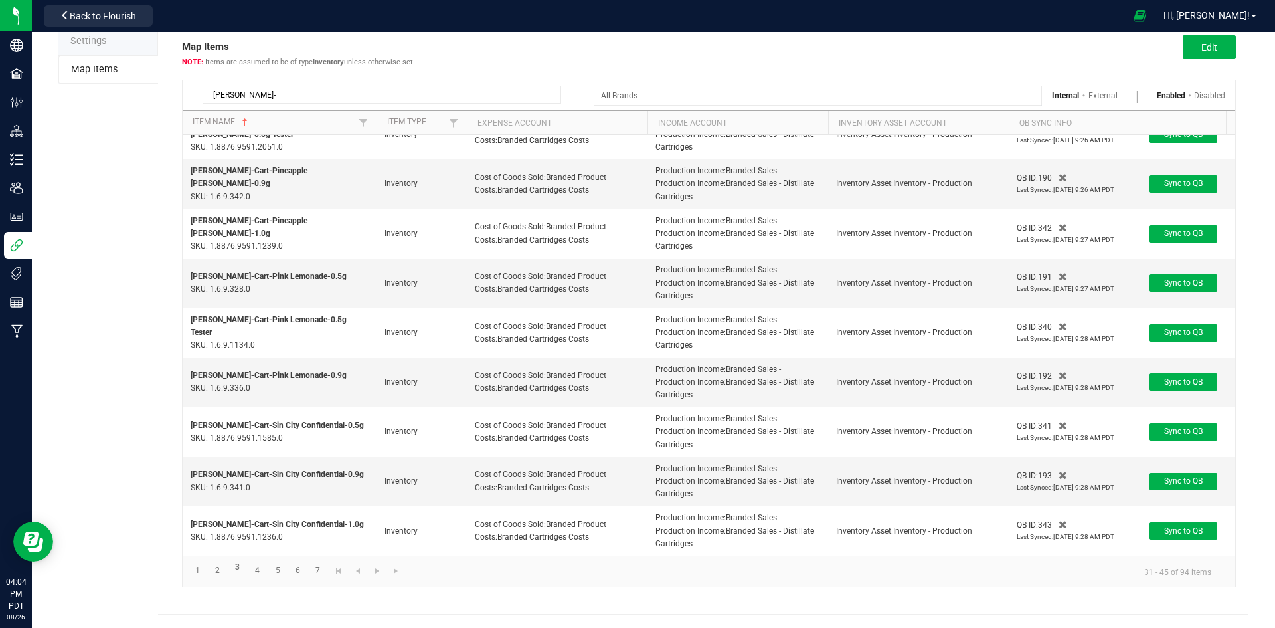
click at [197, 585] on kendo-pager "1 2 3 4 5 6 7 31 - 45 of 94 items" at bounding box center [709, 570] width 1053 height 31
click at [454, 91] on input "HUST-" at bounding box center [382, 95] width 359 height 18
paste input "Packs"
click at [480, 88] on input "HUSTPacks-" at bounding box center [382, 95] width 359 height 18
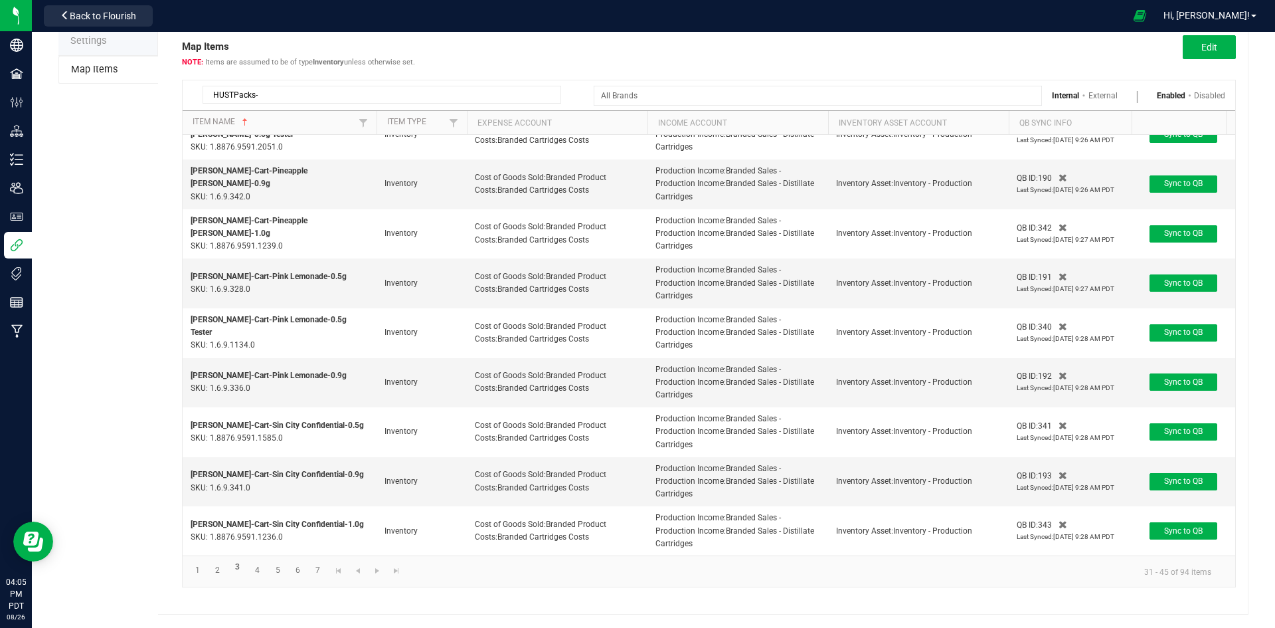
click at [480, 88] on input "HUSTPacks-" at bounding box center [382, 95] width 359 height 18
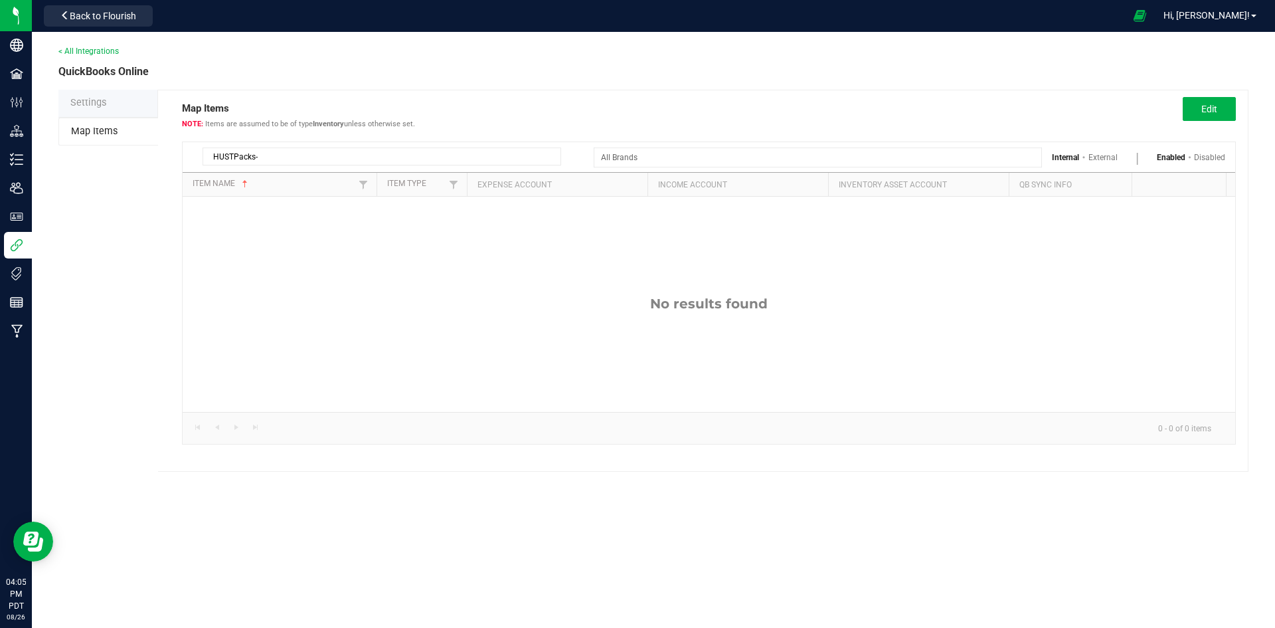
click at [324, 164] on input "HUSTPacks-" at bounding box center [382, 156] width 359 height 18
click at [324, 160] on input "HUSTPacks-" at bounding box center [382, 156] width 359 height 18
click at [325, 159] on input "HUSTPacks-" at bounding box center [382, 156] width 359 height 18
paste input
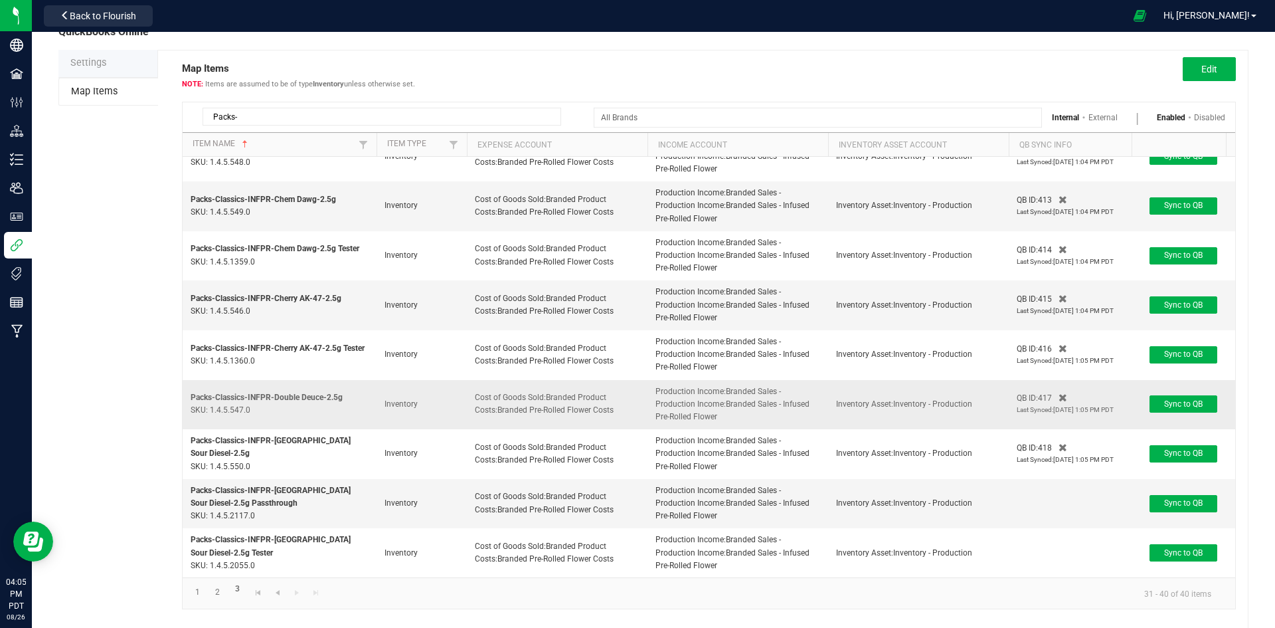
scroll to position [62, 0]
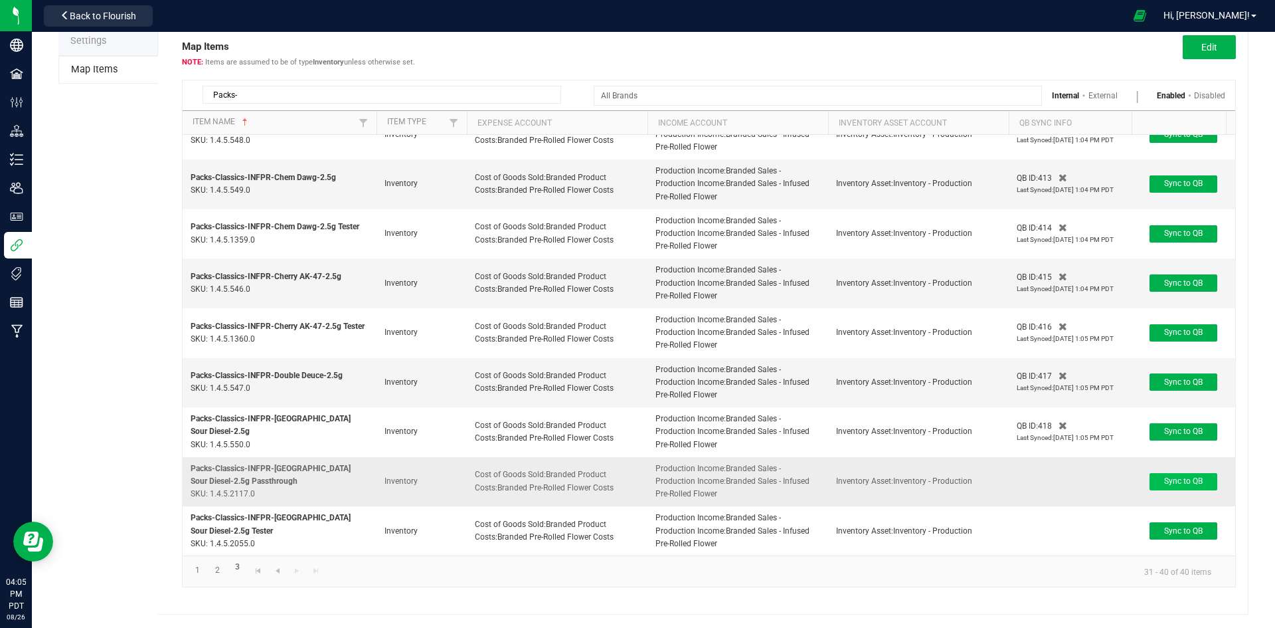
type input "Packs-"
click at [1180, 476] on span "Sync to QB" at bounding box center [1183, 480] width 39 height 9
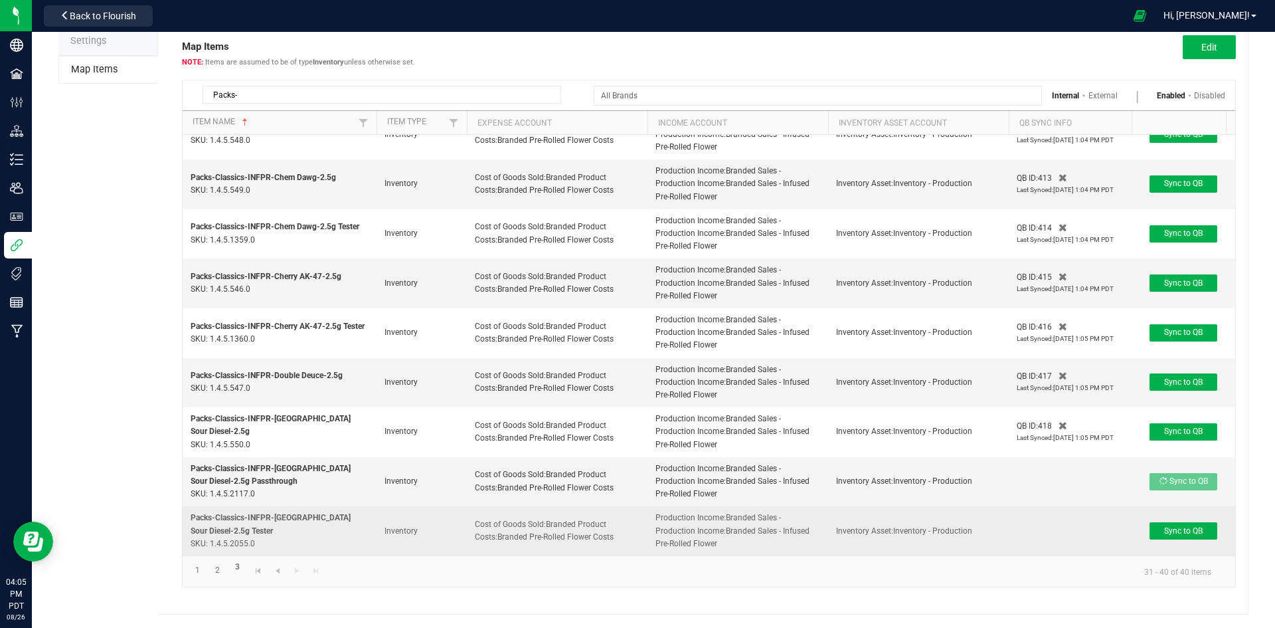
click at [1166, 510] on td "Sync to QB" at bounding box center [1184, 530] width 104 height 49
click at [1163, 522] on button "Sync to QB" at bounding box center [1184, 530] width 68 height 17
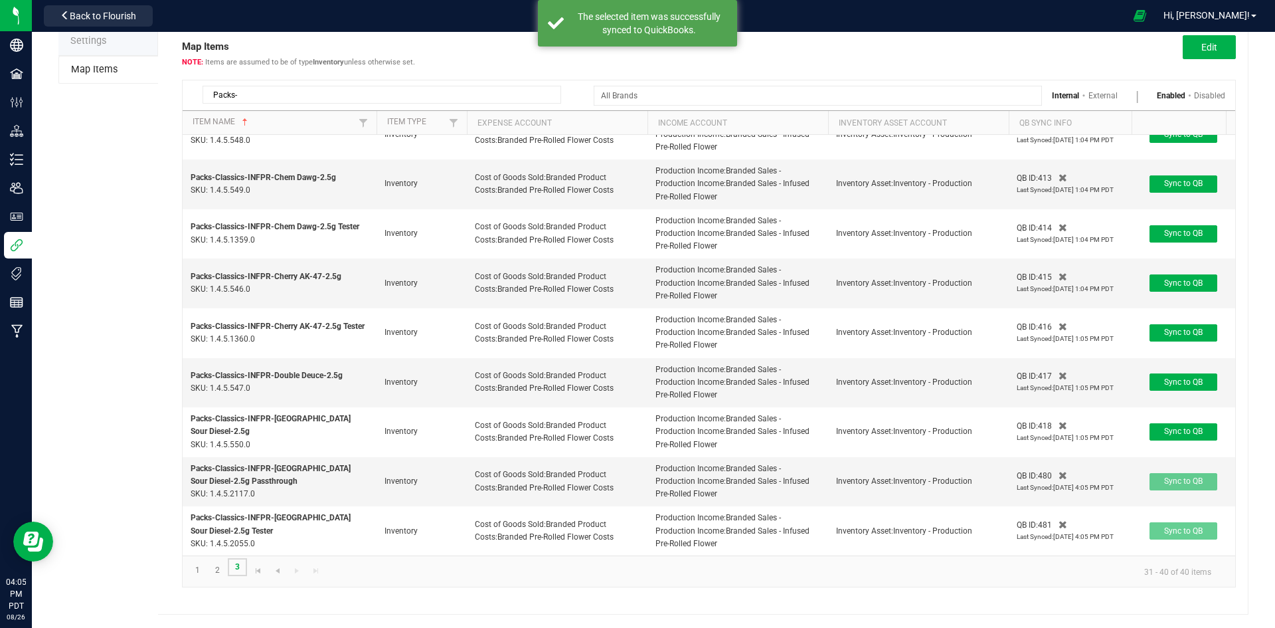
click at [234, 568] on link "3" at bounding box center [237, 567] width 19 height 18
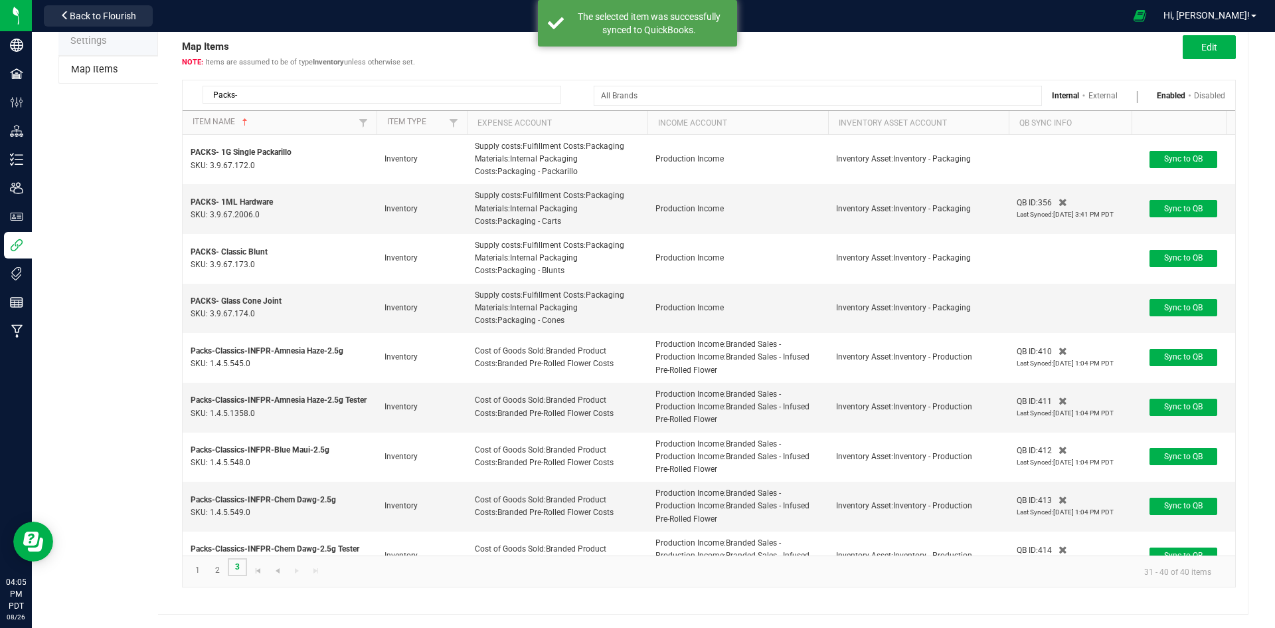
click at [234, 568] on link "3" at bounding box center [237, 567] width 19 height 18
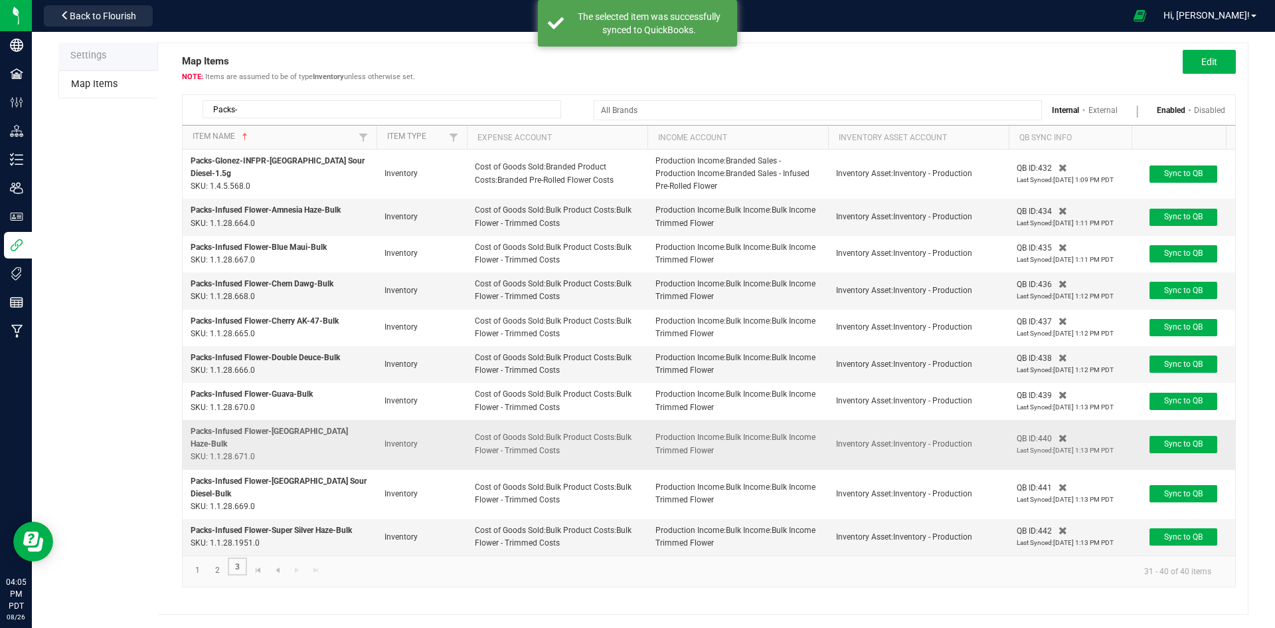
scroll to position [31, 0]
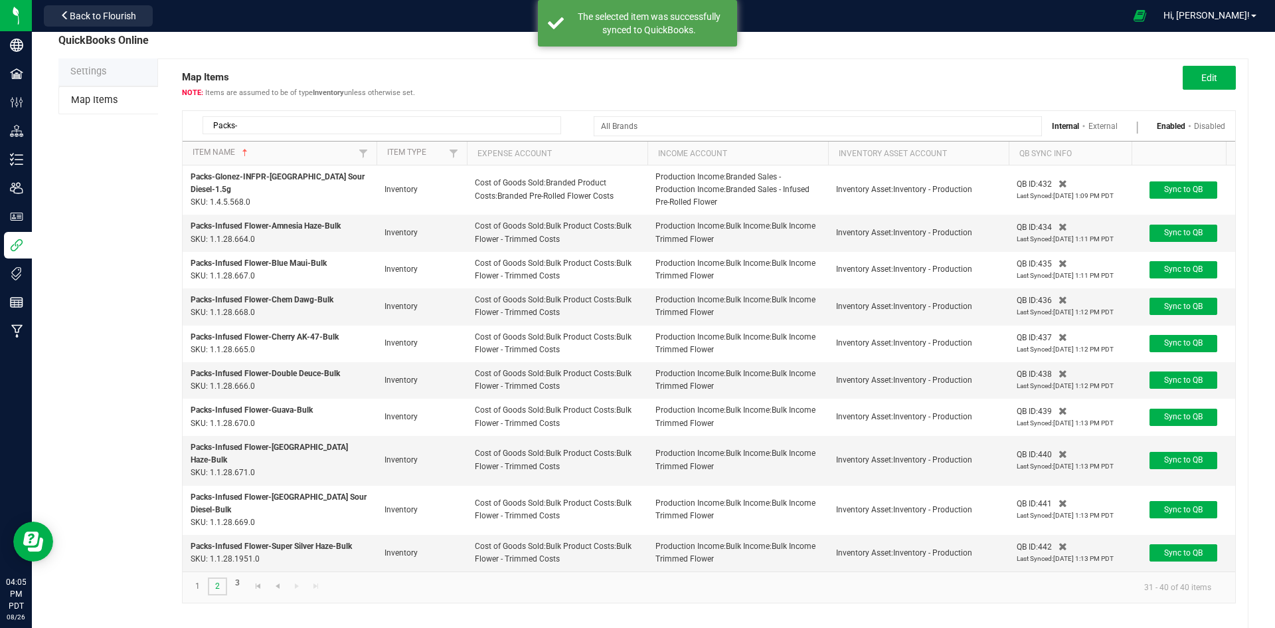
click at [219, 577] on link "2" at bounding box center [217, 586] width 19 height 18
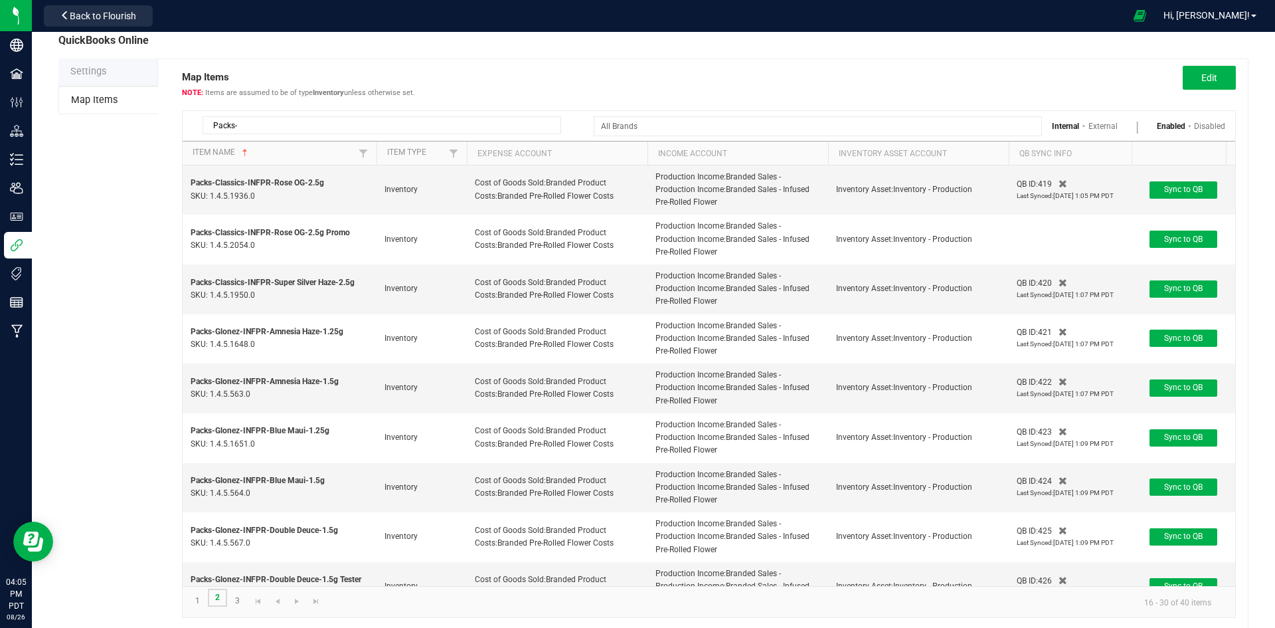
click at [215, 597] on link "2" at bounding box center [217, 598] width 19 height 18
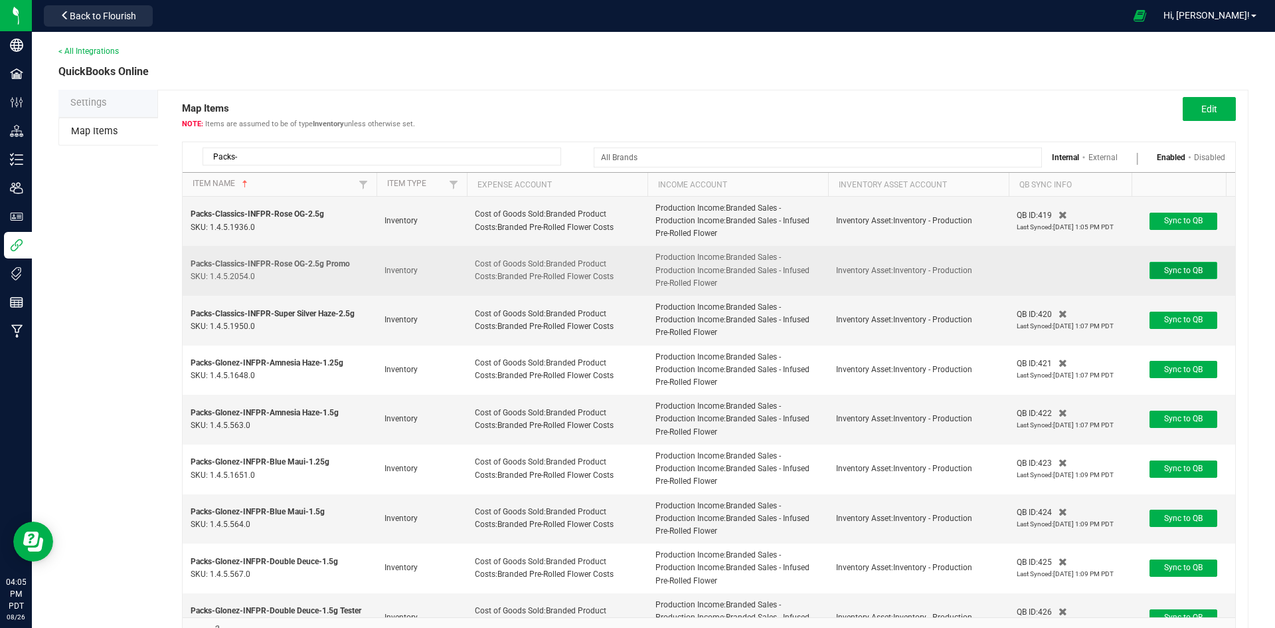
click at [1179, 276] on button "Sync to QB" at bounding box center [1184, 270] width 68 height 17
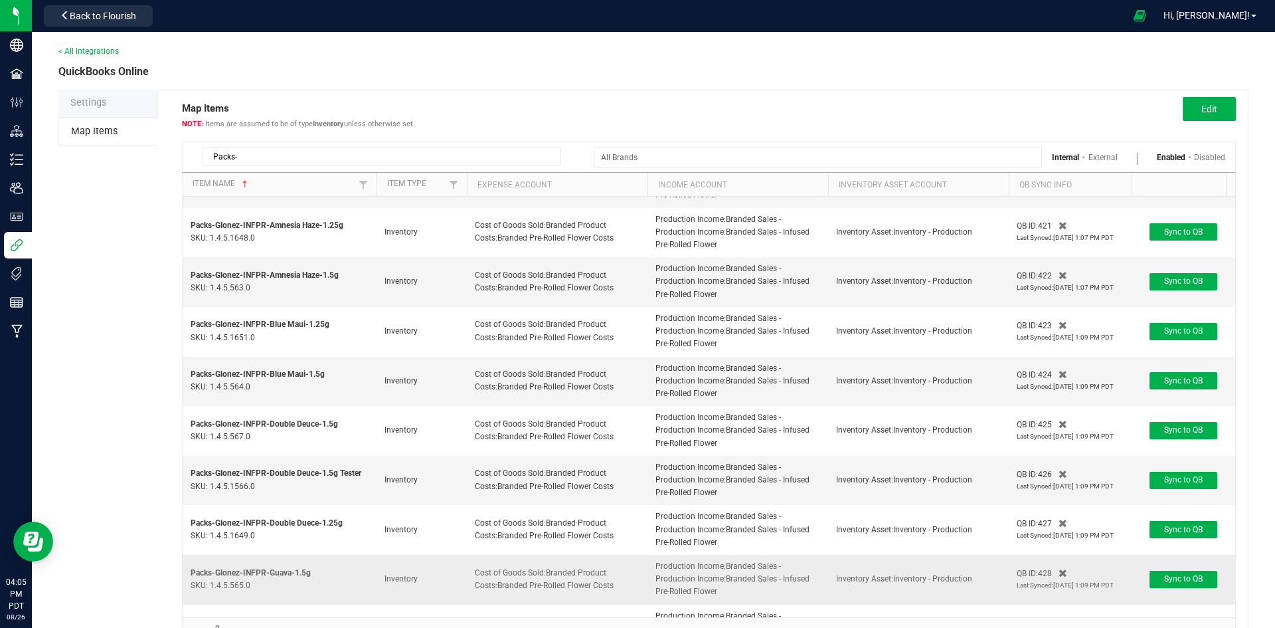
scroll to position [332, 0]
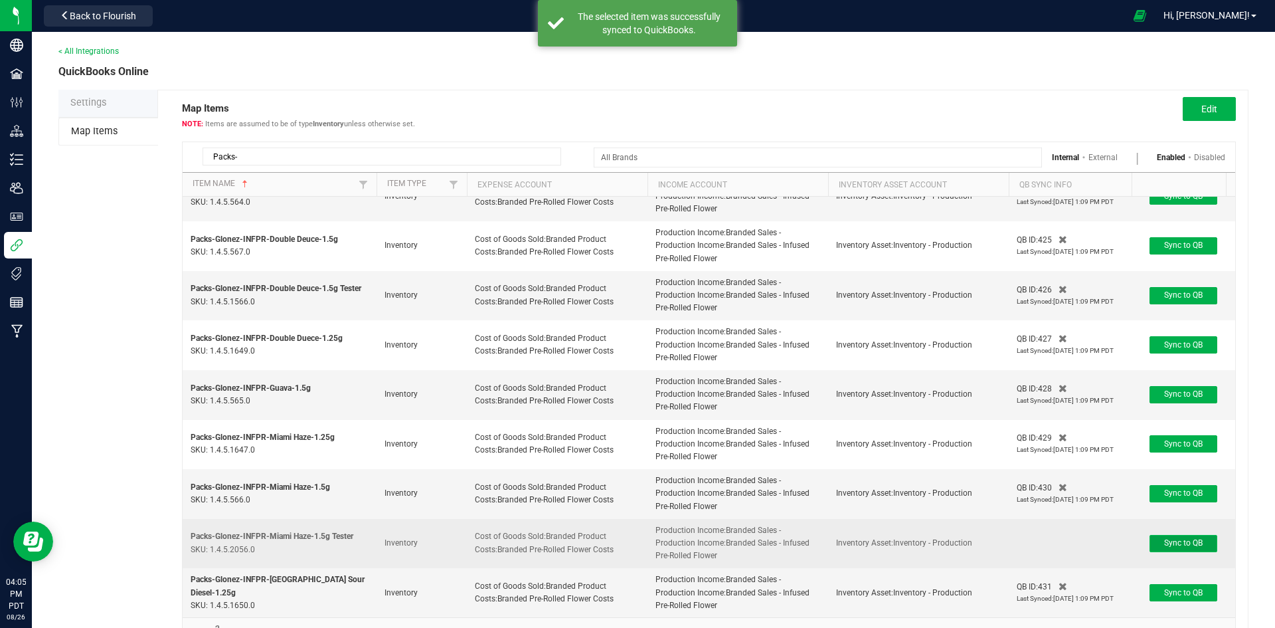
click at [1160, 537] on button "Sync to QB" at bounding box center [1184, 543] width 68 height 17
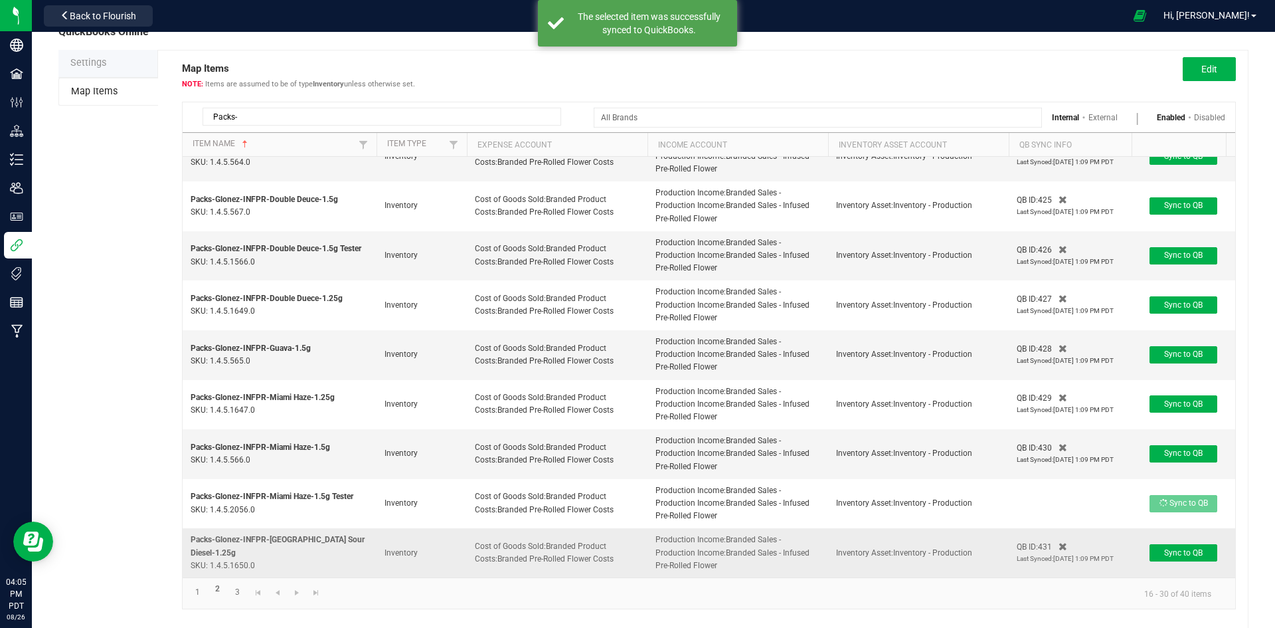
scroll to position [62, 0]
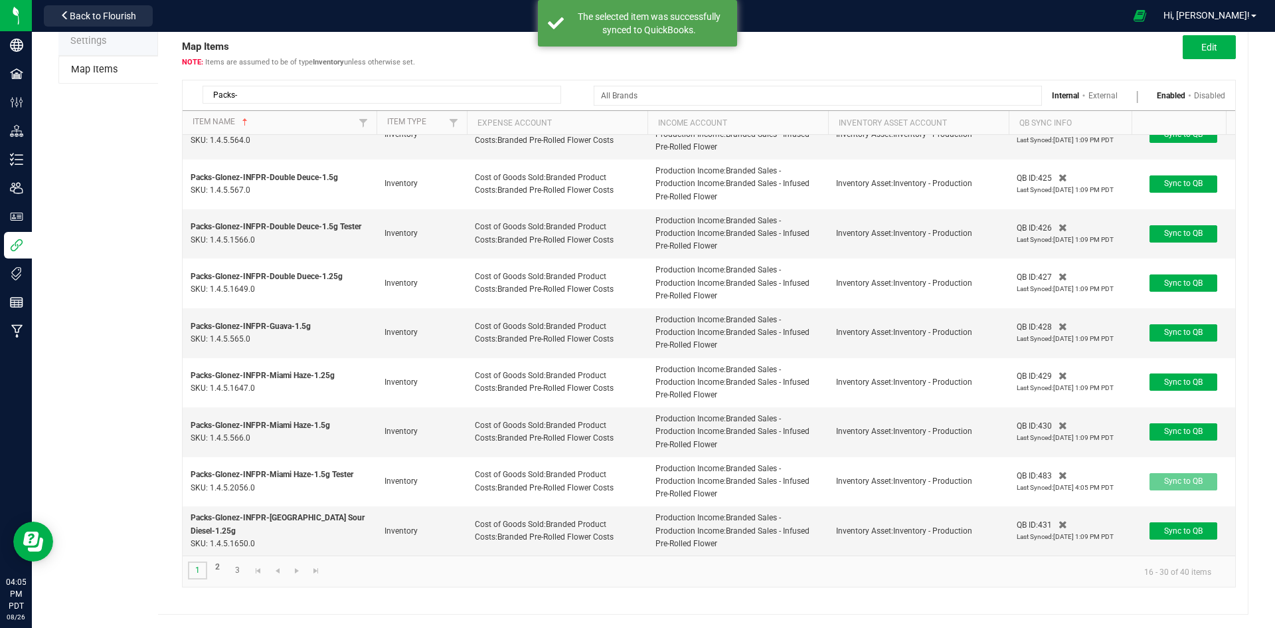
click at [201, 571] on link "1" at bounding box center [197, 570] width 19 height 18
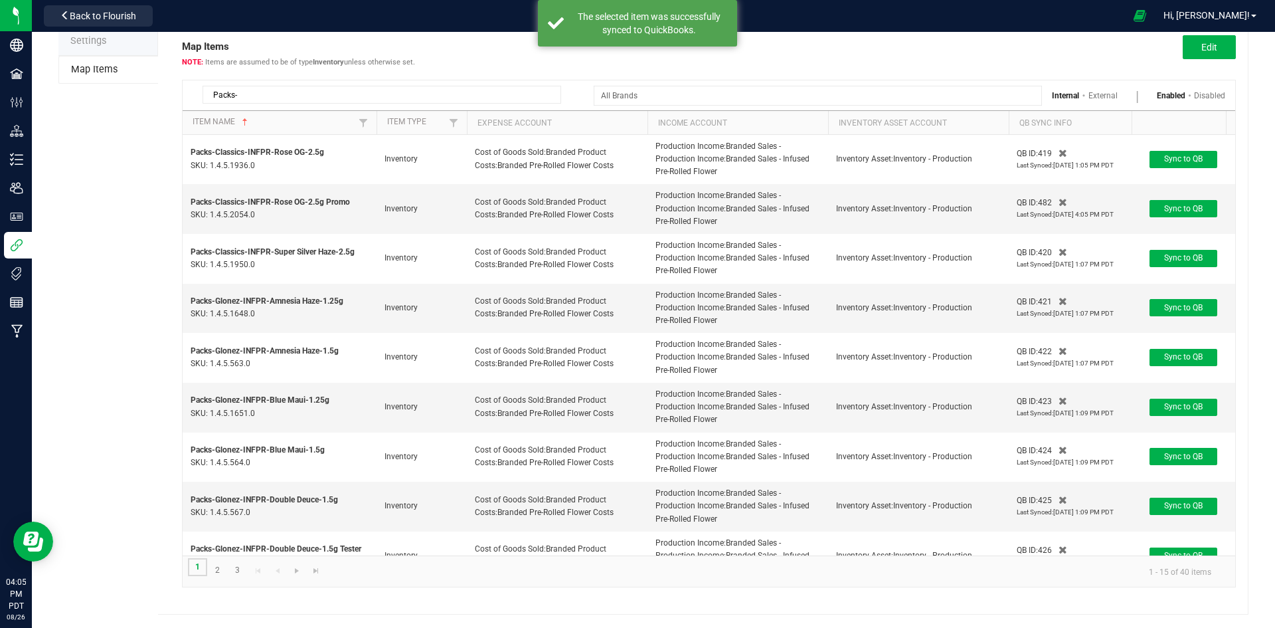
click at [192, 574] on link "1" at bounding box center [197, 567] width 19 height 18
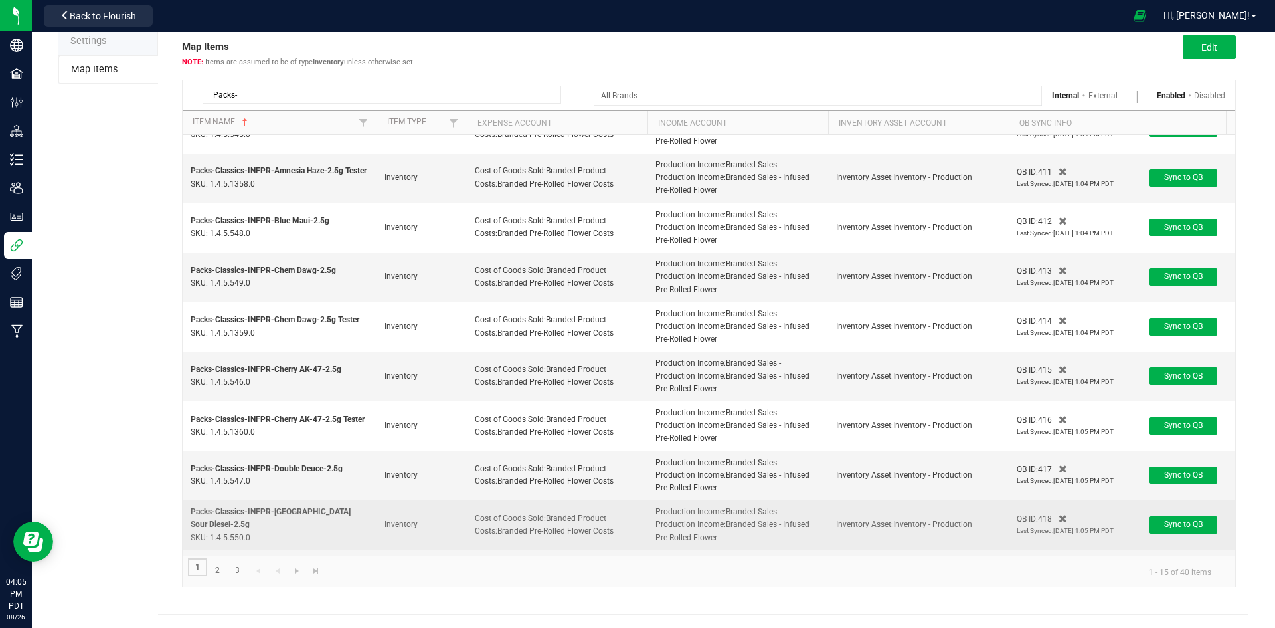
scroll to position [332, 0]
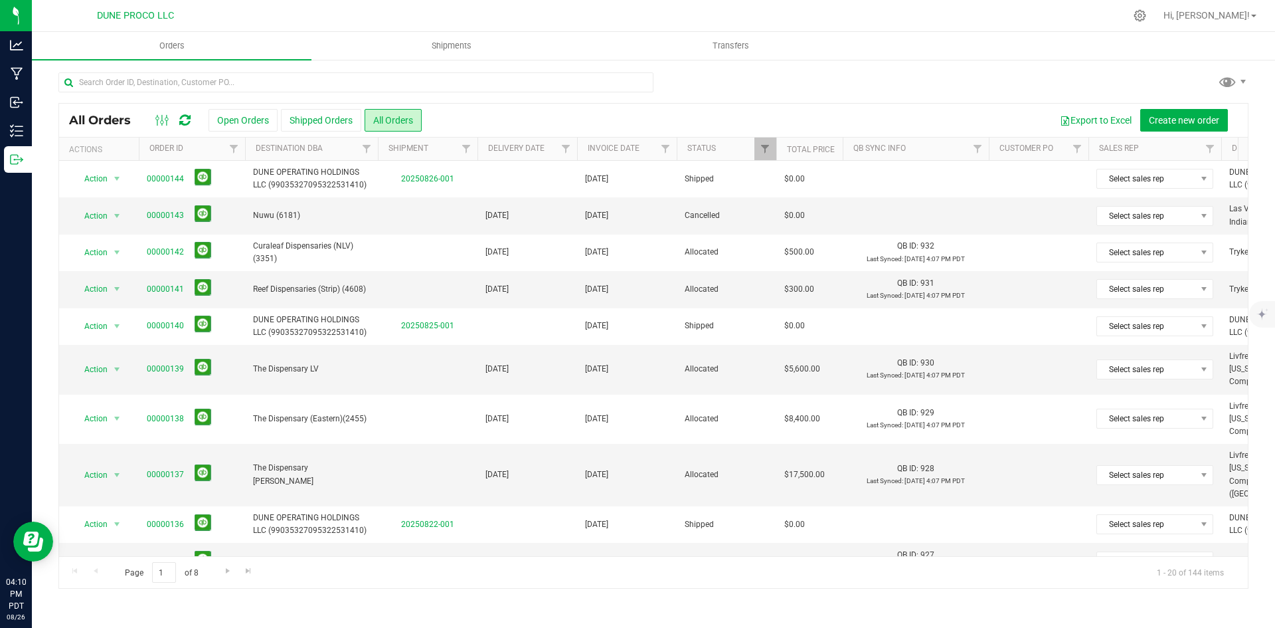
drag, startPoint x: 1238, startPoint y: 15, endPoint x: 1235, endPoint y: 27, distance: 12.4
click at [1237, 15] on span "Hi, [PERSON_NAME]!" at bounding box center [1207, 15] width 86 height 11
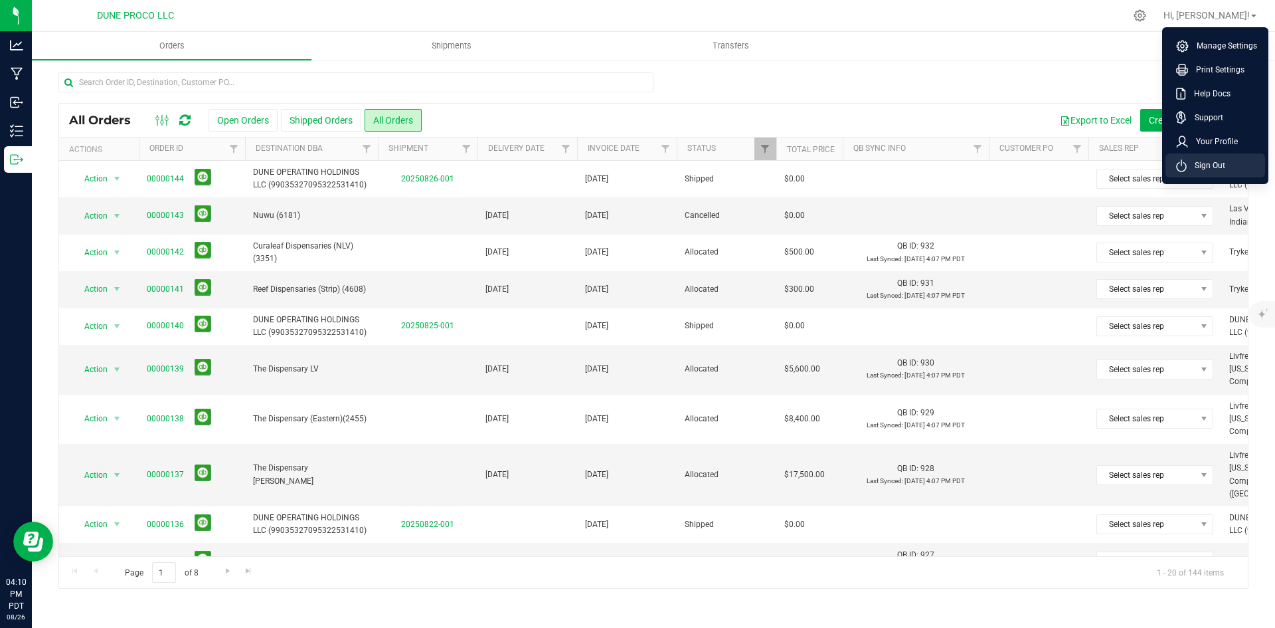
click at [1218, 161] on span "Sign Out" at bounding box center [1206, 165] width 39 height 13
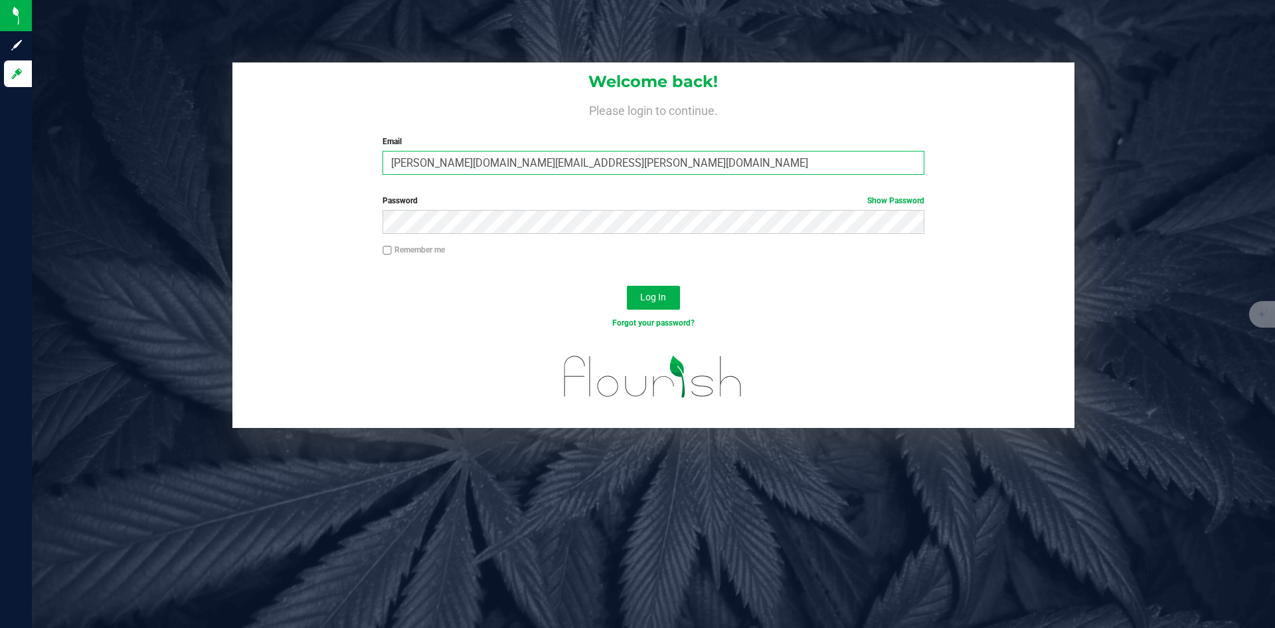
click at [565, 164] on input "[PERSON_NAME][DOMAIN_NAME][EMAIL_ADDRESS][PERSON_NAME][DOMAIN_NAME]" at bounding box center [653, 163] width 541 height 24
type input "[PERSON_NAME][EMAIL_ADDRESS][PERSON_NAME][DOMAIN_NAME]"
click at [658, 293] on span "Log In" at bounding box center [653, 297] width 26 height 11
